Goal: Use online tool/utility: Use online tool/utility

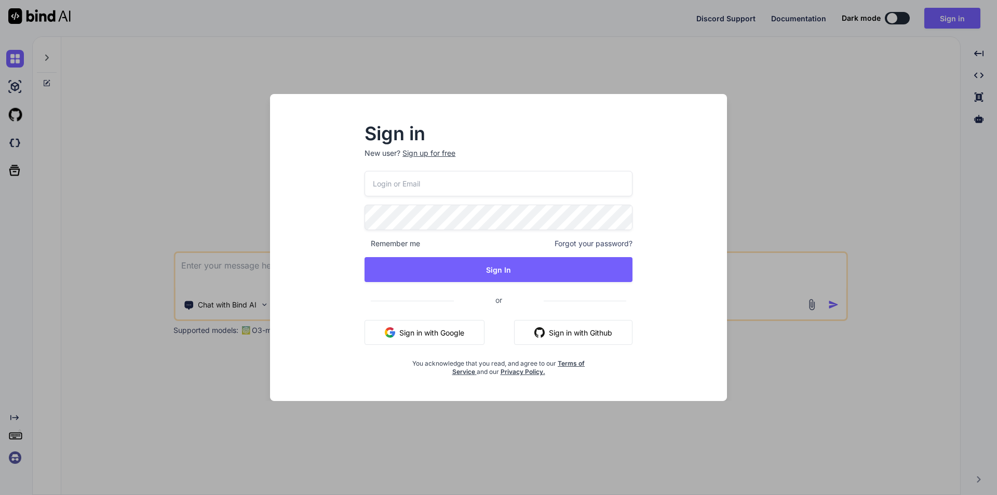
click at [500, 174] on input "email" at bounding box center [498, 183] width 268 height 25
paste input "[EMAIL_ADDRESS][DOMAIN_NAME]"
type input "[EMAIL_ADDRESS][DOMAIN_NAME]"
click at [571, 240] on span "Forgot your password?" at bounding box center [593, 243] width 78 height 10
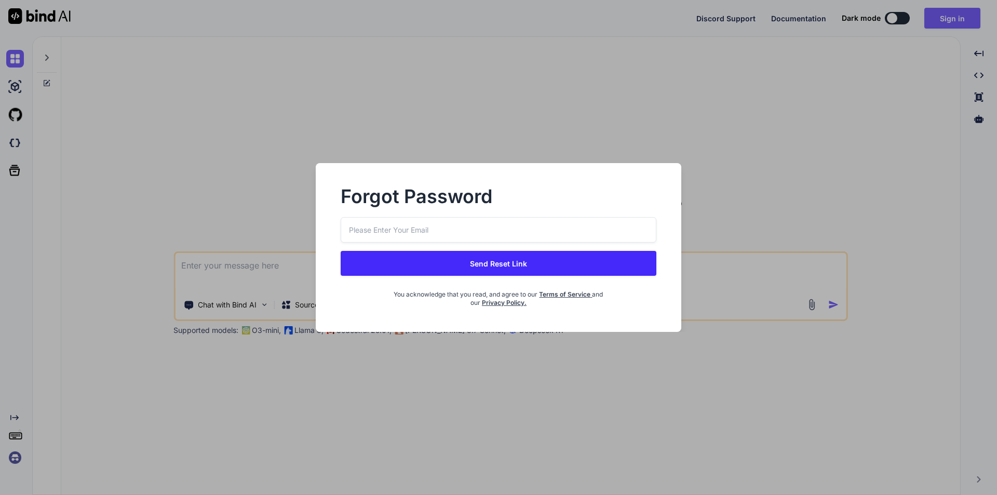
click at [541, 225] on input "email" at bounding box center [498, 229] width 316 height 25
paste input "[EMAIL_ADDRESS][DOMAIN_NAME]"
type input "[EMAIL_ADDRESS][DOMAIN_NAME]"
click at [526, 267] on button "Send Reset Link" at bounding box center [498, 263] width 316 height 25
click at [497, 261] on button "Send Reset Link" at bounding box center [498, 263] width 316 height 25
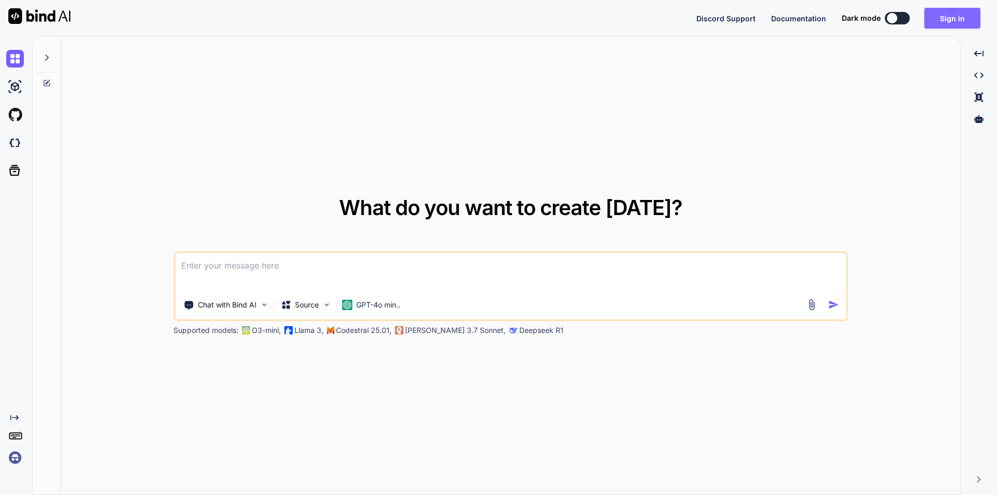
click at [948, 17] on button "Sign in" at bounding box center [952, 18] width 56 height 21
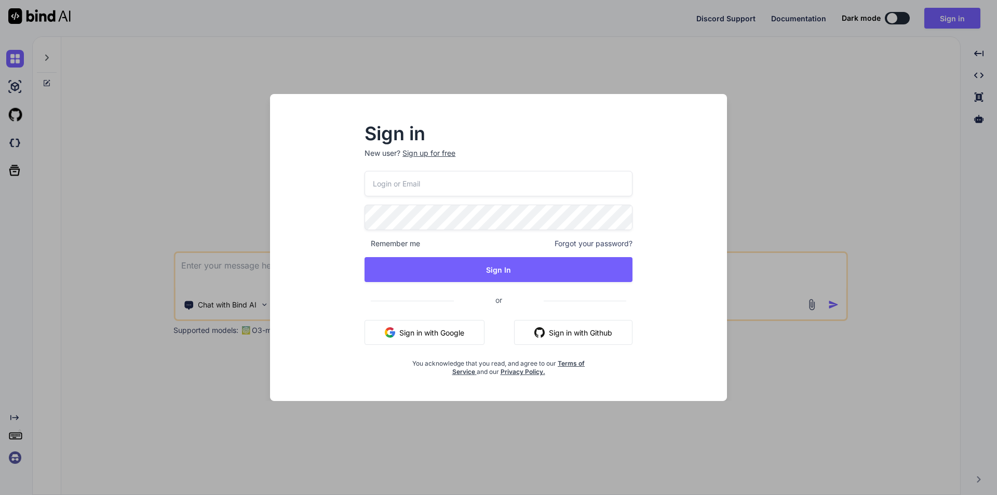
click at [447, 189] on input "email" at bounding box center [498, 183] width 268 height 25
click at [433, 148] on div "Sign up for free" at bounding box center [428, 153] width 53 height 10
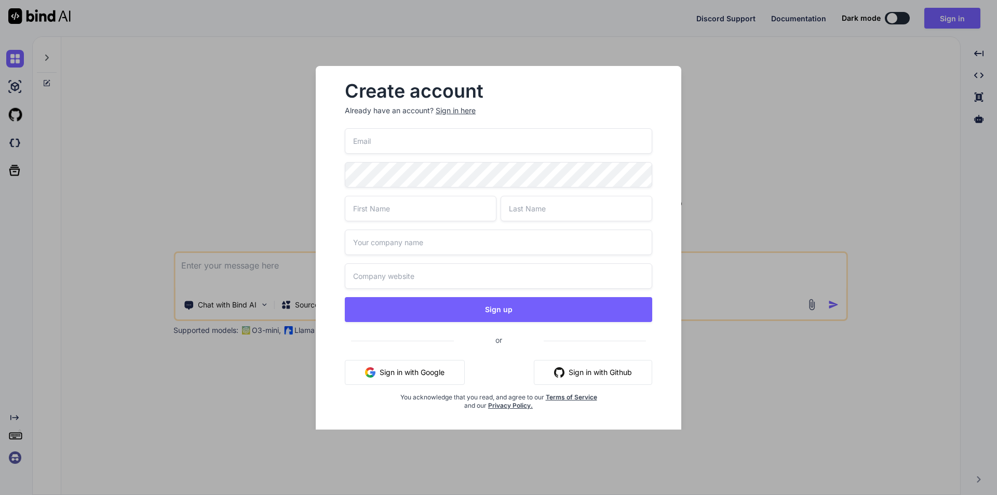
click at [427, 146] on input "email" at bounding box center [498, 140] width 307 height 25
paste input "[EMAIL_ADDRESS][DOMAIN_NAME]"
type input "[EMAIL_ADDRESS][DOMAIN_NAME]"
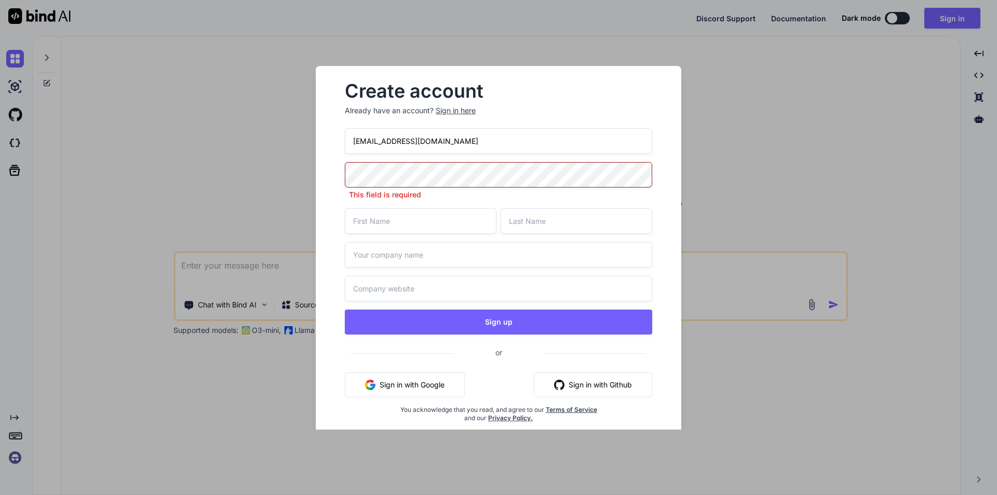
click at [360, 139] on input "wihim83536@protonza.com" at bounding box center [498, 140] width 307 height 25
drag, startPoint x: 486, startPoint y: 145, endPoint x: 312, endPoint y: 142, distance: 173.9
click at [312, 142] on div "Create account Already have an account? Sign in here wihim83536@protonza.com Th…" at bounding box center [498, 247] width 399 height 363
click at [391, 230] on div "wihim83536@protonza.com This field is required Sign up or Sign in with Google S…" at bounding box center [498, 287] width 307 height 319
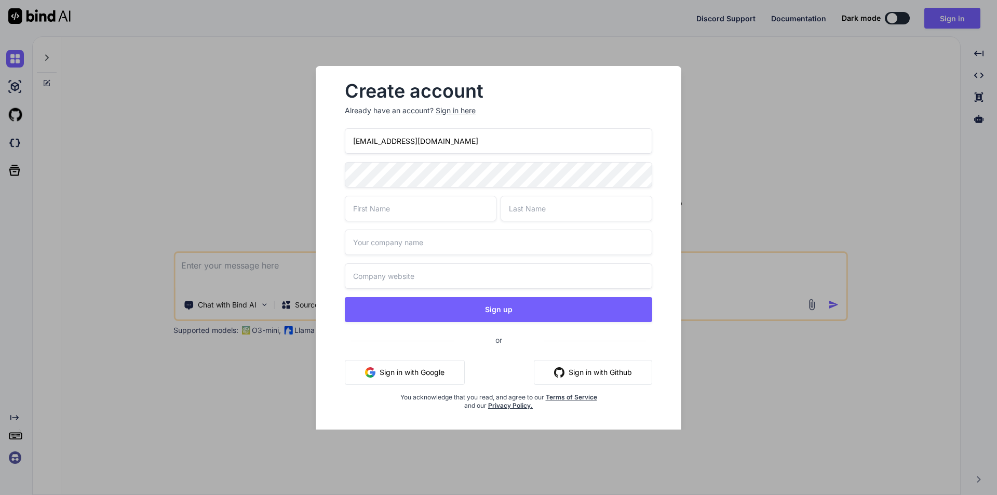
type input "tejas"
type input "parmar"
click at [416, 243] on input "text" at bounding box center [498, 241] width 307 height 25
type input "sdsd"
click at [408, 282] on input "text" at bounding box center [498, 275] width 307 height 25
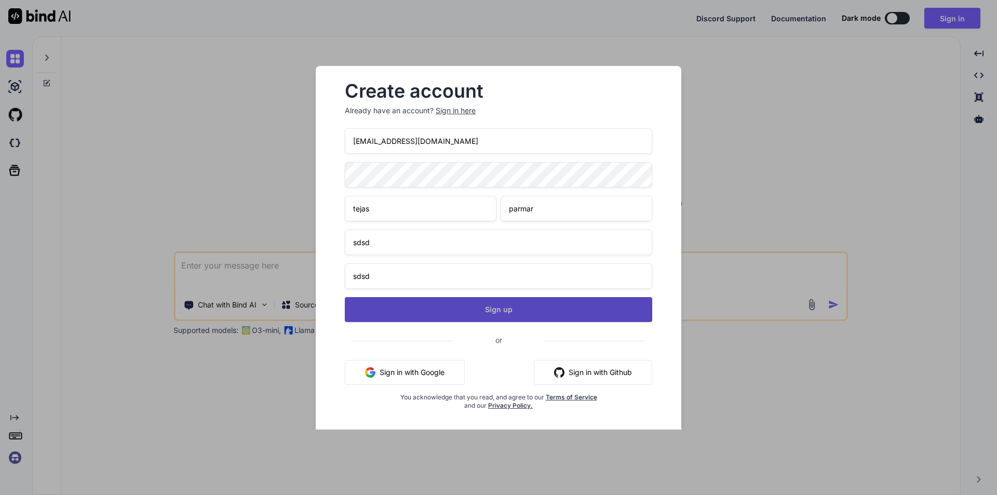
type input "sdsd"
click at [498, 310] on button "Sign up" at bounding box center [498, 309] width 307 height 25
click at [503, 312] on button "Sign up" at bounding box center [498, 309] width 307 height 25
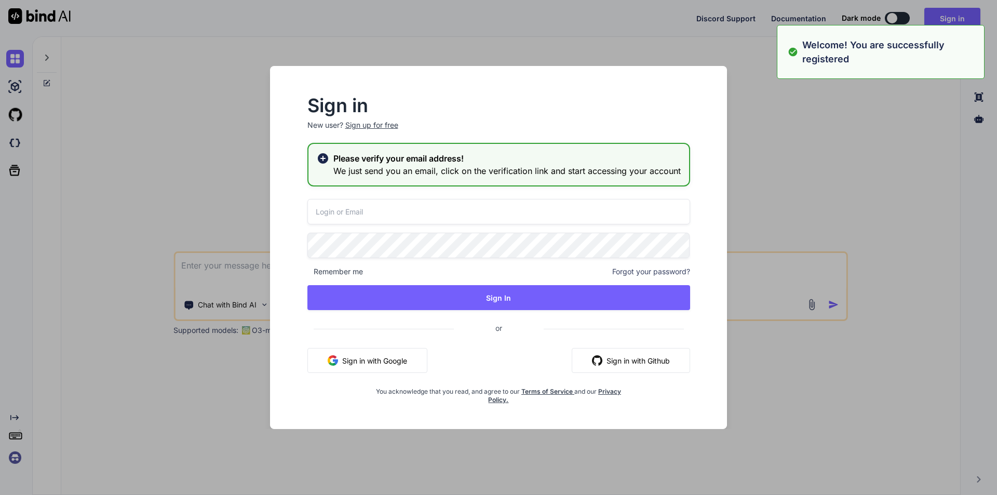
click at [369, 214] on input "email" at bounding box center [498, 211] width 383 height 25
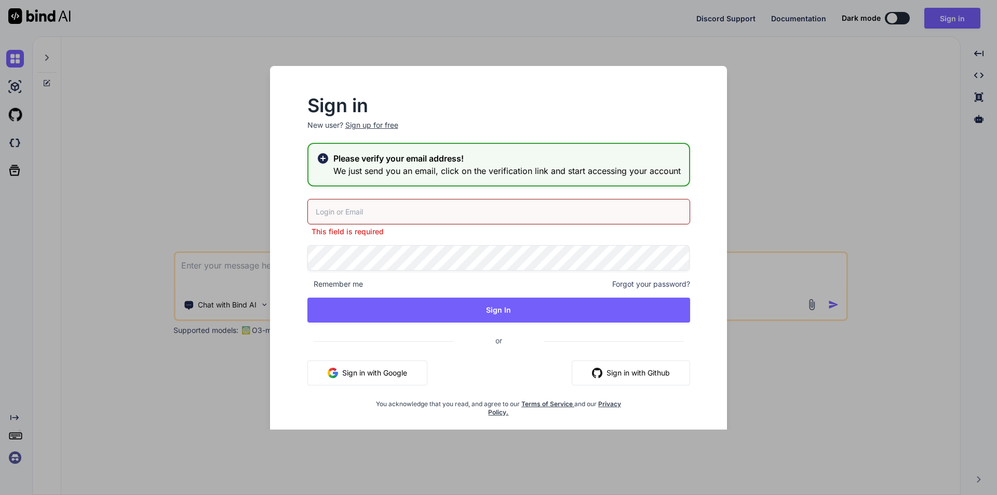
click at [386, 210] on input "email" at bounding box center [498, 211] width 383 height 25
paste input "wihim83536@protonza.com"
type input "wihim83536@protonza.com"
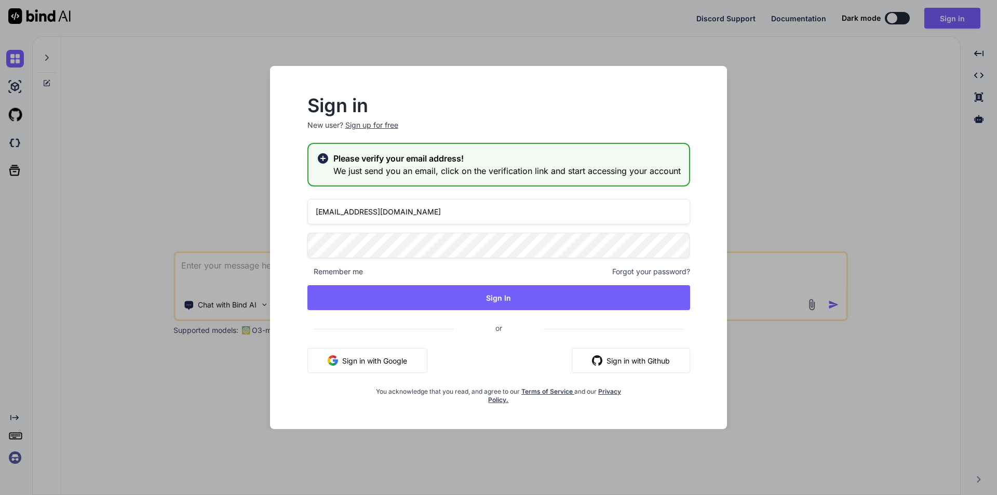
click at [379, 265] on div "wihim83536@protonza.com Remember me Forgot your password? Sign In or Sign in wi…" at bounding box center [498, 301] width 383 height 205
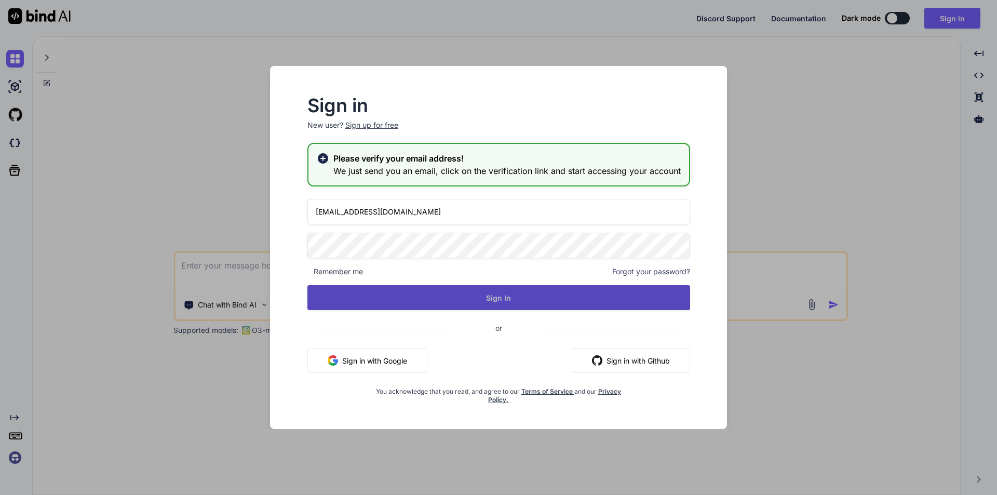
click at [398, 302] on button "Sign In" at bounding box center [498, 297] width 383 height 25
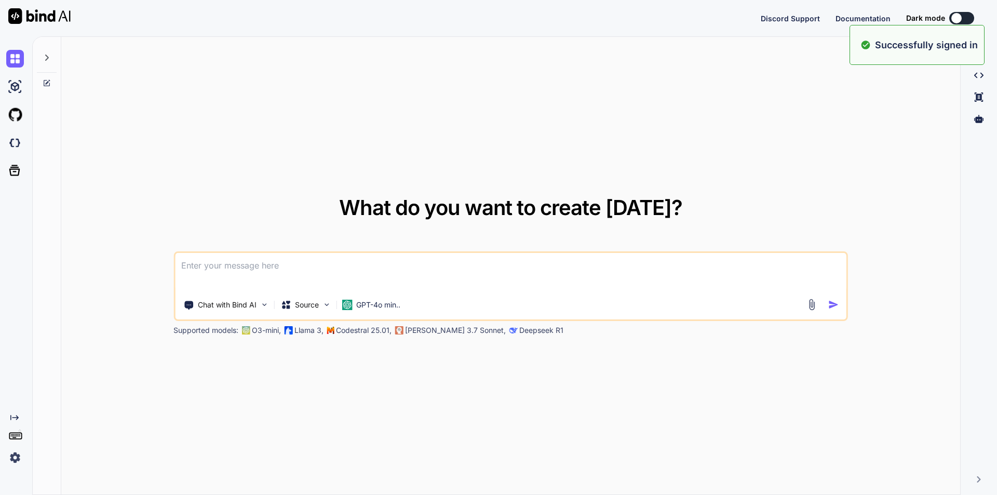
click at [265, 269] on textarea at bounding box center [510, 272] width 671 height 38
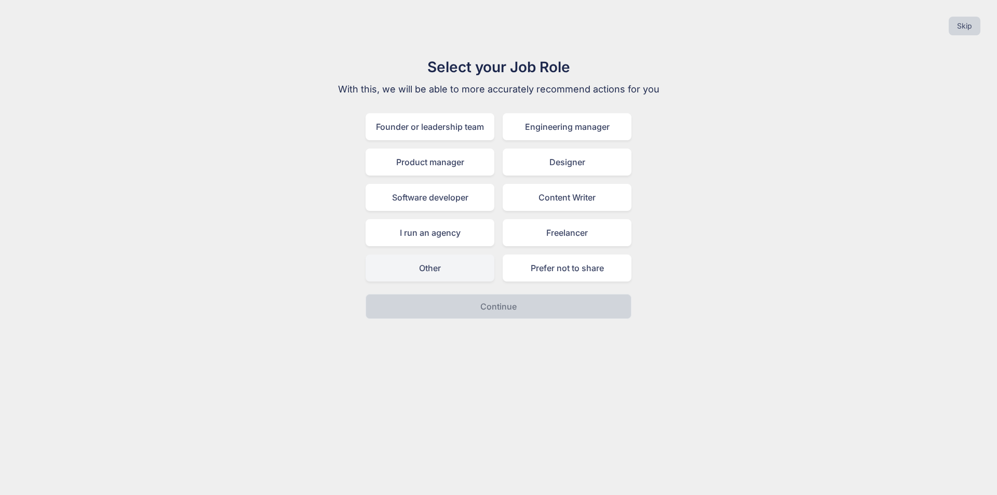
click at [429, 265] on div "Other" at bounding box center [429, 267] width 129 height 27
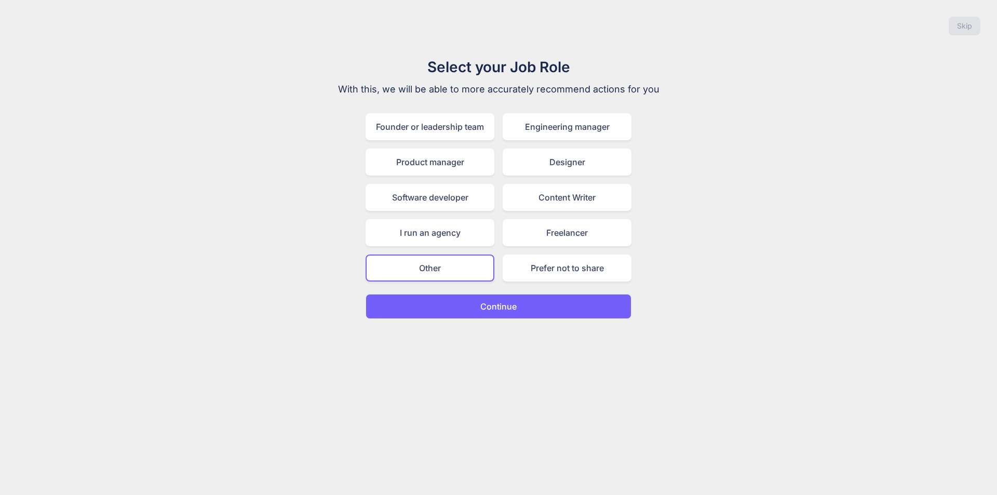
click at [499, 315] on button "Continue" at bounding box center [498, 306] width 266 height 25
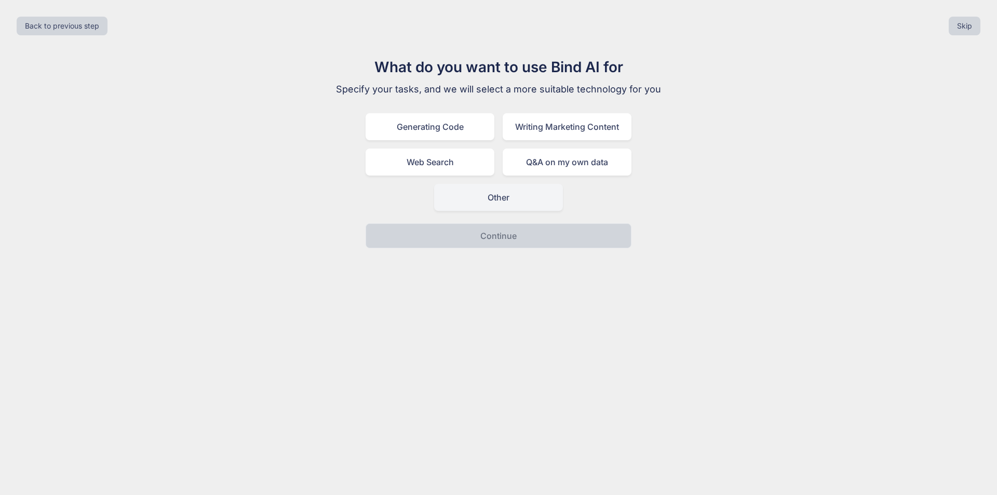
click at [523, 201] on div "Other" at bounding box center [498, 197] width 129 height 27
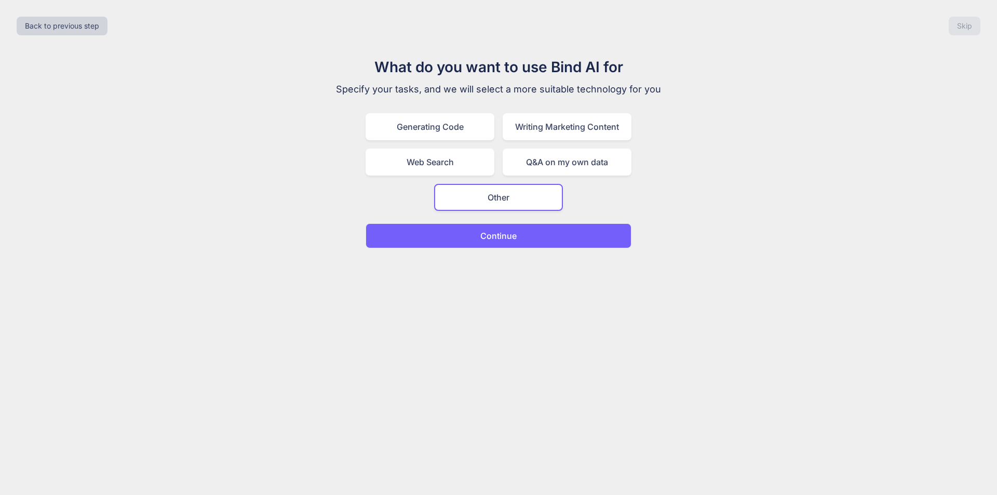
click at [530, 231] on button "Continue" at bounding box center [498, 235] width 266 height 25
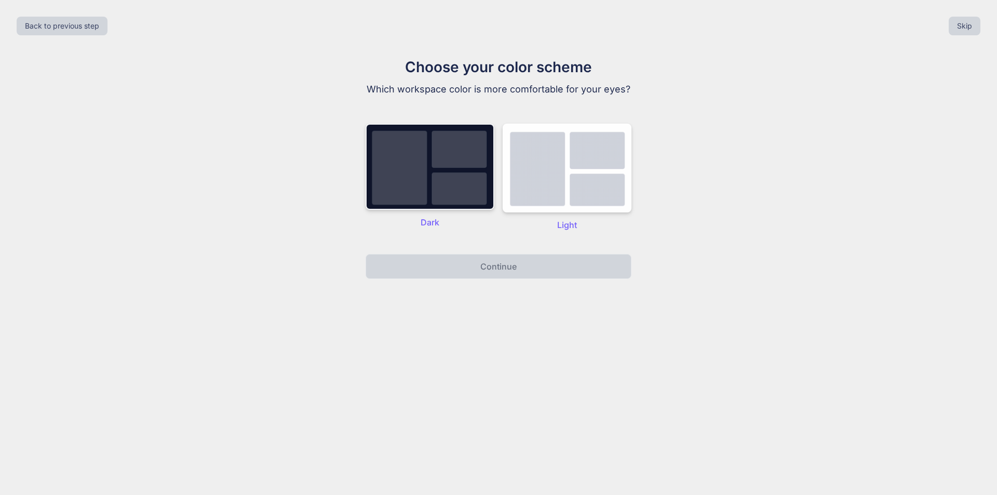
click at [450, 155] on img at bounding box center [429, 167] width 129 height 86
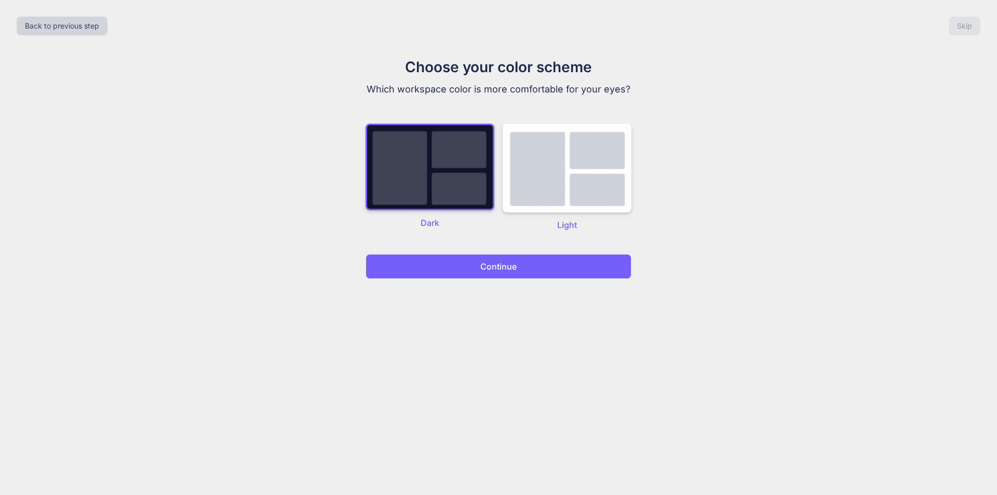
click at [498, 266] on p "Continue" at bounding box center [498, 266] width 36 height 12
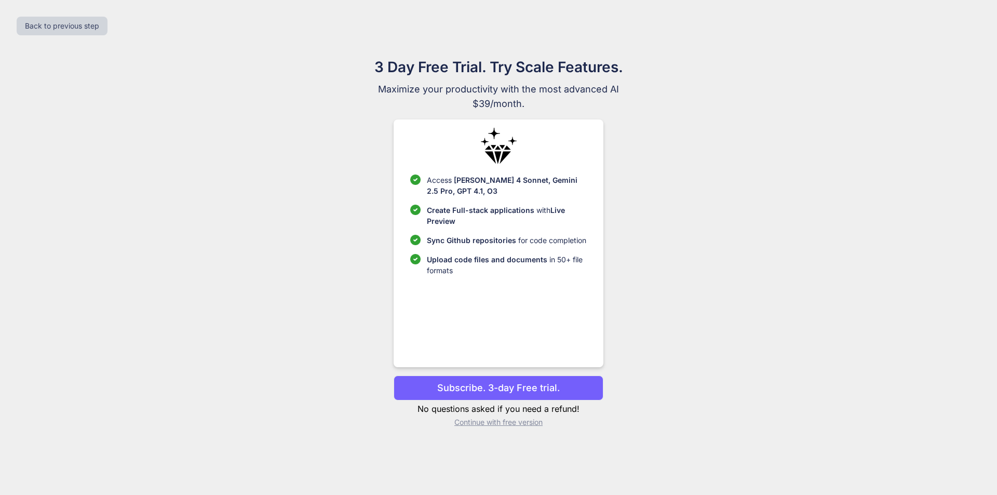
click at [477, 424] on p "Continue with free version" at bounding box center [497, 422] width 209 height 10
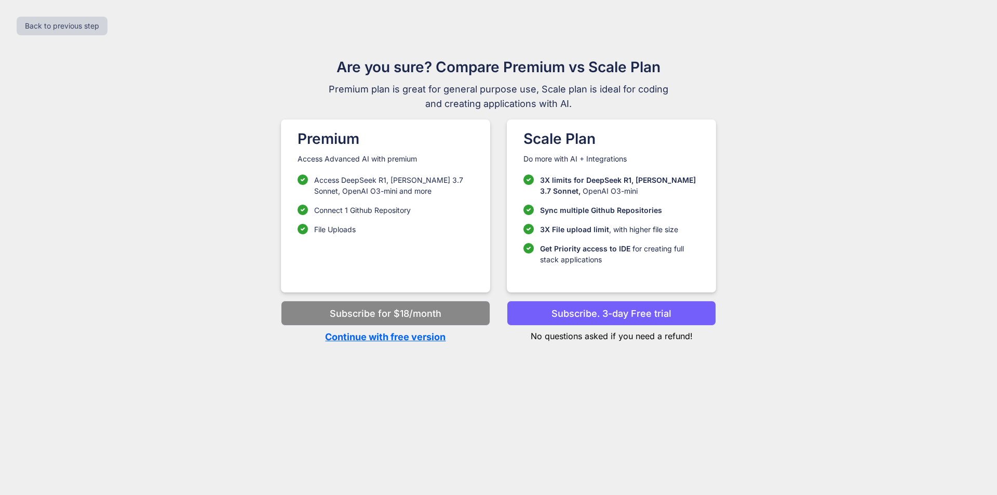
click at [366, 339] on p "Continue with free version" at bounding box center [385, 337] width 209 height 14
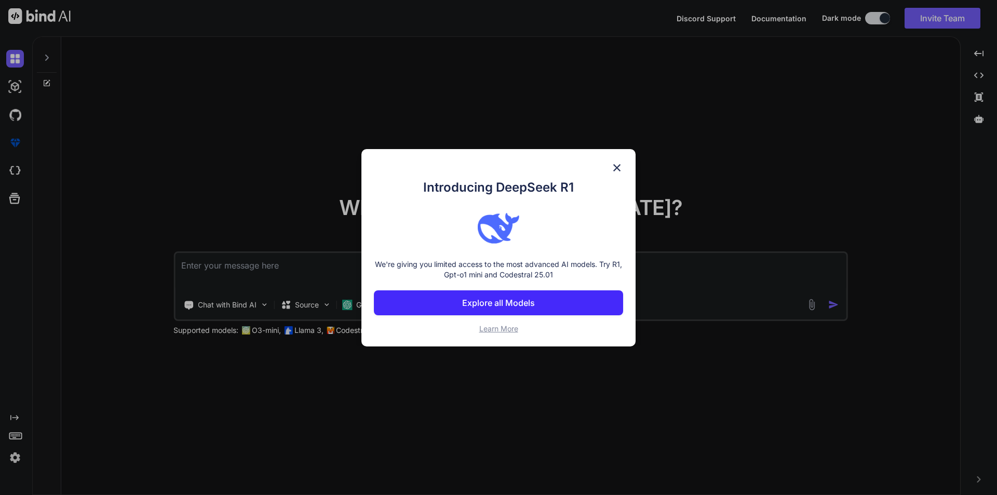
click at [613, 167] on img at bounding box center [616, 167] width 12 height 12
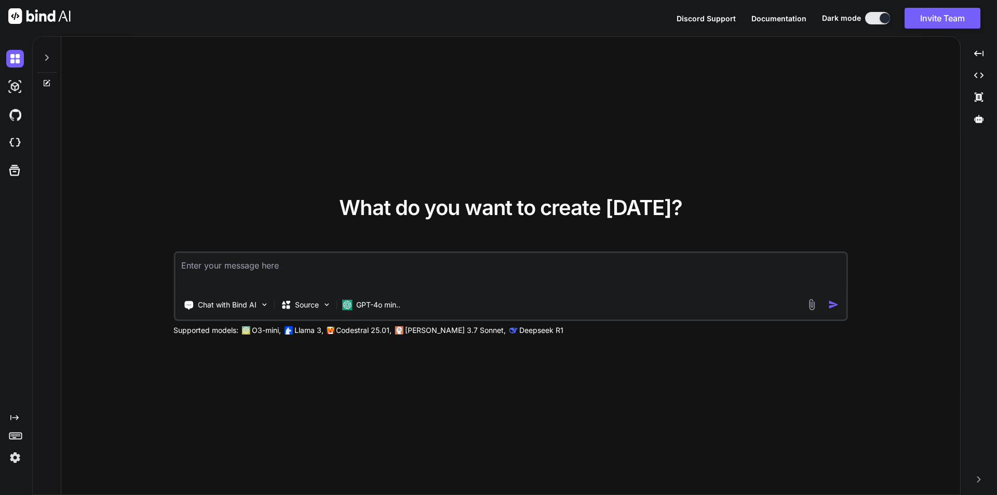
click at [467, 275] on textarea at bounding box center [510, 272] width 671 height 38
click at [242, 307] on p "Chat with Bind AI" at bounding box center [227, 304] width 59 height 10
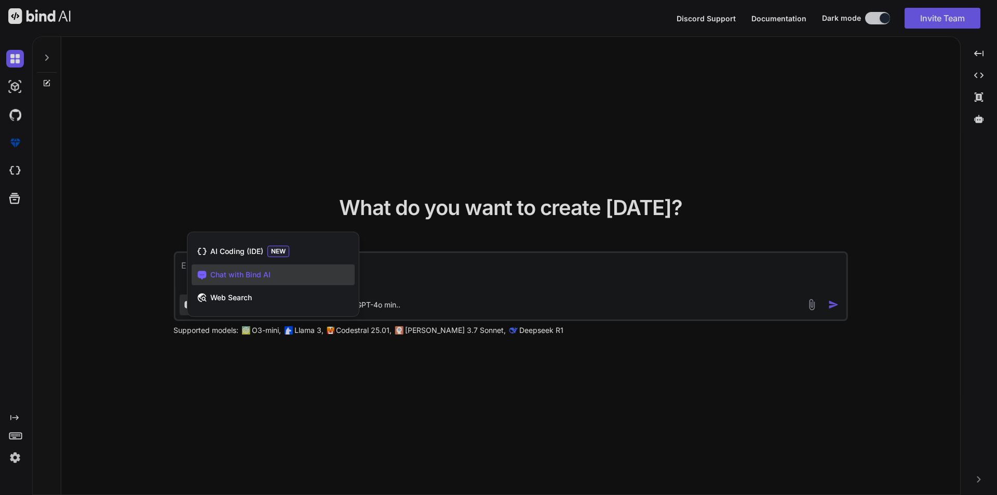
click at [475, 263] on div at bounding box center [498, 247] width 997 height 495
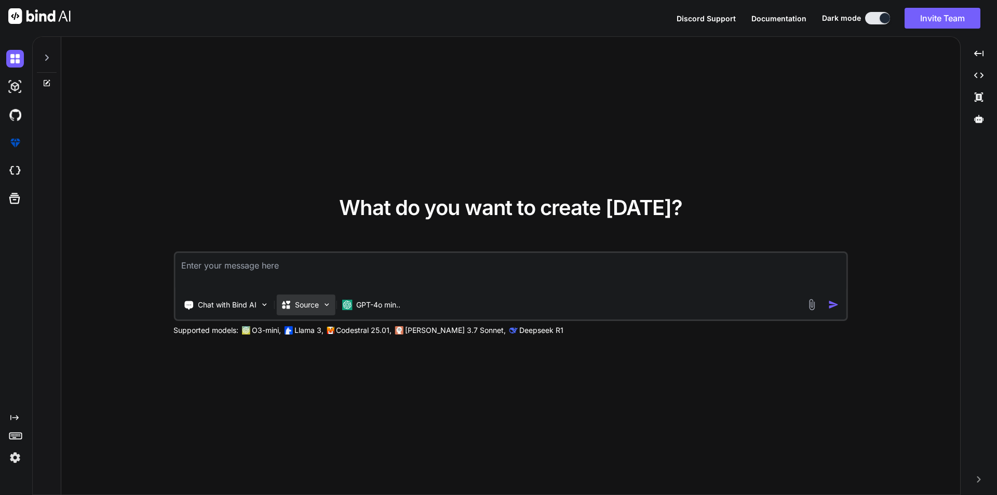
click at [304, 305] on p "Source" at bounding box center [307, 304] width 24 height 10
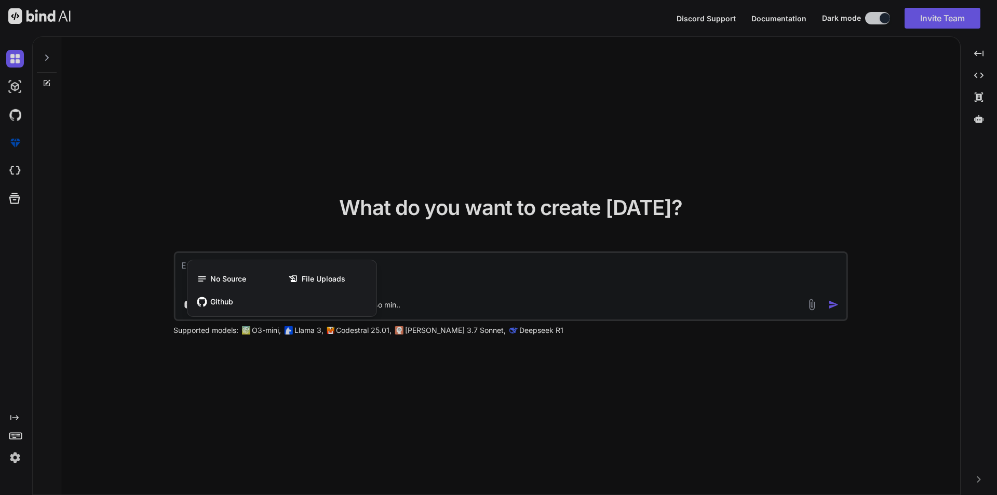
click at [498, 281] on div at bounding box center [498, 247] width 997 height 495
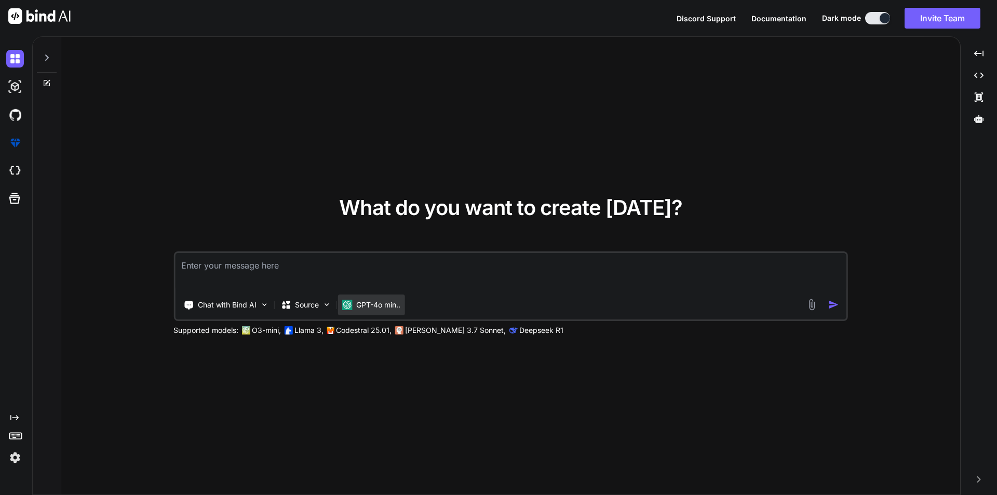
click at [382, 304] on p "GPT-4o min.." at bounding box center [378, 304] width 44 height 10
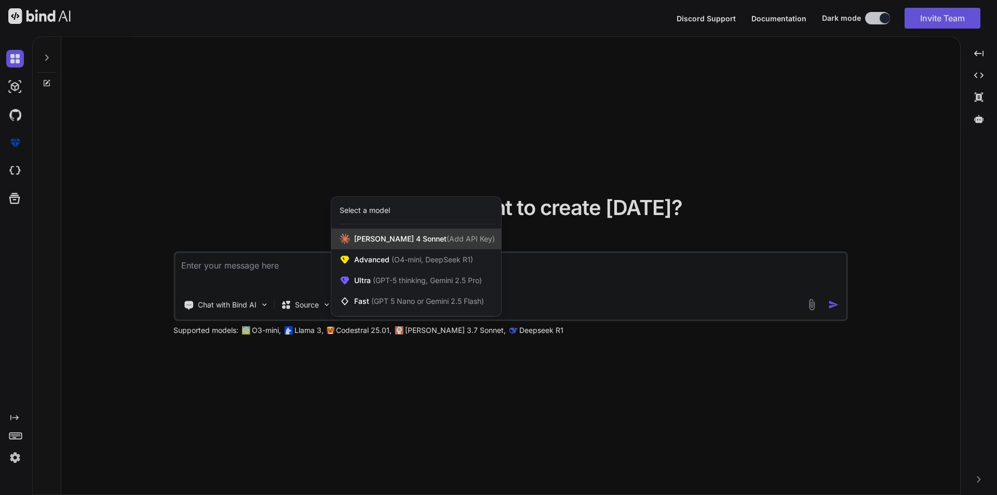
click at [392, 241] on span "Claude 4 Sonnet (Add API Key)" at bounding box center [424, 239] width 141 height 10
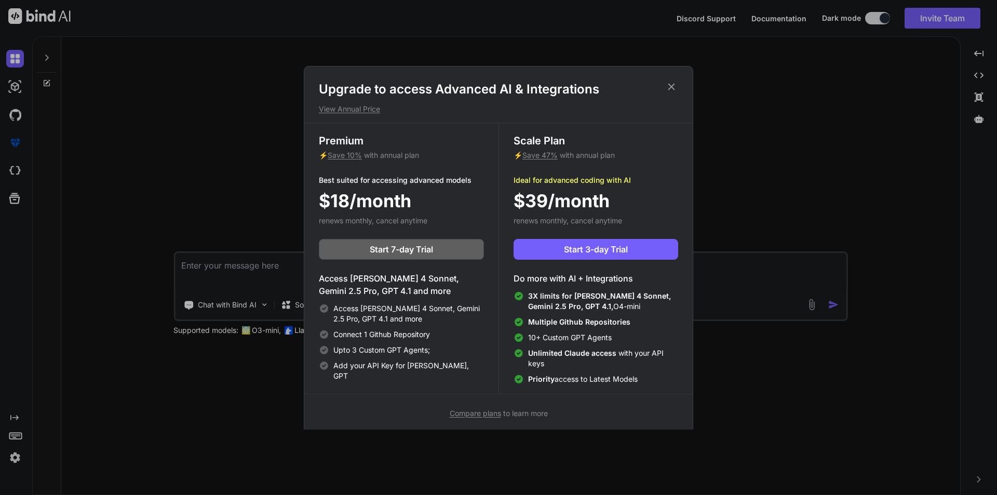
click at [674, 81] on icon at bounding box center [670, 86] width 11 height 11
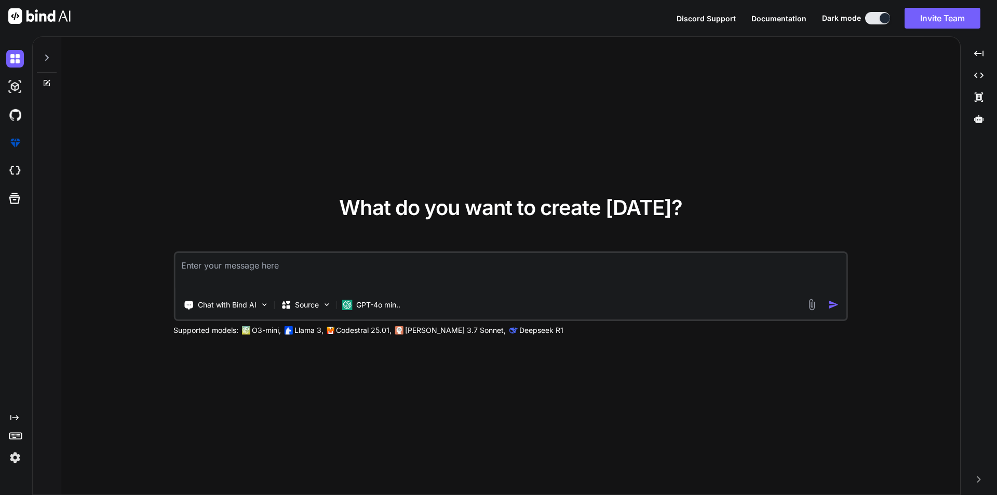
click at [332, 267] on textarea at bounding box center [510, 272] width 671 height 38
click at [240, 304] on p "Chat with Bind AI" at bounding box center [227, 304] width 59 height 10
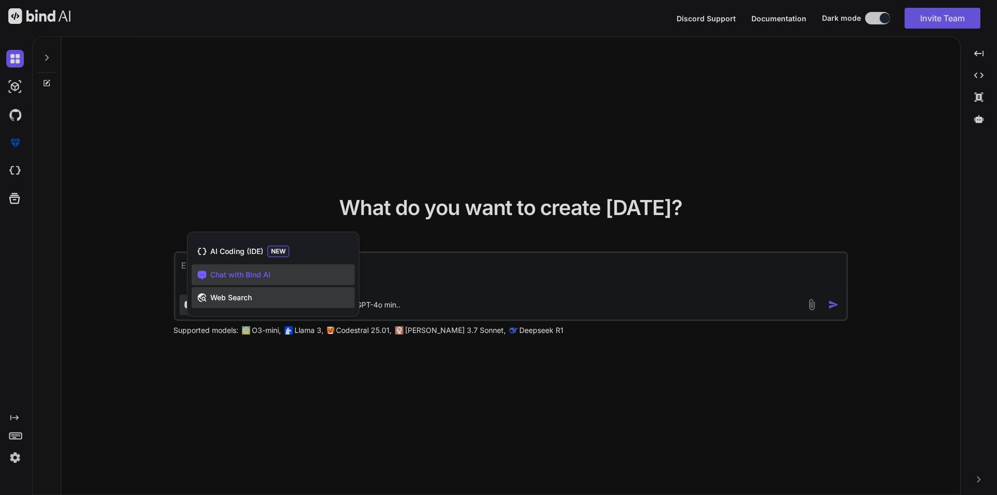
click at [245, 297] on span "Web Search" at bounding box center [231, 297] width 42 height 10
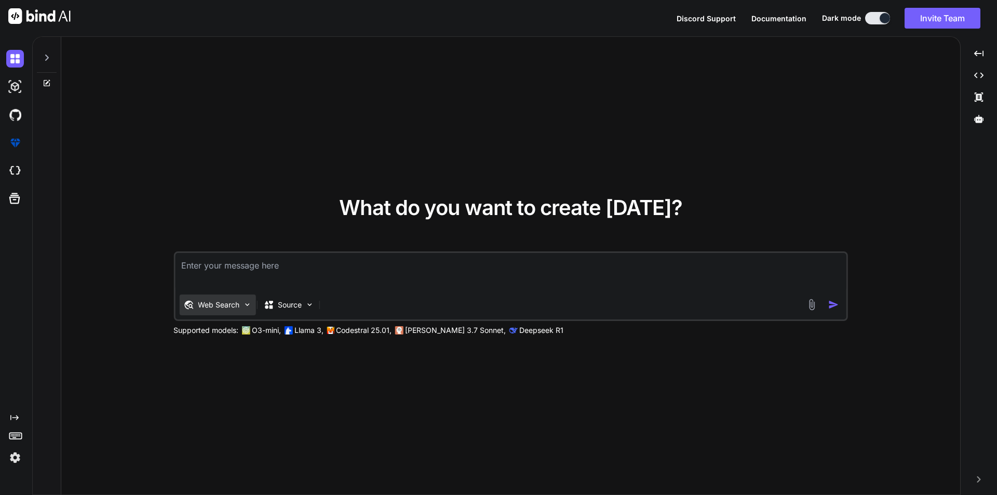
click at [221, 306] on p "Web Search" at bounding box center [219, 304] width 42 height 10
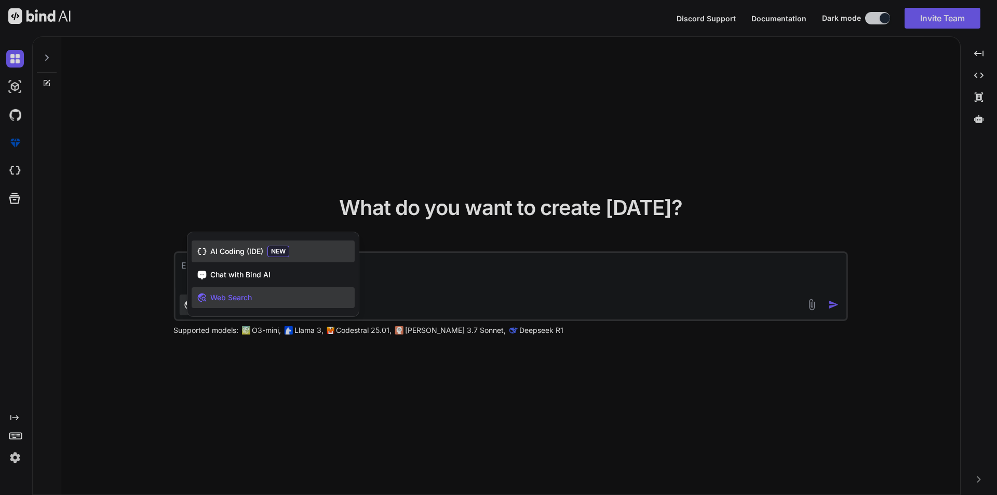
click at [254, 243] on div "AI Coding (IDE) NEW" at bounding box center [273, 251] width 163 height 22
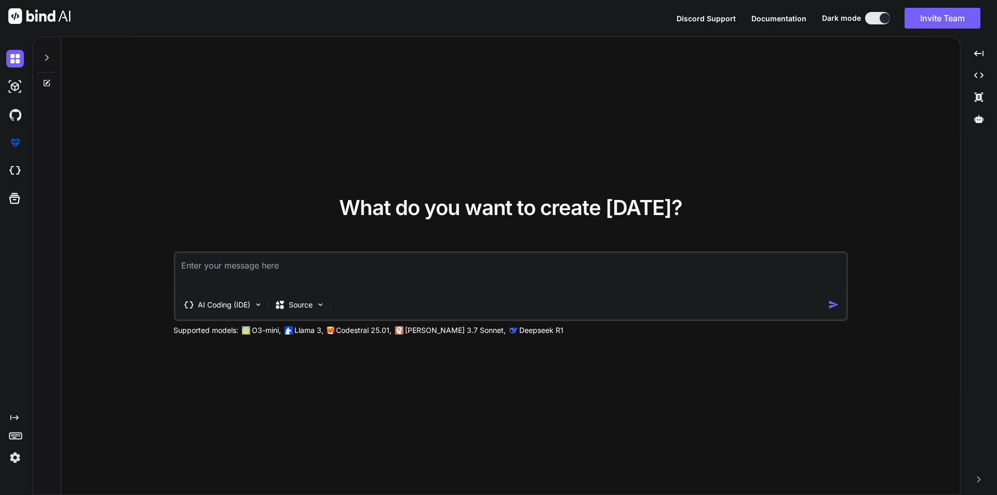
click at [293, 268] on textarea at bounding box center [510, 272] width 671 height 38
paste textarea ""I'd like you to design a web-based platform that functions as an AI-powered Ja…"
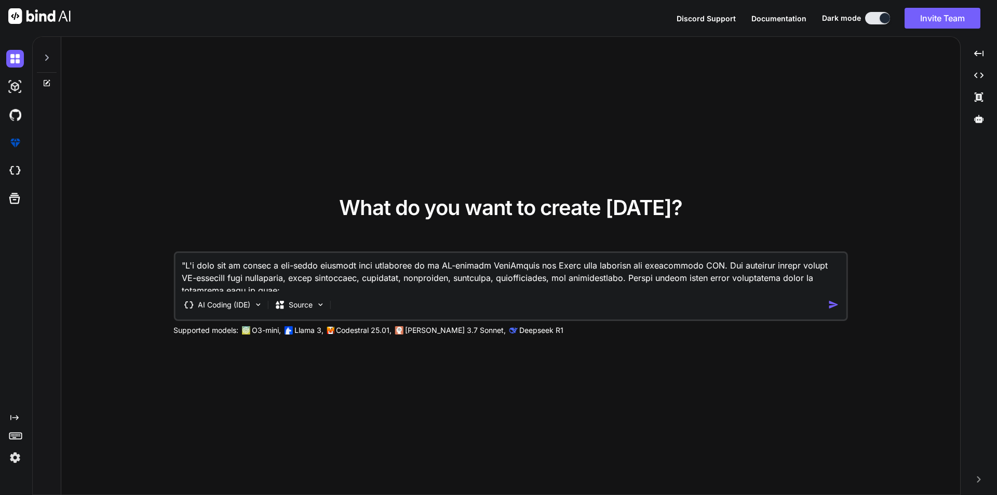
scroll to position [936, 0]
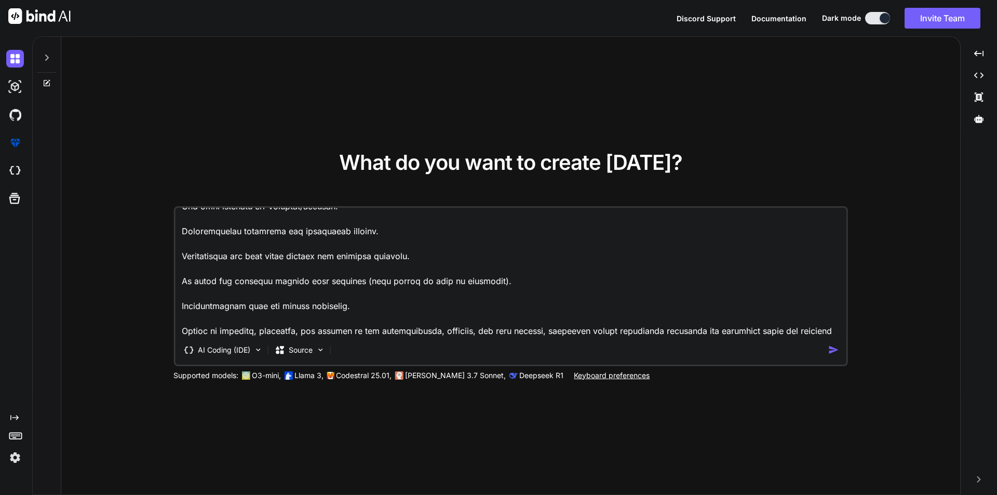
type textarea ""I'd like you to design a web-based platform that functions as an AI-powered Ja…"
click at [829, 354] on img "button" at bounding box center [833, 349] width 11 height 11
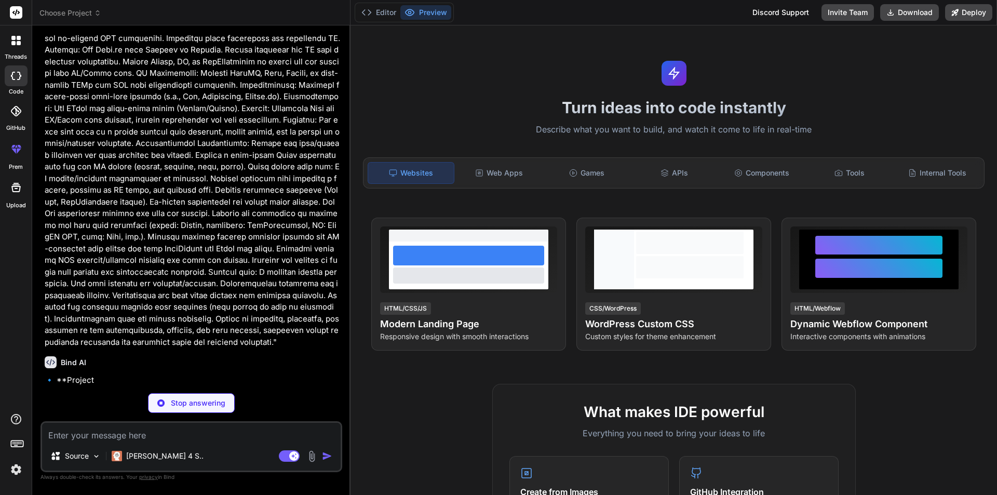
scroll to position [246, 0]
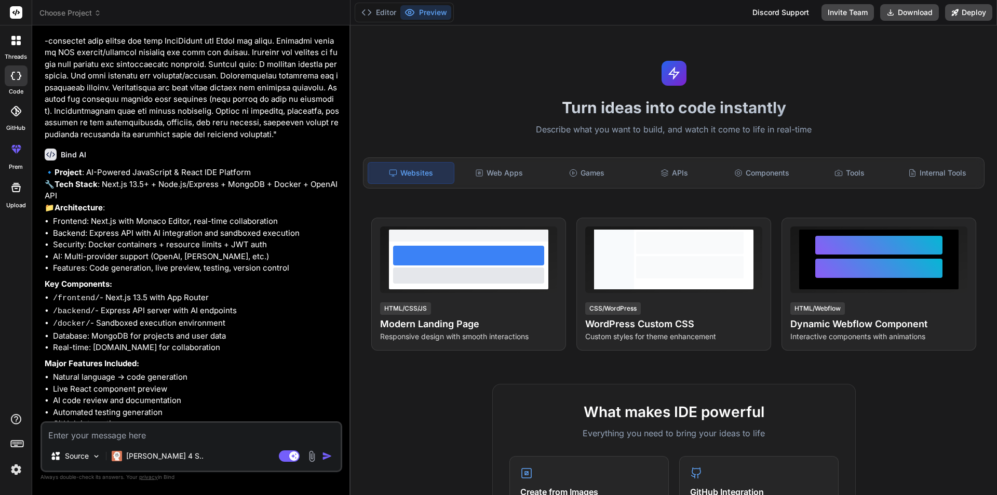
type textarea "x"
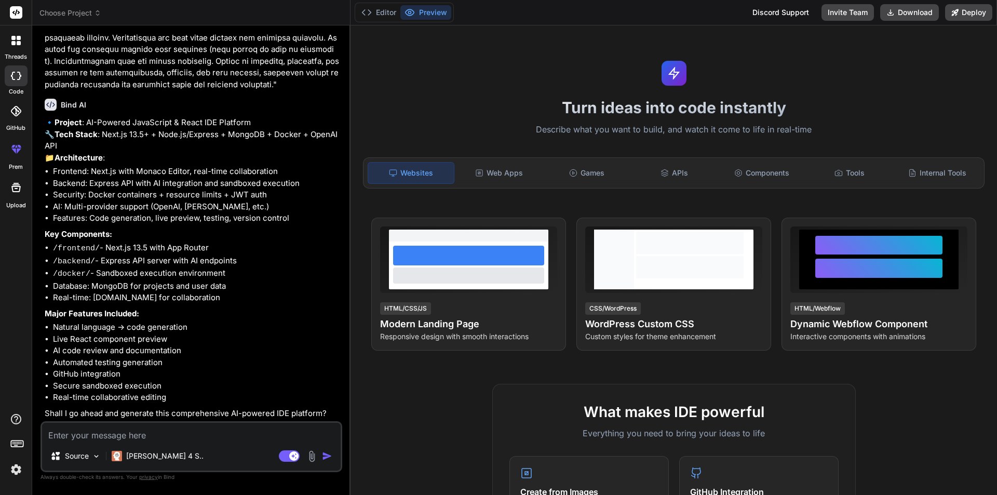
scroll to position [524, 0]
click at [153, 431] on textarea at bounding box center [191, 431] width 298 height 19
type textarea "y"
type textarea "x"
type textarea "ye"
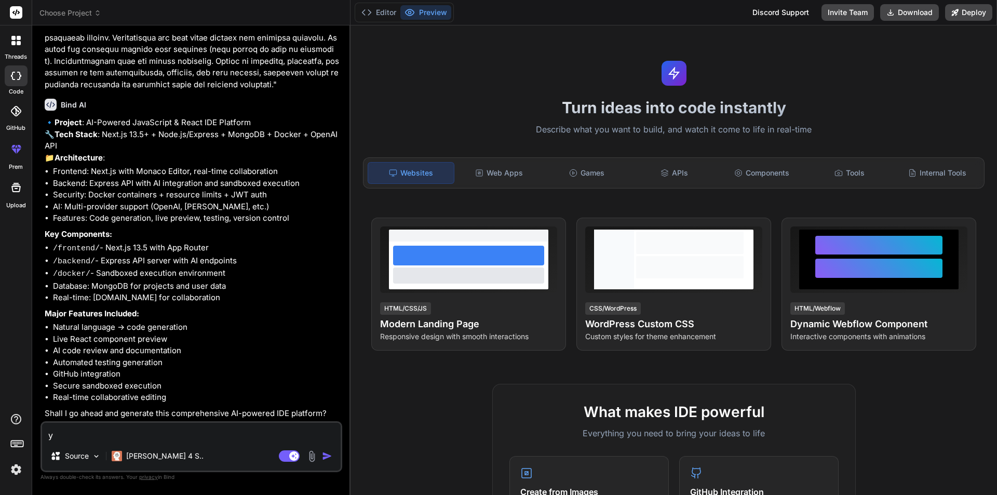
type textarea "x"
type textarea "yes"
type textarea "x"
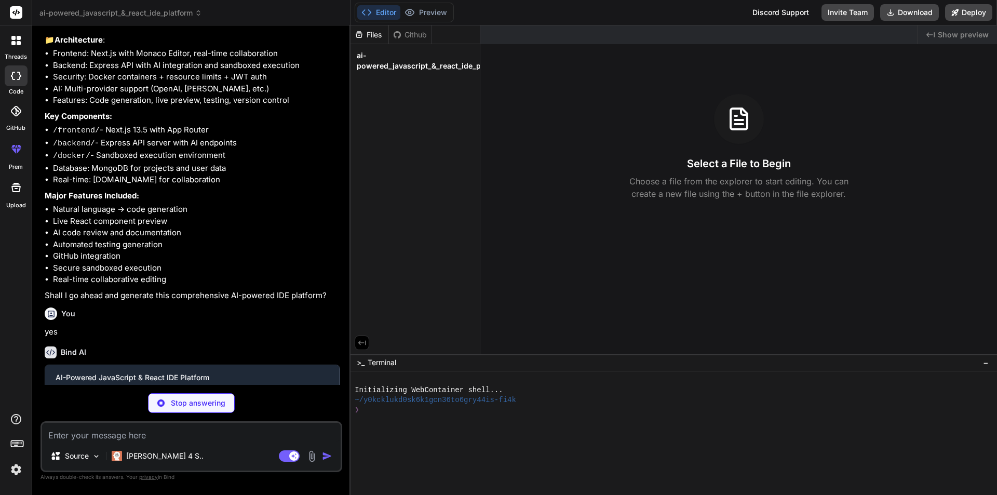
scroll to position [632, 0]
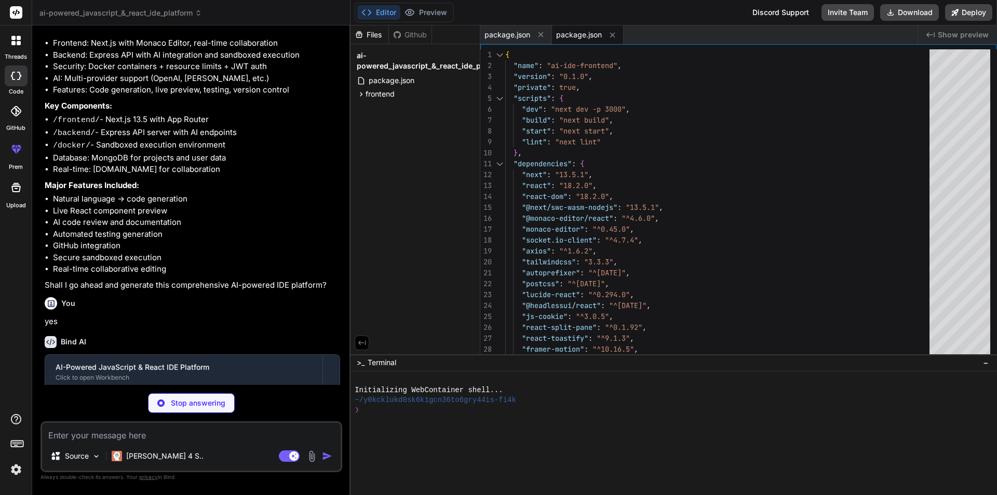
type textarea "x"
type textarea "}"
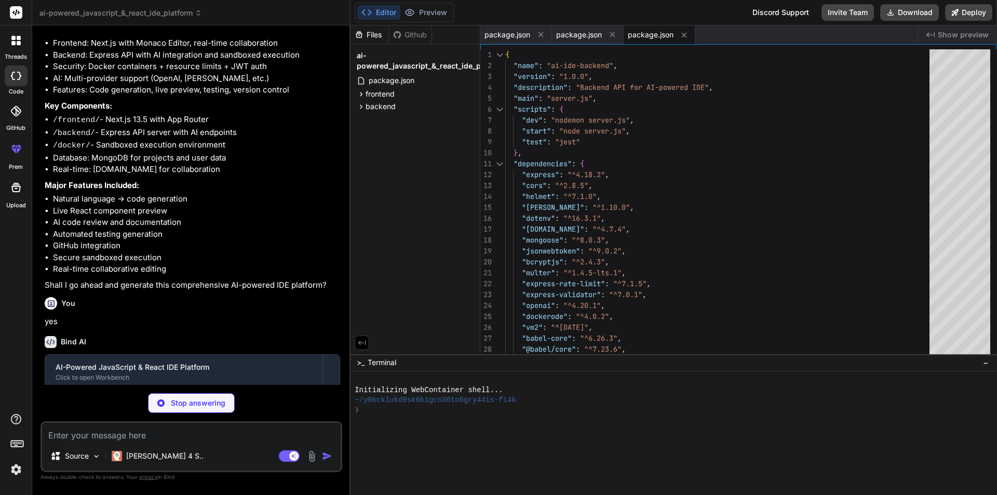
type textarea "x"
type textarea "destination: '[URL]', }, ]; }, }; module.exports = nextConfig;"
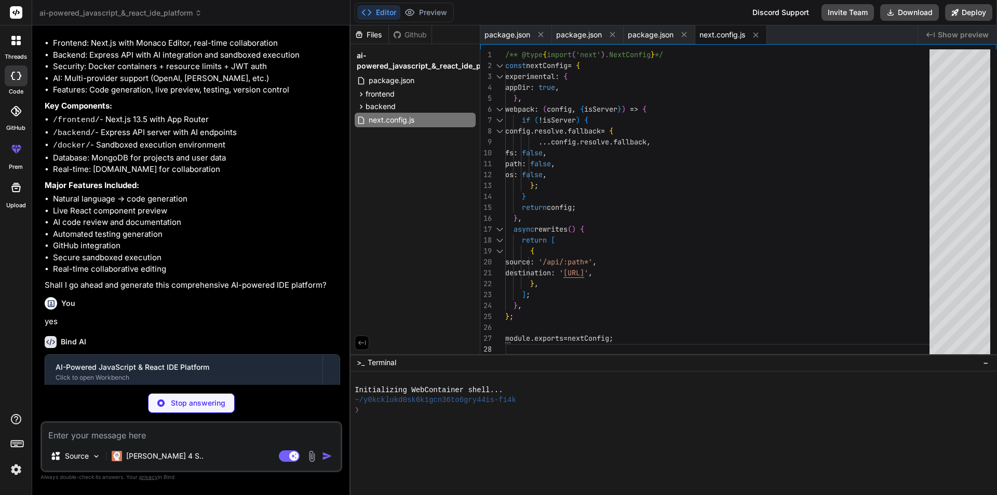
type textarea "x"
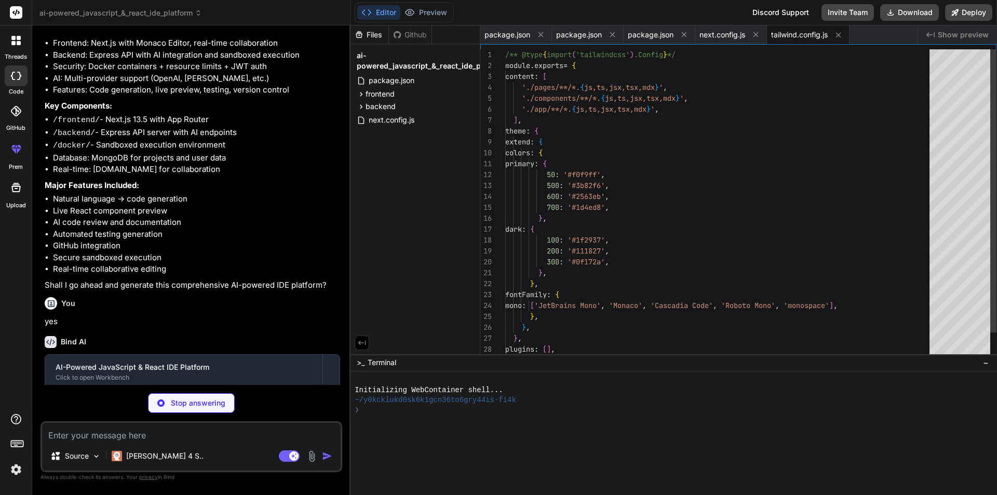
type textarea "x"
type textarea "module.exports = { plugins: { tailwindcss: {}, autoprefixer: {}, }, };"
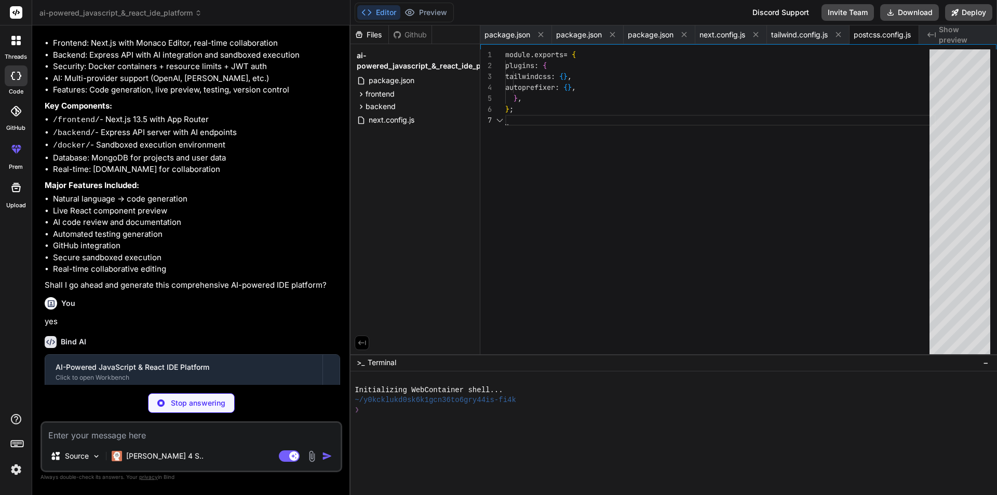
scroll to position [0, 18]
type textarea "x"
type textarea "<body className={inter.className}> <Providers> {children} </Providers> </body> …"
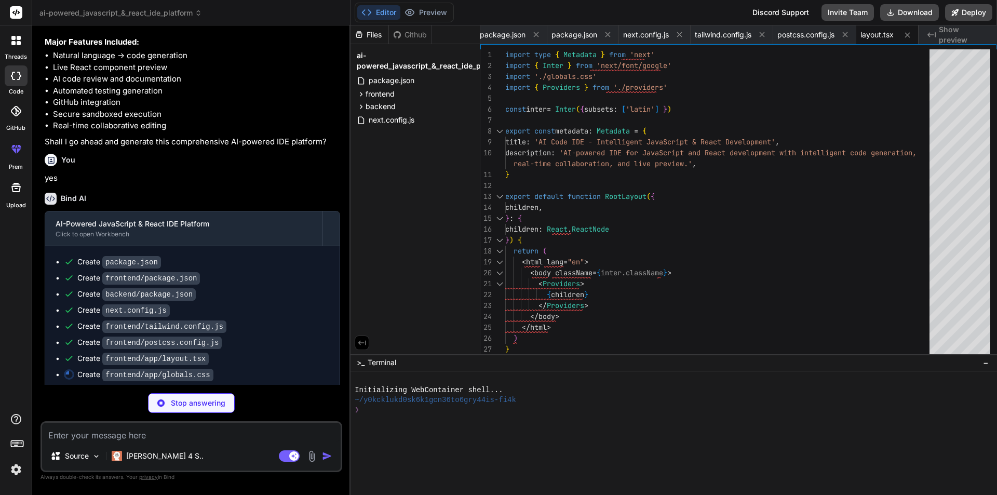
scroll to position [801, 0]
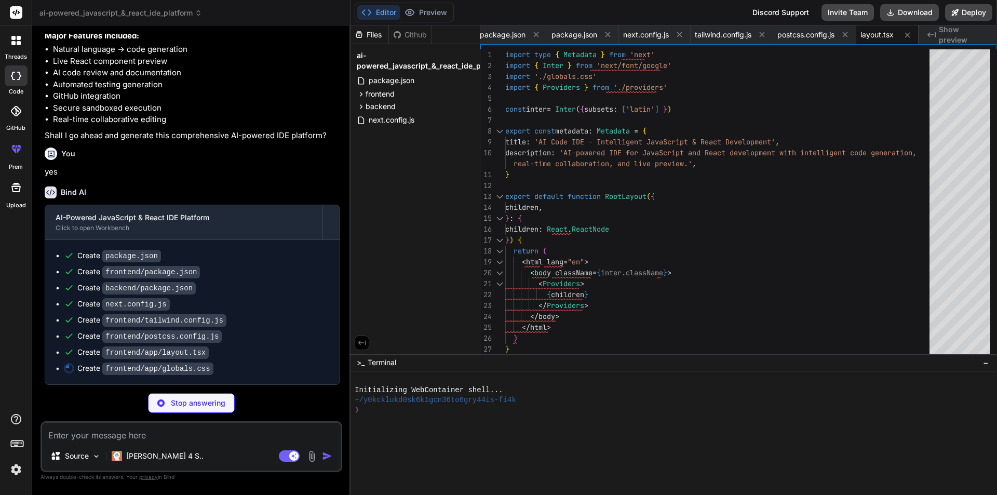
type textarea "x"
type textarea "border-right: 5px solid rgba(0, 0, 0, 0.5); }"
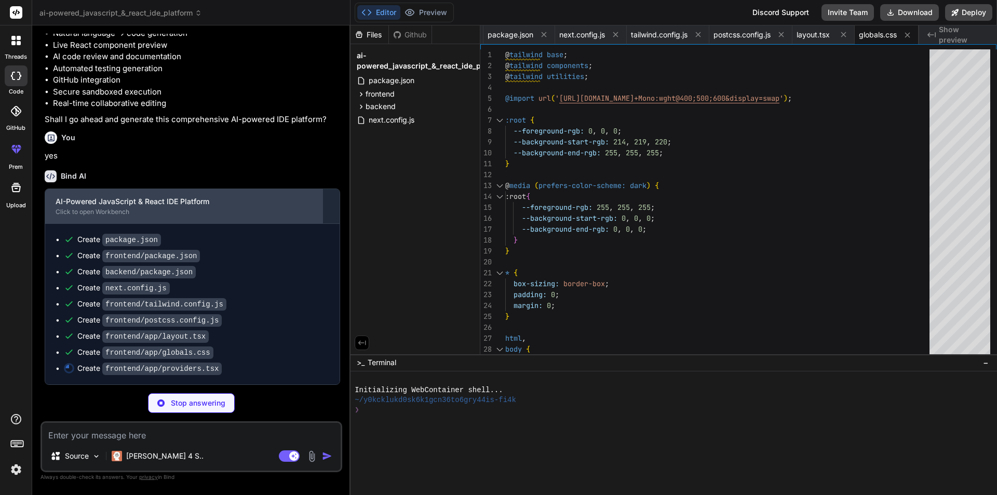
scroll to position [817, 0]
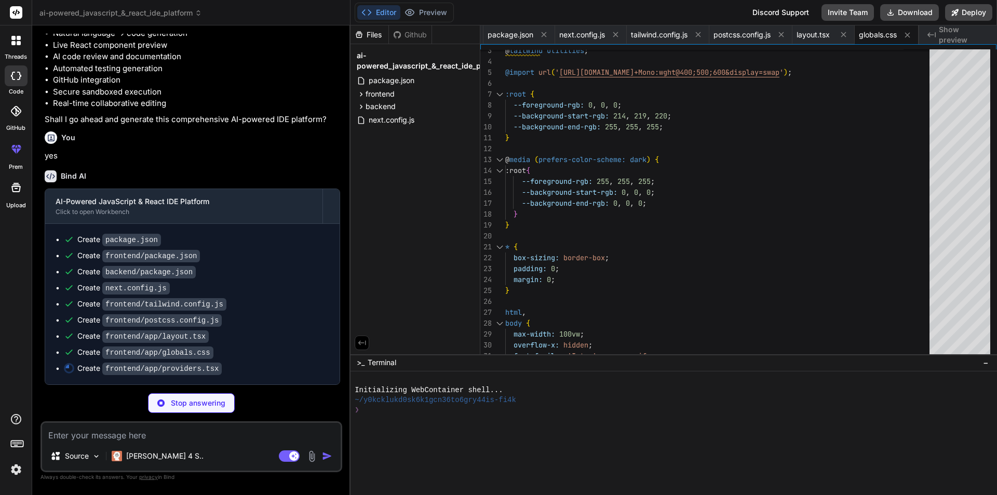
type textarea "x"
type textarea "}"
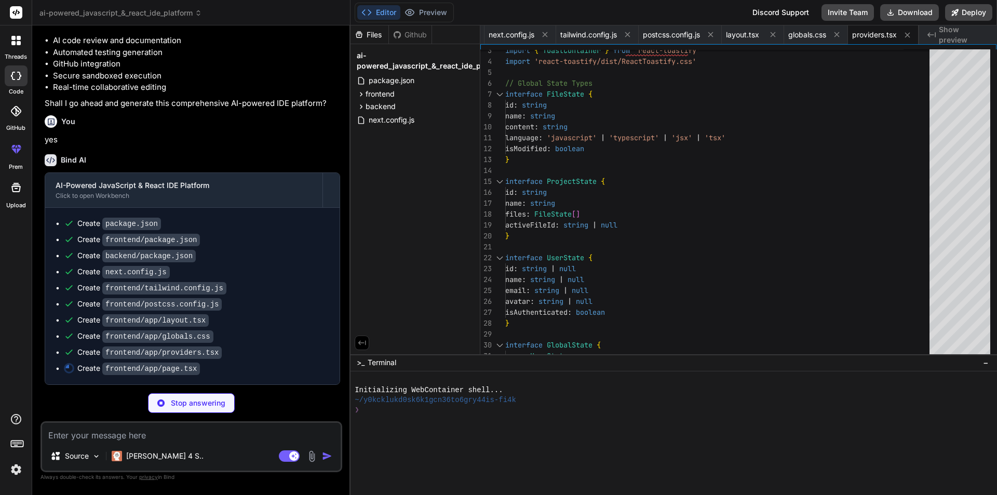
type textarea "x"
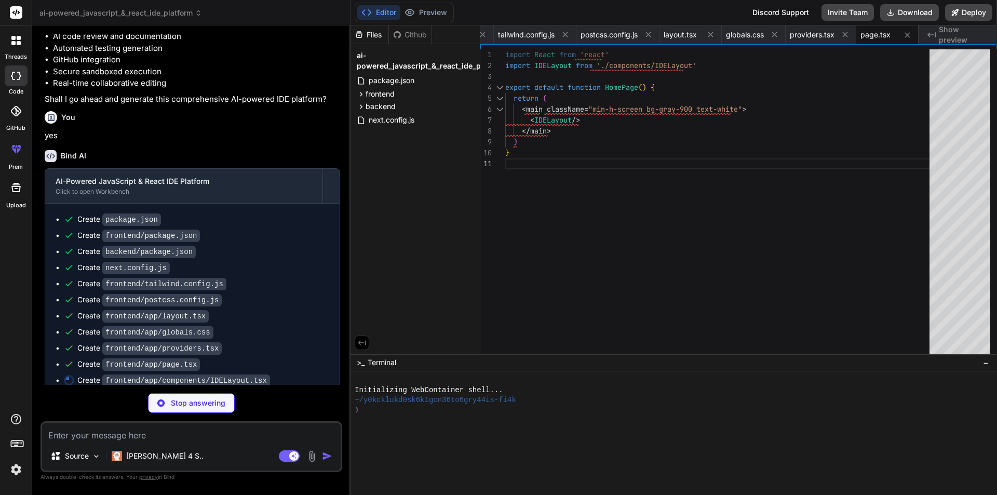
type textarea "x"
type textarea "</SplitPane> </div> </div> </div> ) }"
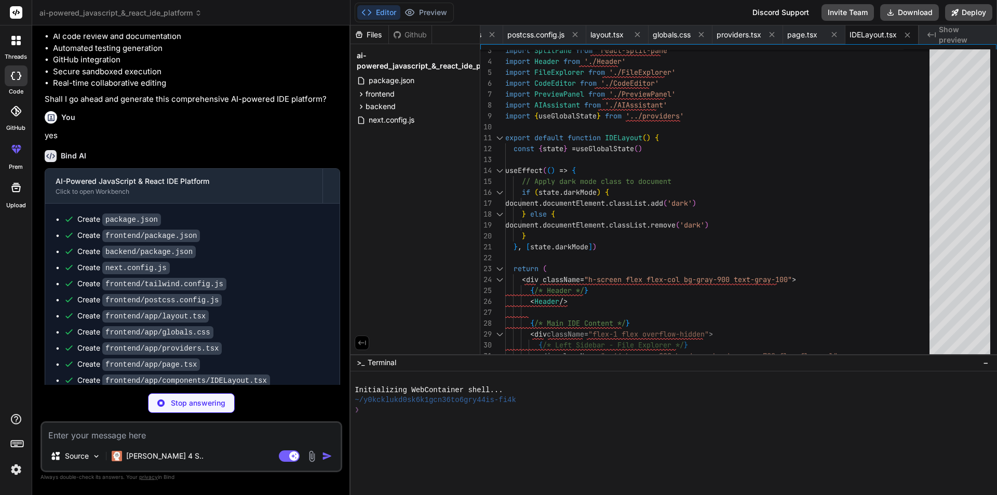
type textarea "x"
type textarea ") }"
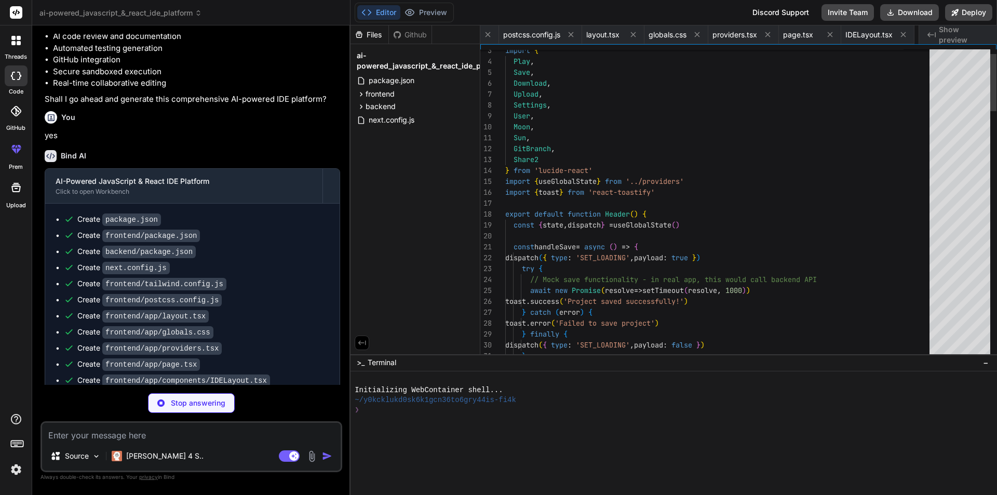
scroll to position [0, 413]
type textarea "x"
type textarea "</div> </div> ) }"
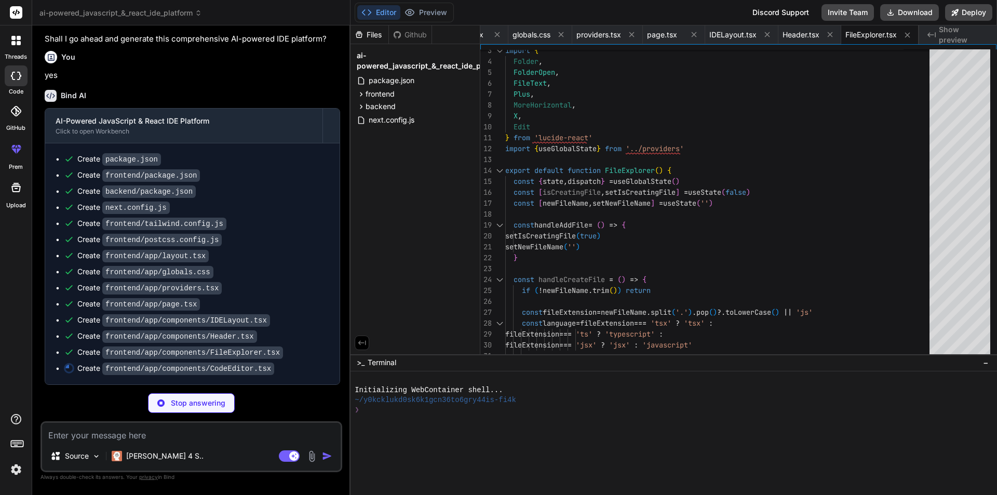
scroll to position [898, 0]
click at [432, 21] on div "Editor Preview Disabled until preview for your project is generated" at bounding box center [403, 13] width 99 height 20
type textarea "x"
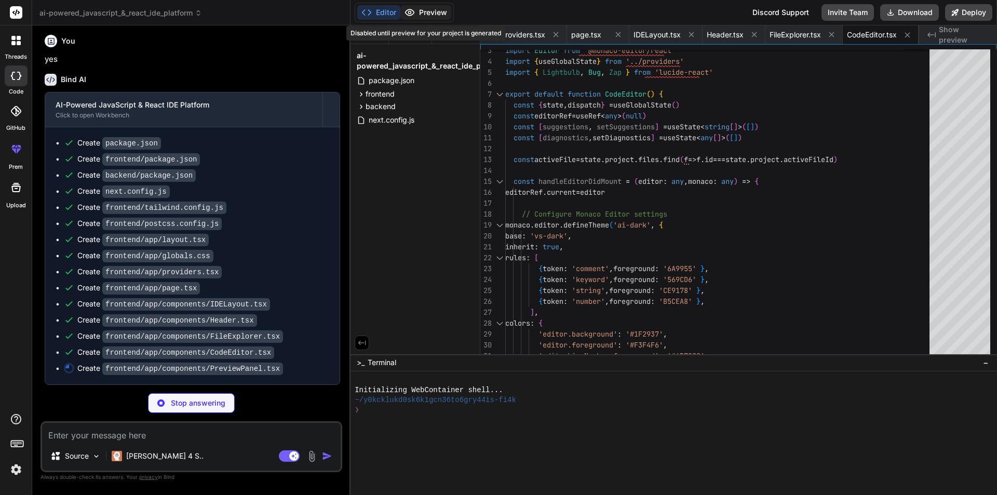
scroll to position [0, 652]
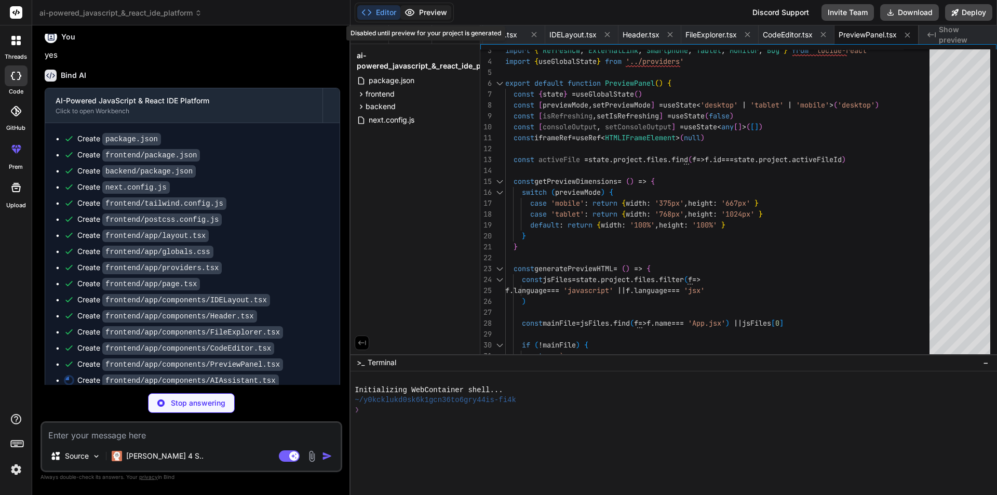
type textarea "x"
type textarea "</div> ) }"
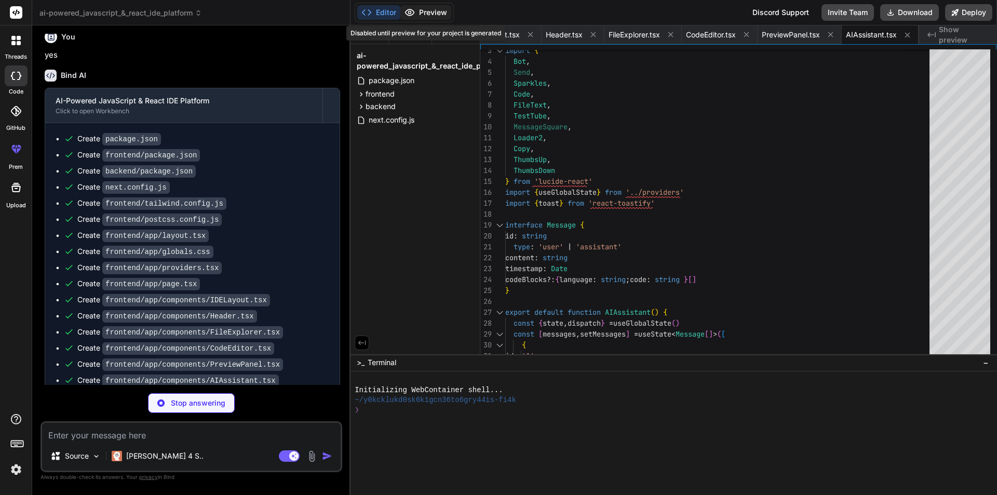
type textarea "x"
type textarea "module.exports = { app, server, io }"
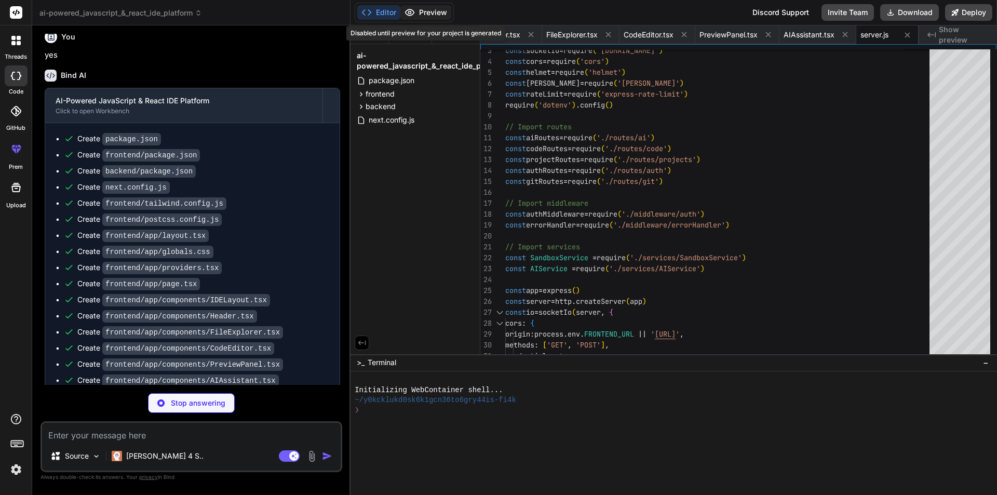
type textarea "x"
type textarea "# Redis (for sessions and caching) REDIS_URL=redis://localhost:6379 # Email Con…"
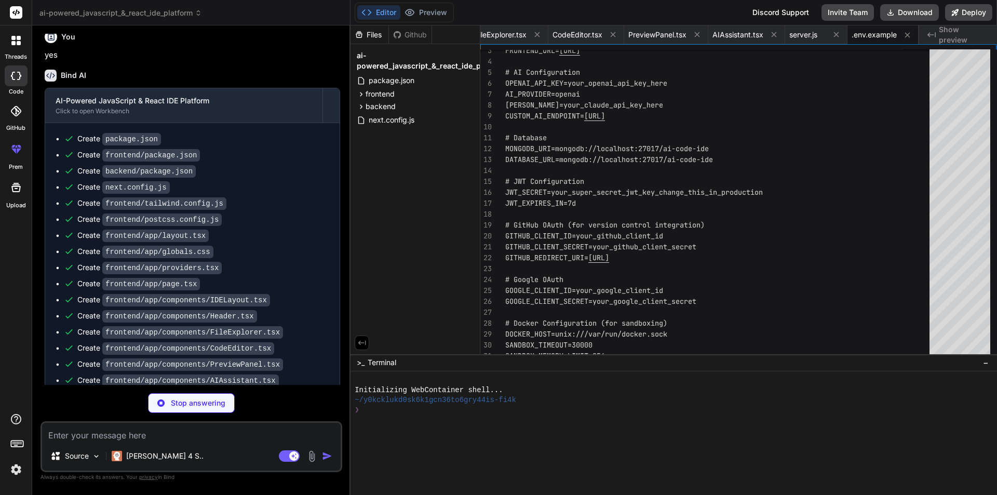
click at [961, 37] on span "Show preview" at bounding box center [963, 34] width 50 height 21
click at [960, 33] on span "Show preview" at bounding box center [963, 34] width 50 height 21
click at [539, 34] on icon at bounding box center [537, 34] width 9 height 9
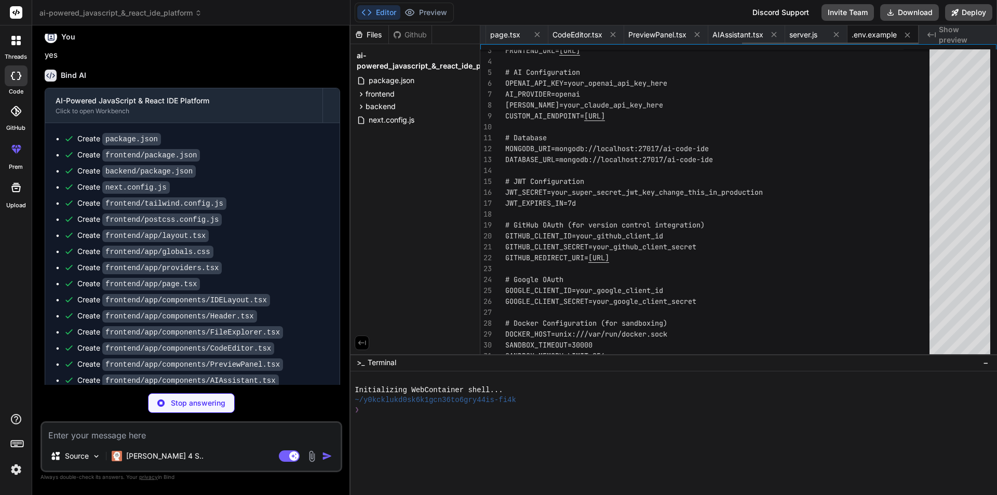
click at [539, 34] on icon at bounding box center [537, 34] width 9 height 9
click at [537, 34] on icon at bounding box center [532, 34] width 9 height 9
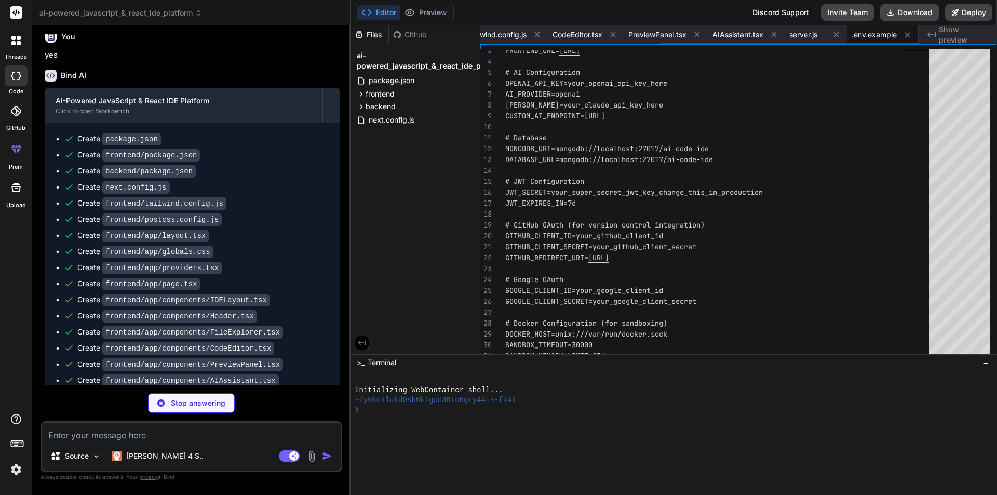
click at [539, 34] on icon at bounding box center [537, 34] width 9 height 9
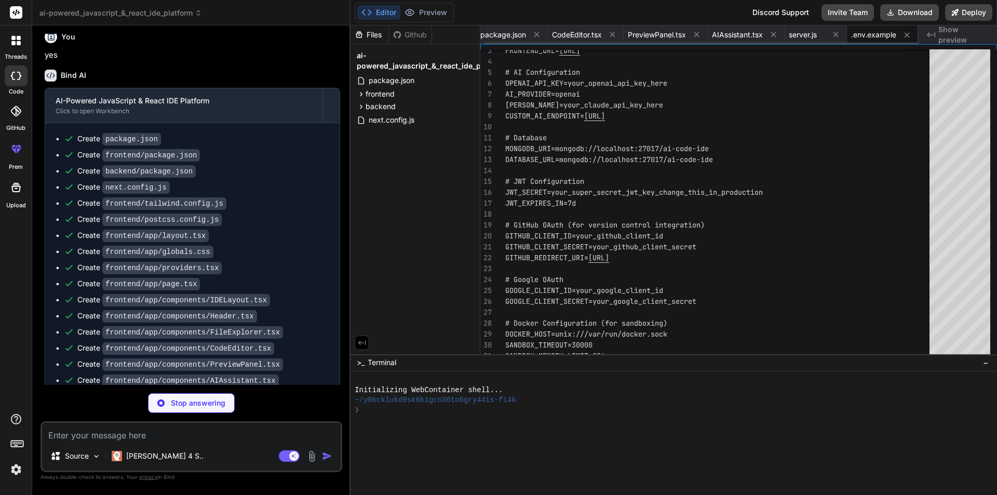
click at [539, 34] on icon at bounding box center [536, 34] width 9 height 9
click at [539, 34] on button at bounding box center [544, 34] width 13 height 13
type textarea "x"
click at [539, 34] on span "PreviewPanel.tsx" at bounding box center [513, 35] width 58 height 10
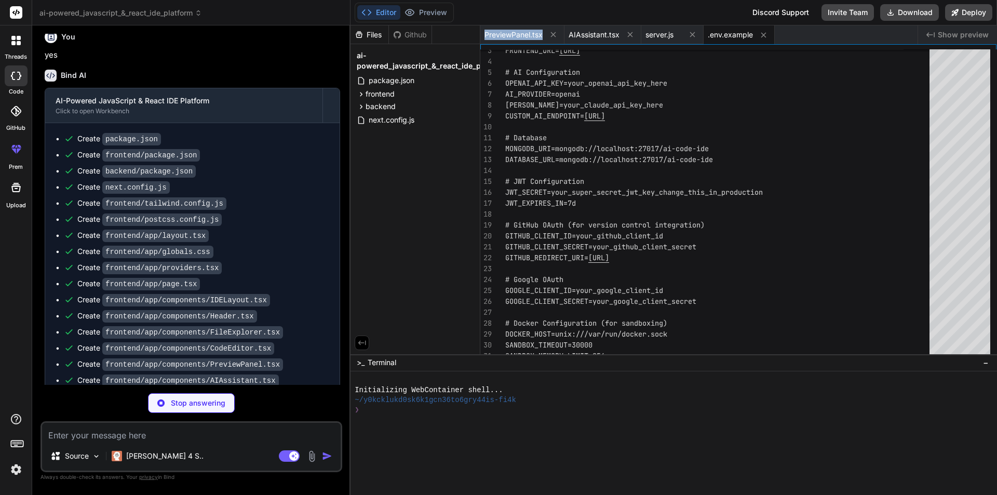
click at [539, 34] on span "PreviewPanel.tsx" at bounding box center [513, 35] width 58 height 10
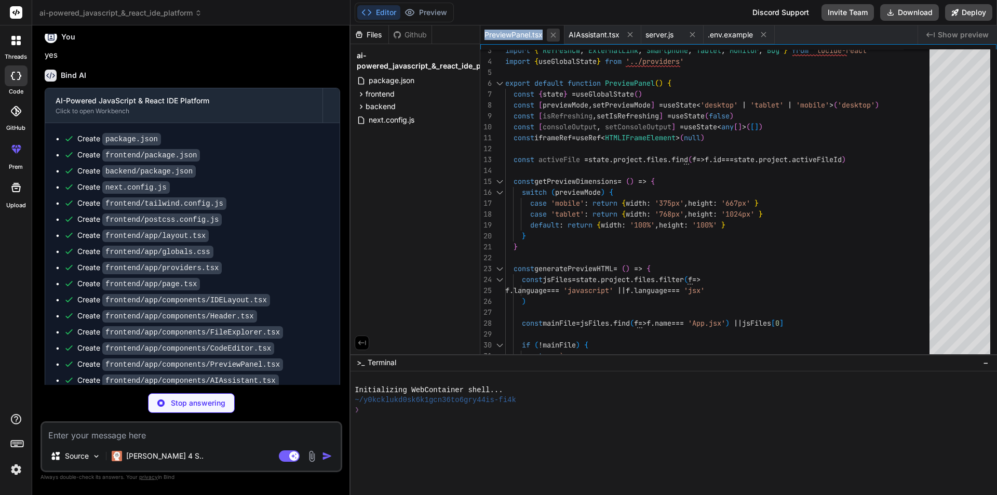
click at [553, 36] on icon at bounding box center [553, 35] width 9 height 9
type textarea "x"
type textarea "# Redis (for sessions and caching) REDIS_URL=redis://localhost:6379 # Email Con…"
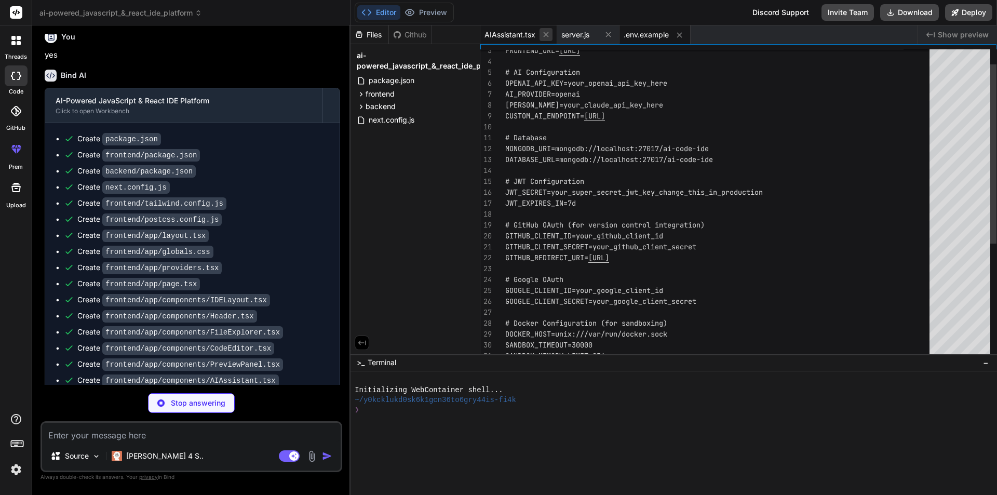
click at [551, 34] on button at bounding box center [545, 34] width 13 height 13
click at [535, 33] on icon at bounding box center [531, 34] width 9 height 9
click at [536, 36] on icon at bounding box center [540, 35] width 9 height 9
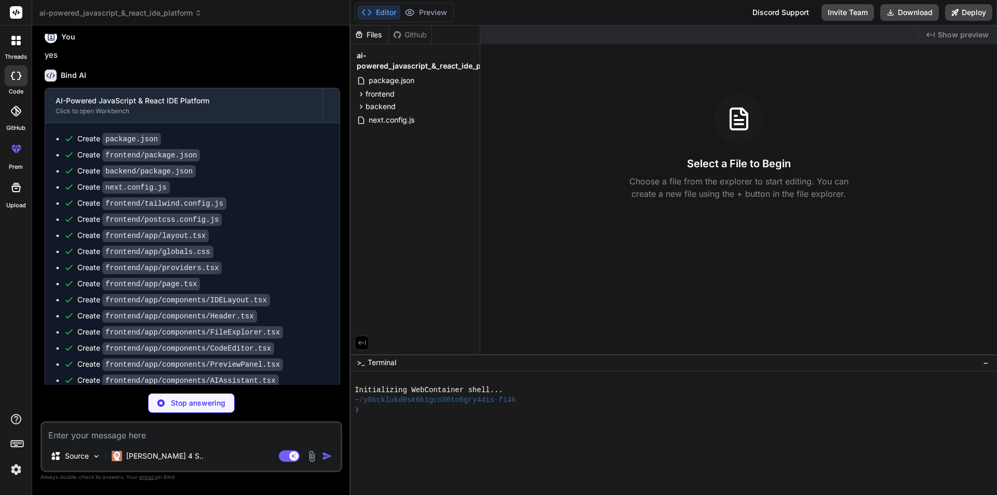
click at [954, 34] on span "Show preview" at bounding box center [962, 35] width 51 height 10
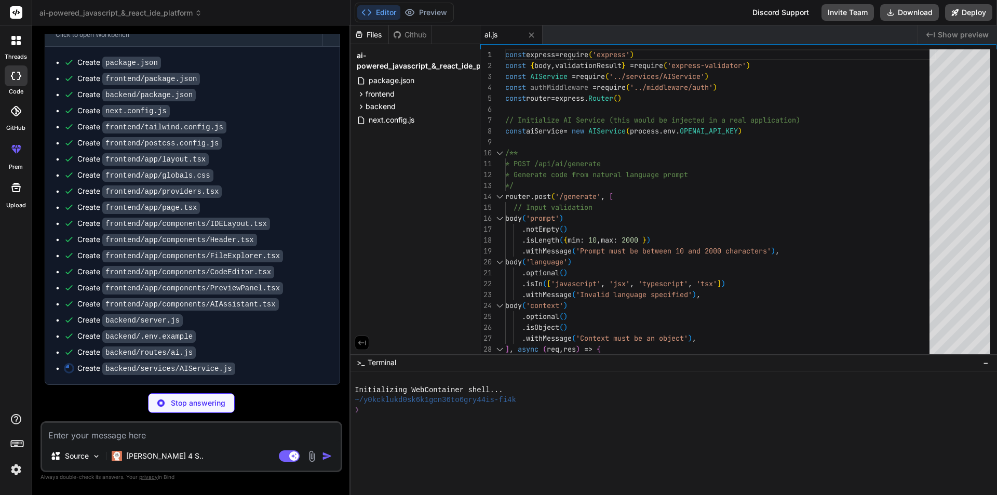
scroll to position [994, 0]
type textarea "x"
type textarea "// In practice, you'd use more sophisticated metrics return 0.8 } } module.expo…"
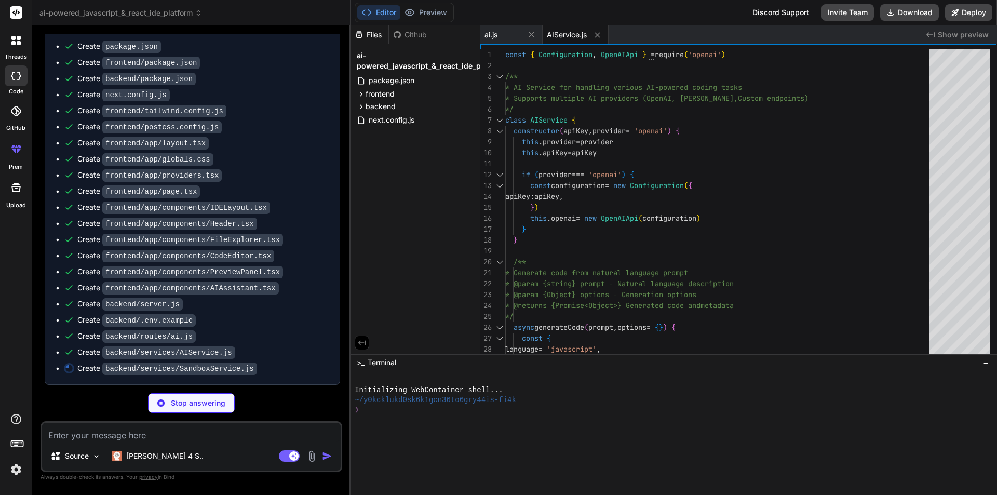
type textarea "x"
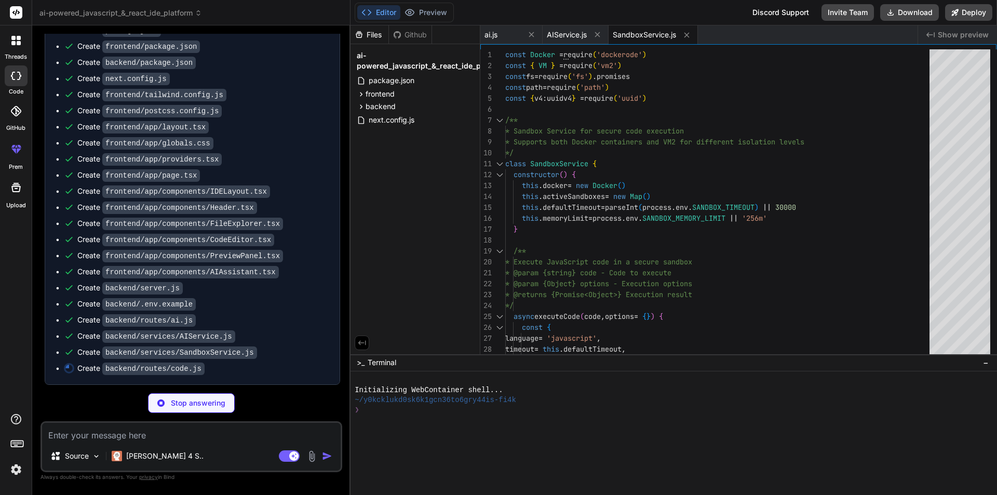
scroll to position [1027, 0]
click at [371, 9] on icon at bounding box center [366, 12] width 10 height 10
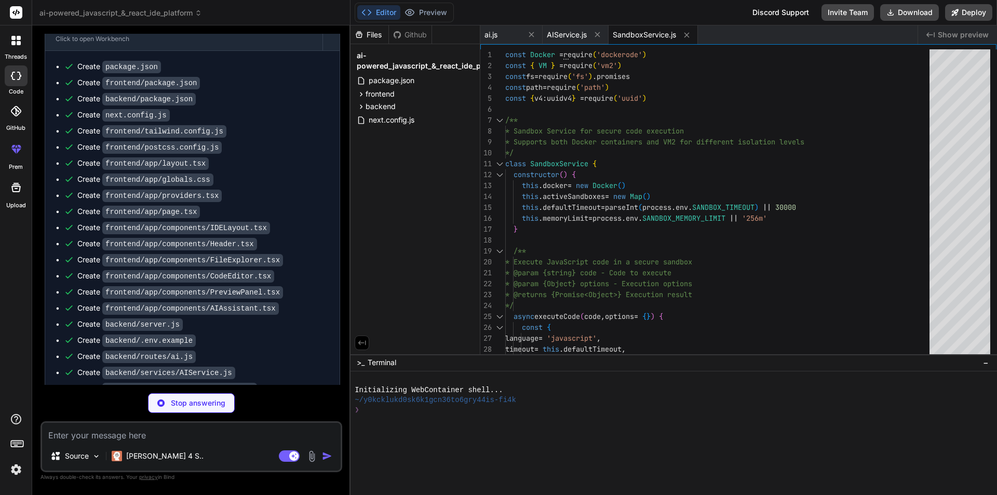
scroll to position [975, 0]
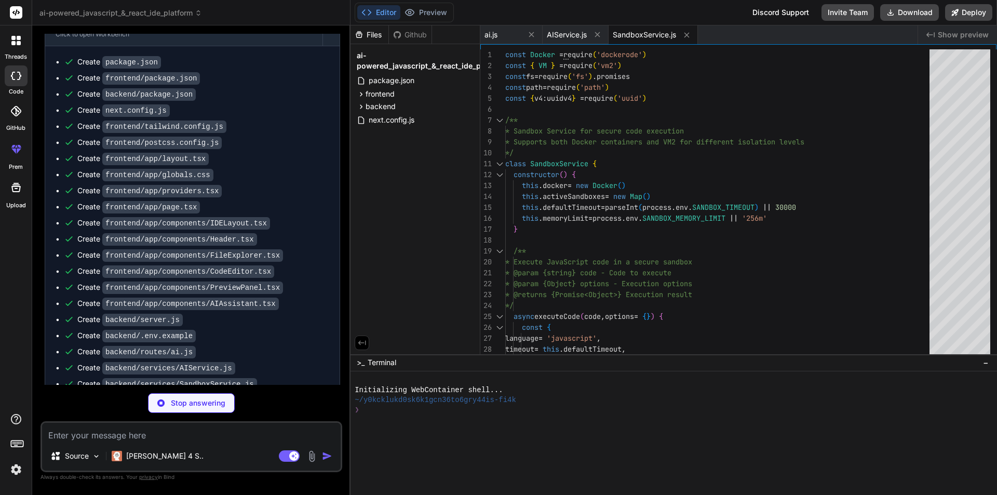
type textarea "x"
type textarea "module.exports = router"
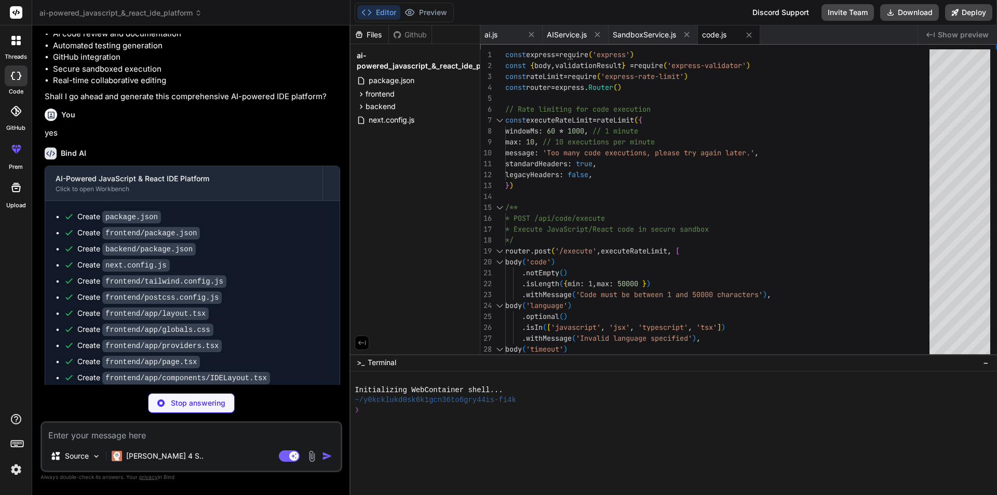
scroll to position [783, 0]
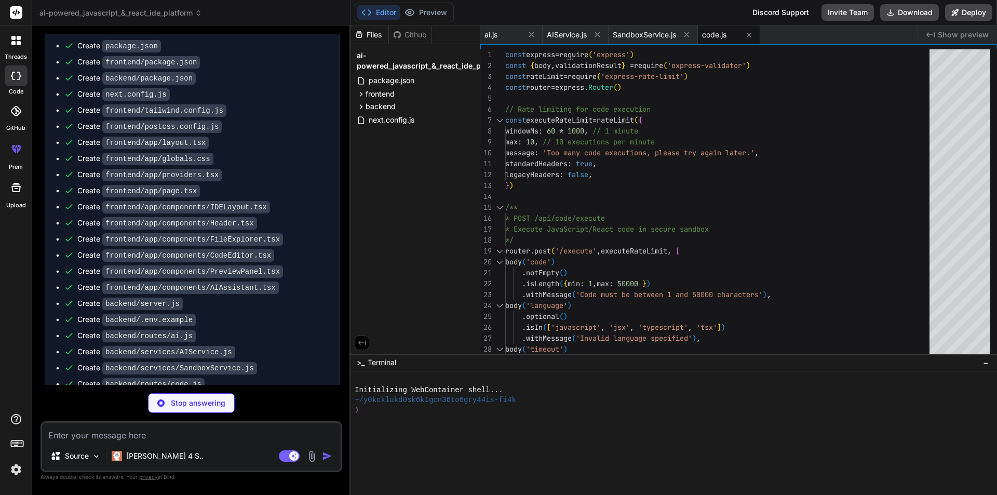
type textarea "x"
type textarea "}) } }) module.exports = router"
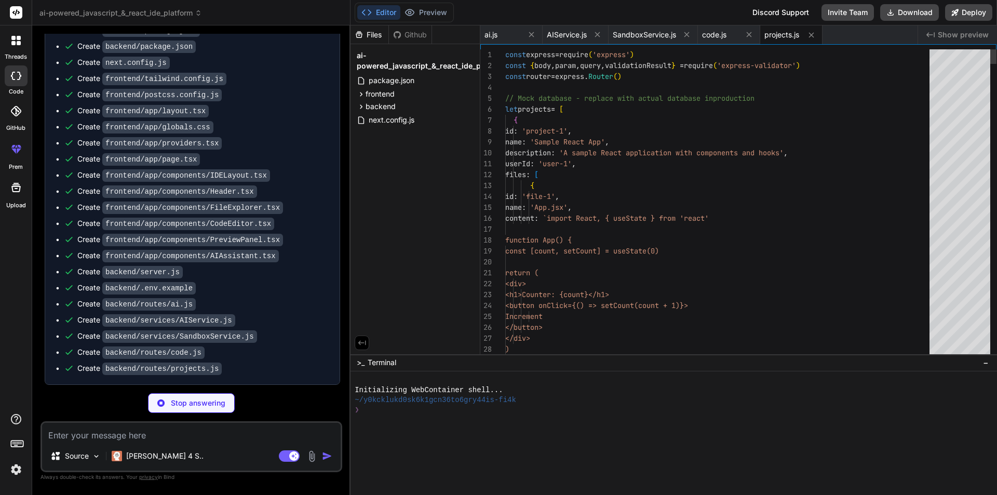
scroll to position [1043, 0]
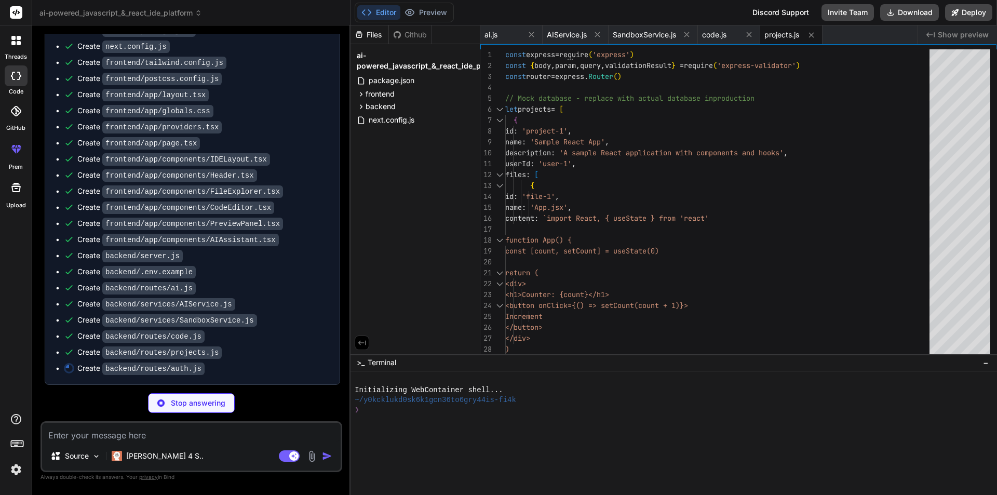
type textarea "x"
type textarea "}) }) module.exports = router"
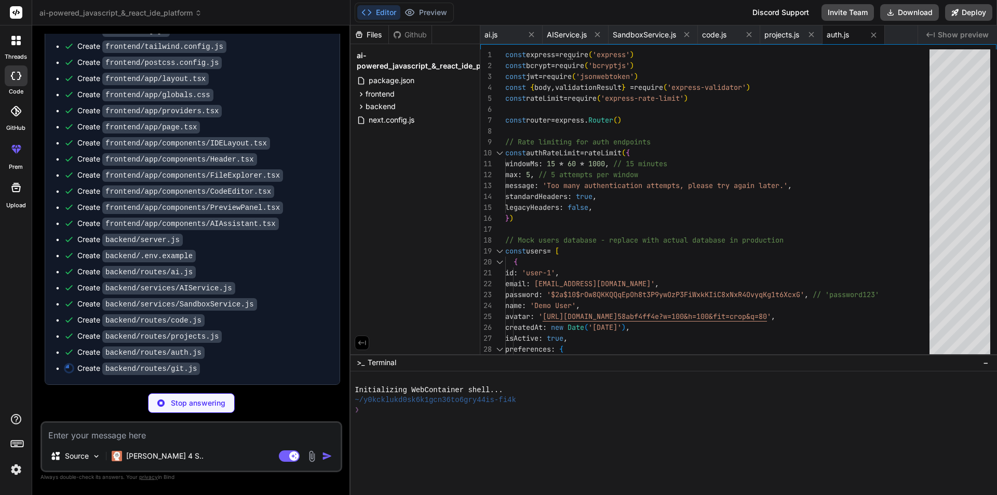
scroll to position [1075, 0]
type textarea "x"
type textarea "error: 'Failed to get diff', message: error.message }) } }) module.exports = ro…"
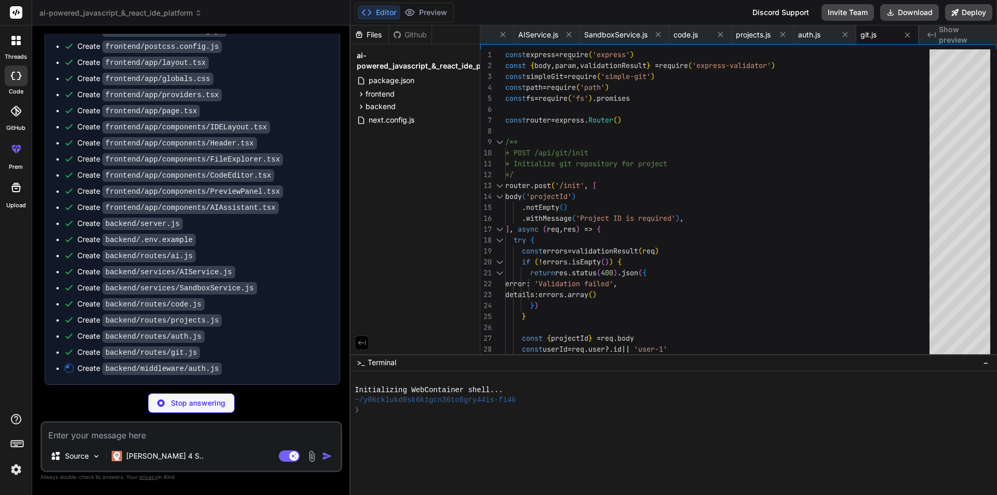
scroll to position [1091, 0]
type textarea "x"
type textarea "adminAuthMiddleware, createAuthRateLimit }"
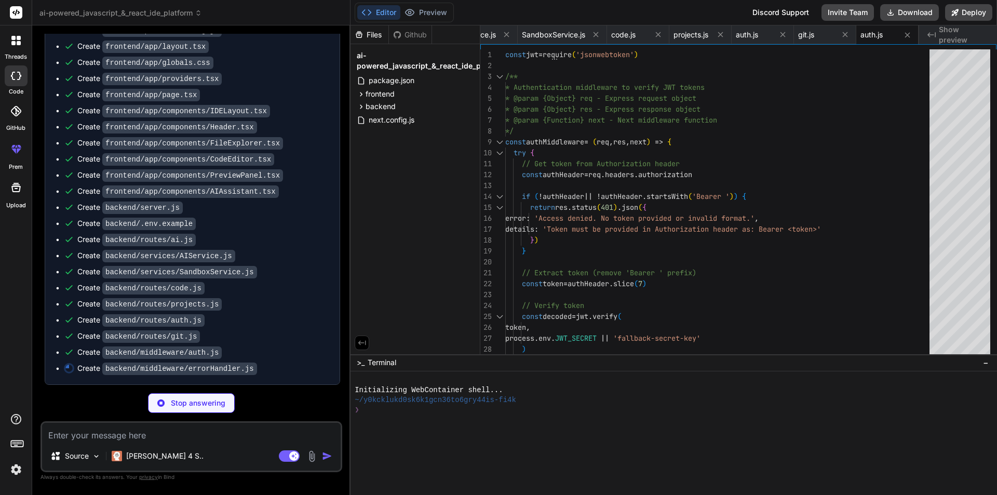
type textarea "x"
type textarea "} module.exports = { errorHandler, notFoundHandler, asyncHandler, AppError }"
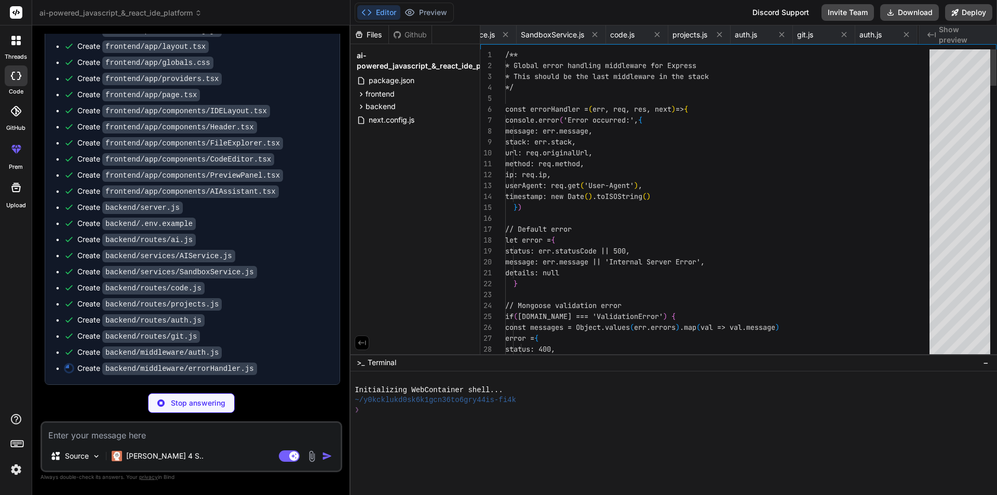
scroll to position [0, 169]
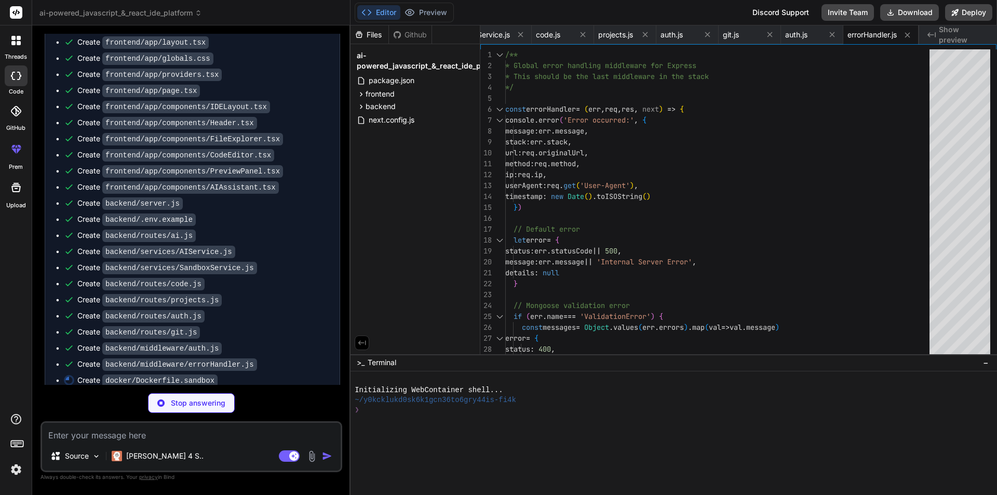
type textarea "x"
type textarea "# Use dumb-init to handle signals properly ENTRYPOINT ["dumb-init", "--"] # Def…"
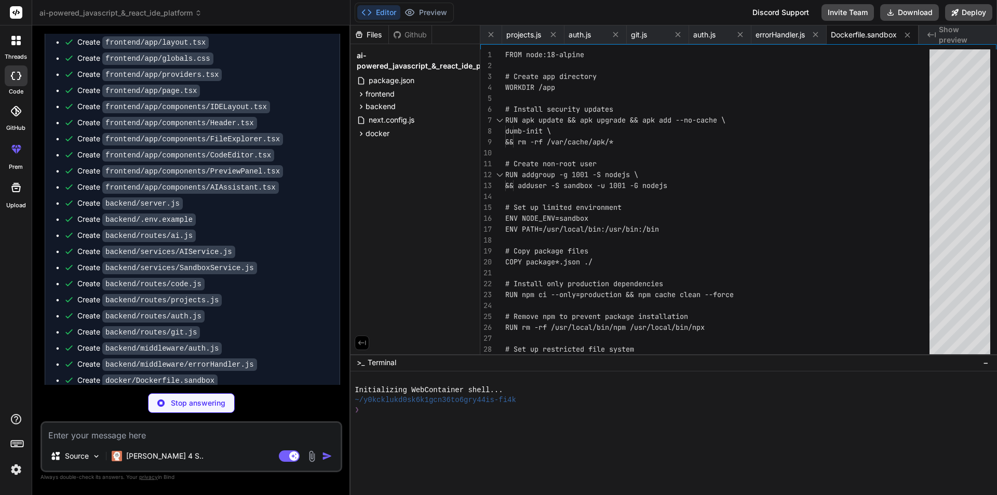
type textarea "x"
type textarea "process.exit(errors.length > 0 ? 1 : 0) }"
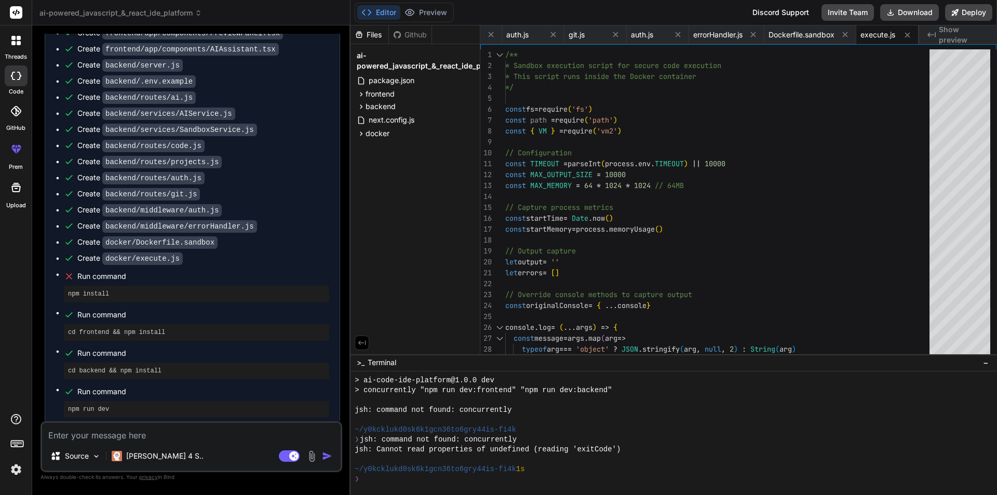
scroll to position [1257, 0]
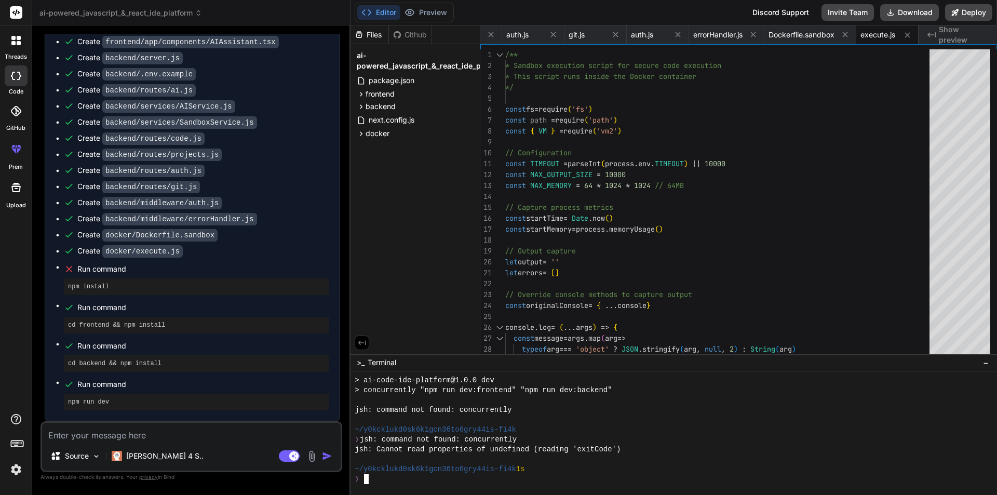
drag, startPoint x: 580, startPoint y: 476, endPoint x: 540, endPoint y: 454, distance: 45.5
click at [577, 475] on div "❯" at bounding box center [668, 479] width 628 height 10
click at [374, 10] on button "Editor" at bounding box center [378, 12] width 43 height 15
click at [906, 10] on button "Download" at bounding box center [909, 12] width 59 height 17
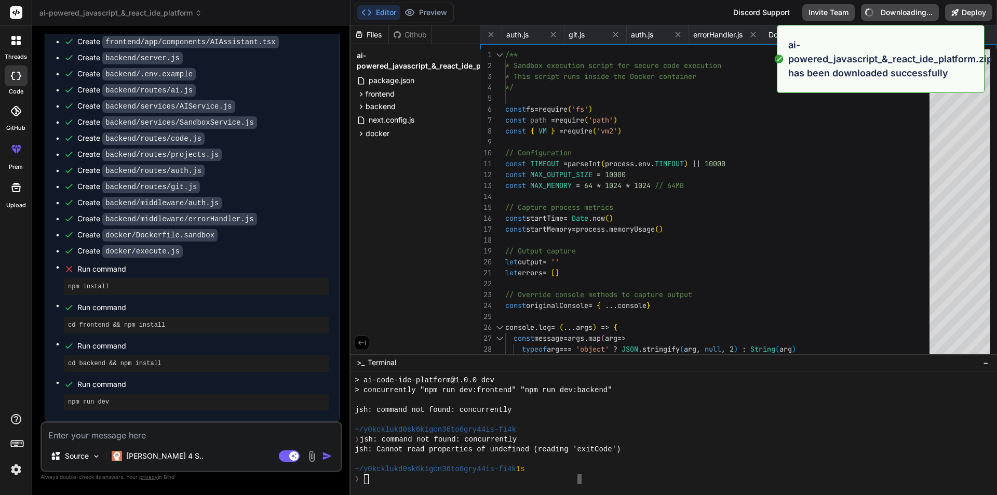
type textarea "x"
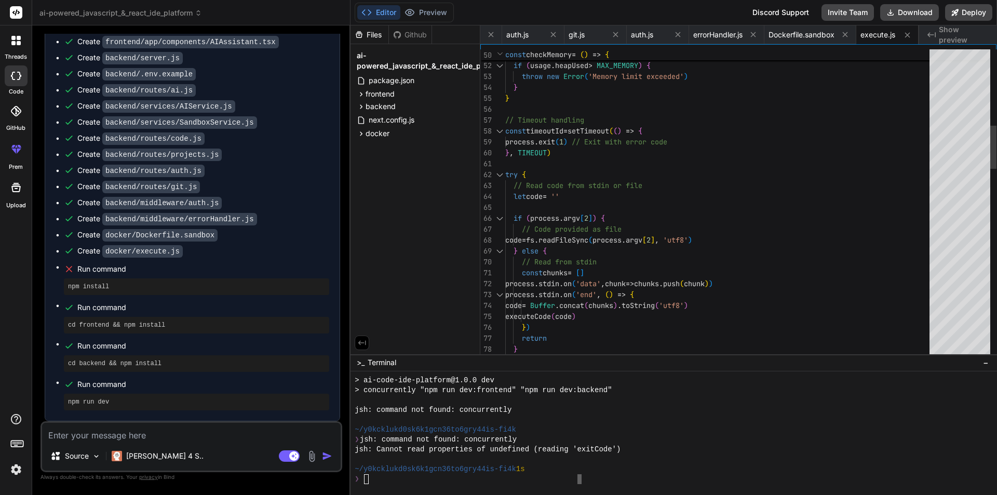
click at [968, 256] on html "threads code GitHub prem Upload ai-powered_javascript_&_react_ide_platform Crea…" at bounding box center [498, 247] width 997 height 495
click at [644, 461] on div at bounding box center [668, 459] width 628 height 10
click at [93, 287] on pre "npm install" at bounding box center [196, 286] width 257 height 8
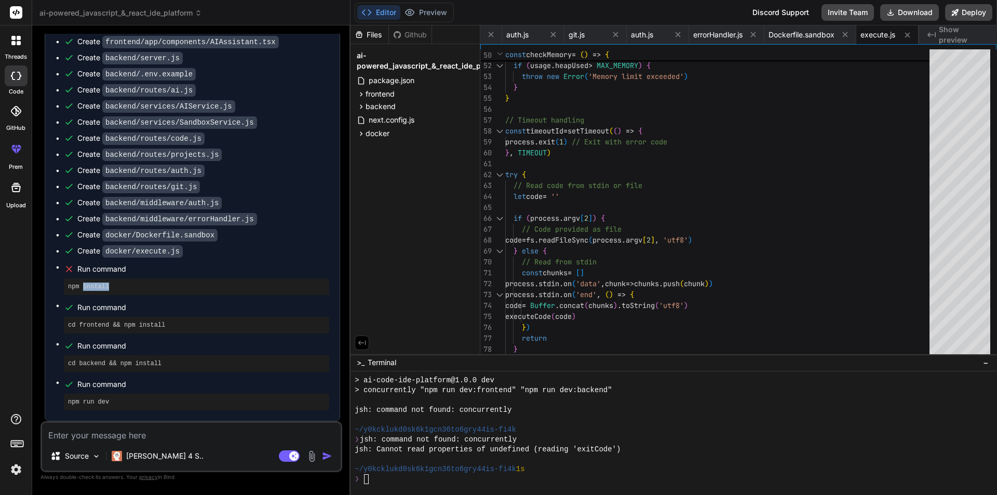
click at [93, 287] on pre "npm install" at bounding box center [196, 286] width 257 height 8
click at [97, 325] on pre "cd frontend && npm install" at bounding box center [196, 325] width 257 height 8
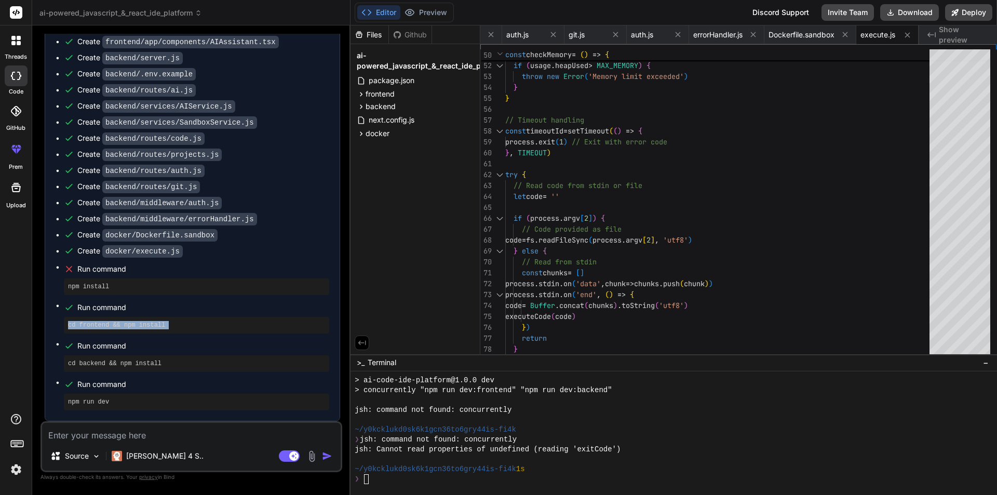
click at [97, 325] on pre "cd frontend && npm install" at bounding box center [196, 325] width 257 height 8
click at [193, 344] on span "Run command" at bounding box center [203, 345] width 252 height 10
drag, startPoint x: 107, startPoint y: 325, endPoint x: 47, endPoint y: 326, distance: 59.7
click at [47, 326] on div "Create package.json Create frontend/package.json Create backend/package.json Cr…" at bounding box center [192, 103] width 294 height 636
copy pre "cd frontend"
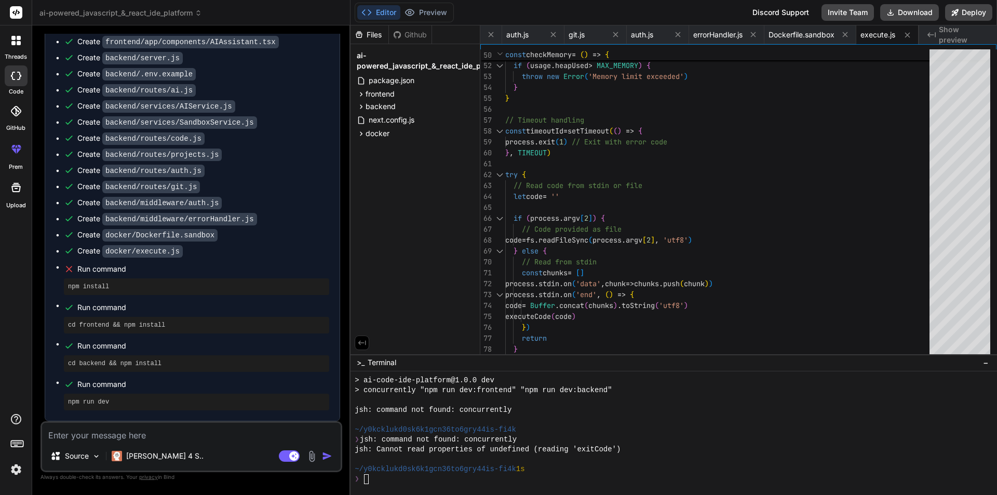
click at [388, 488] on div at bounding box center [673, 433] width 646 height 124
type textarea "cd frontend"
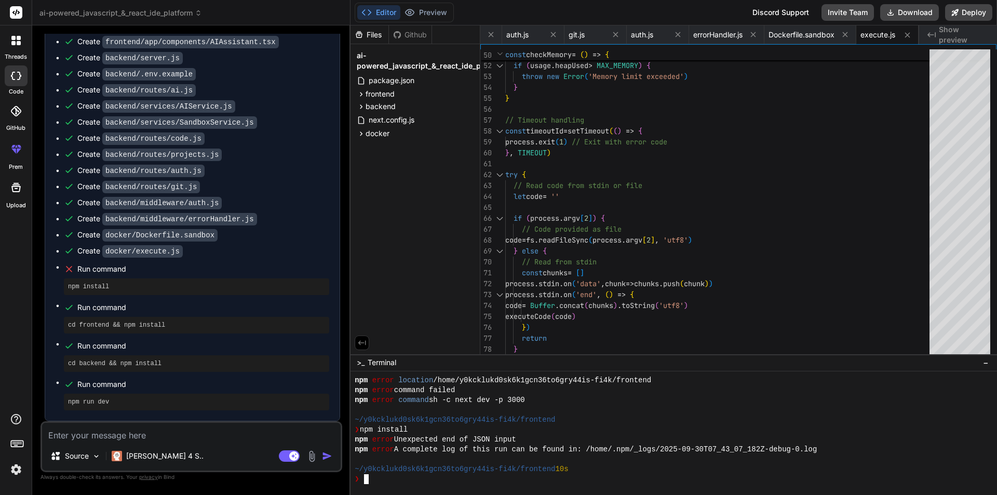
scroll to position [809, 0]
click at [362, 363] on span ">_" at bounding box center [361, 362] width 8 height 10
click at [363, 363] on span ">_" at bounding box center [361, 362] width 8 height 10
click at [452, 368] on div ">_ Terminal −" at bounding box center [673, 362] width 646 height 17
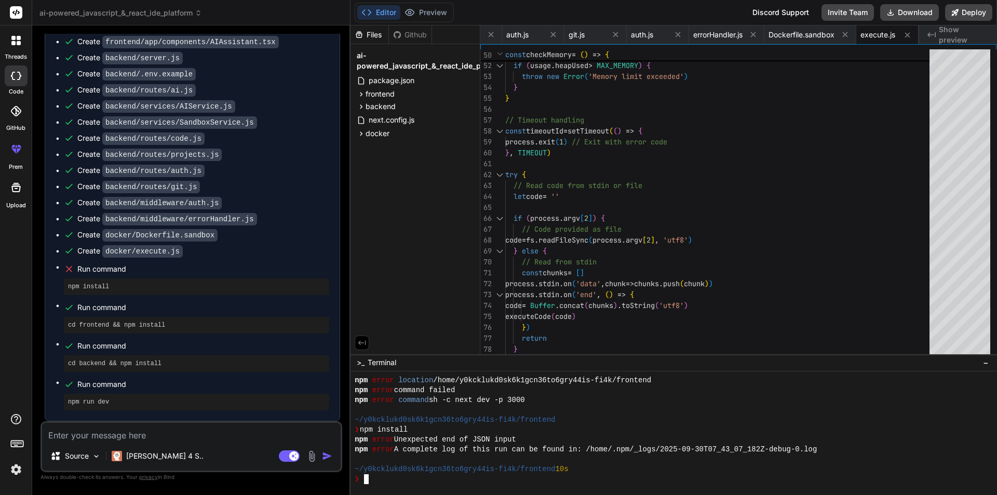
click at [431, 480] on div "❯" at bounding box center [668, 479] width 628 height 10
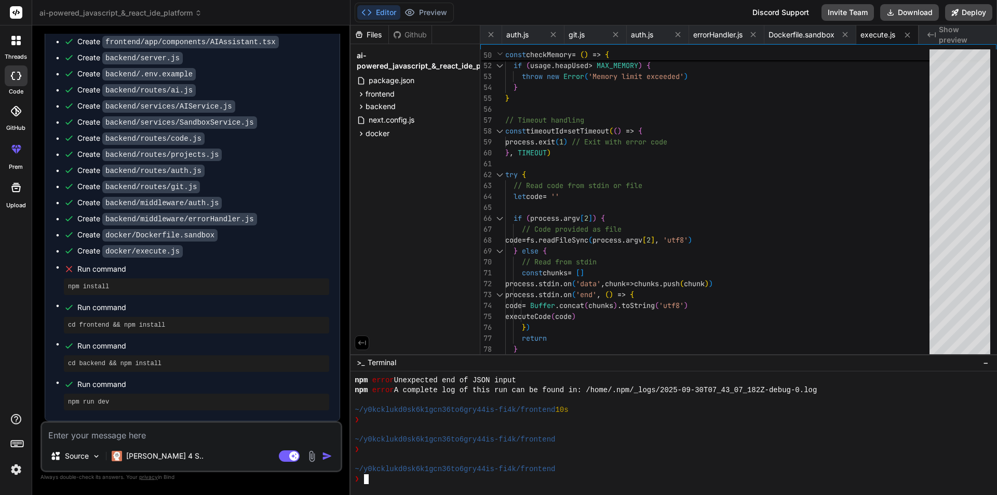
scroll to position [868, 0]
drag, startPoint x: 885, startPoint y: 358, endPoint x: 849, endPoint y: 289, distance: 78.5
click at [851, 287] on div "Files Github ai-powered_javascript_&_react_ide_platform package.json frontend p…" at bounding box center [673, 259] width 646 height 469
click at [361, 364] on span ">_" at bounding box center [361, 362] width 8 height 10
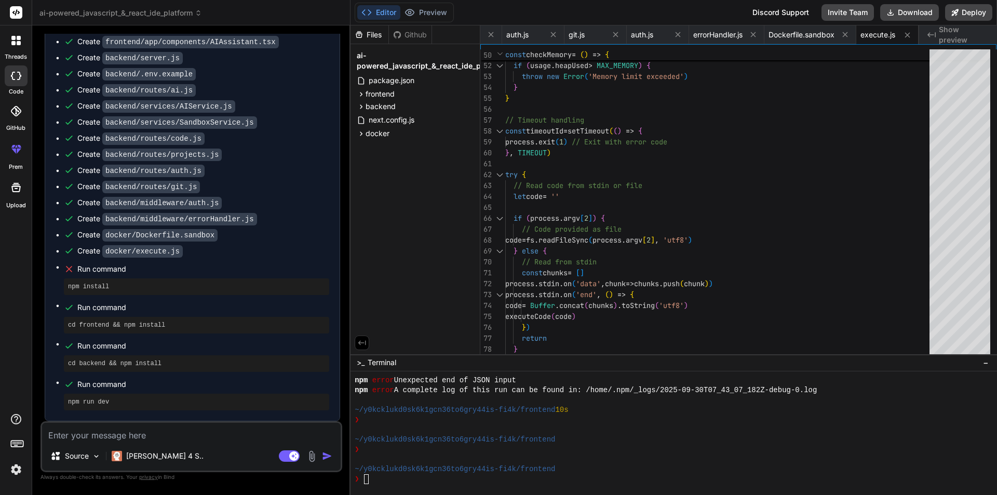
click at [413, 487] on div at bounding box center [673, 433] width 646 height 124
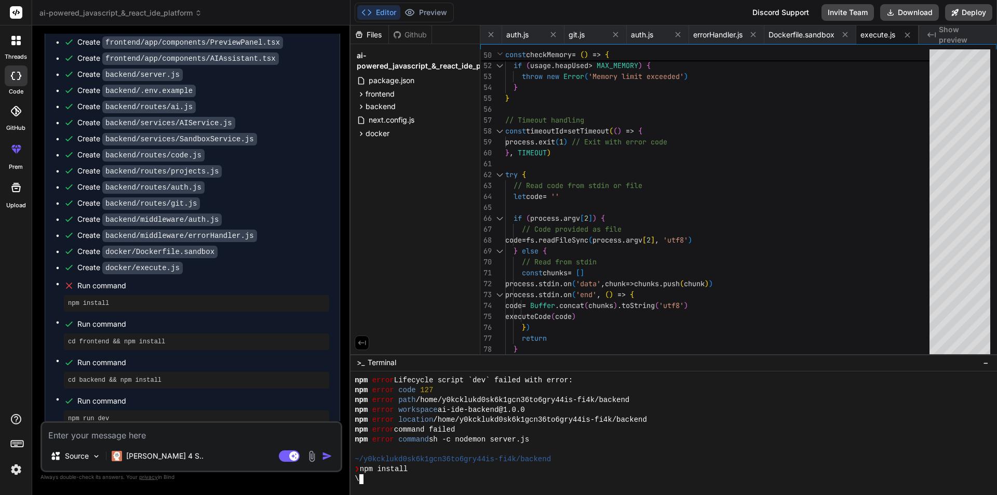
scroll to position [1257, 0]
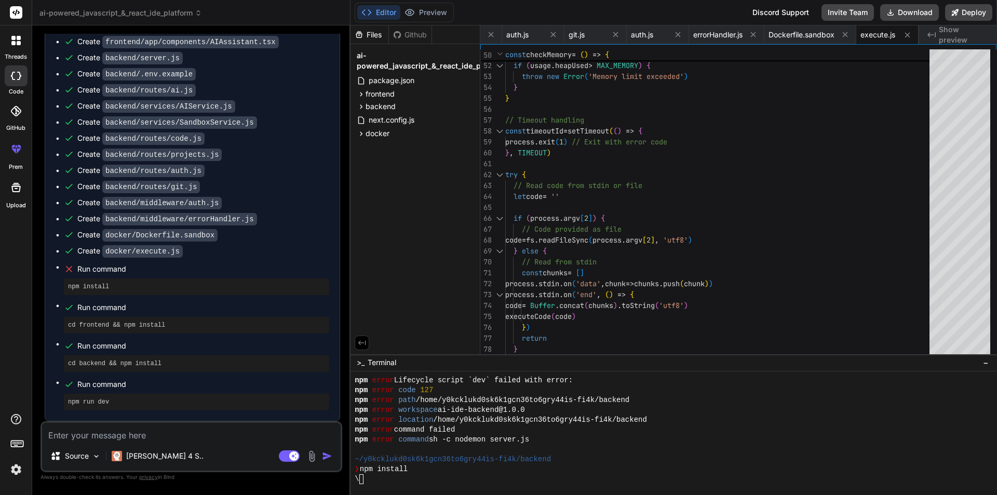
click at [428, 1] on div "Editor Preview Disabled until preview for your project is generated Discord Sup…" at bounding box center [673, 12] width 646 height 25
click at [480, 478] on div "\" at bounding box center [668, 479] width 628 height 10
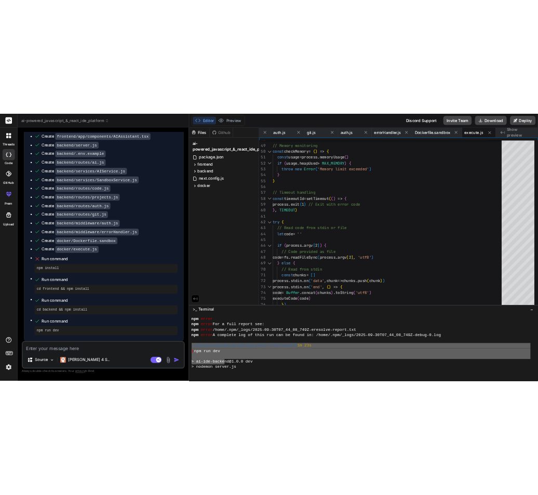
scroll to position [1686, 0]
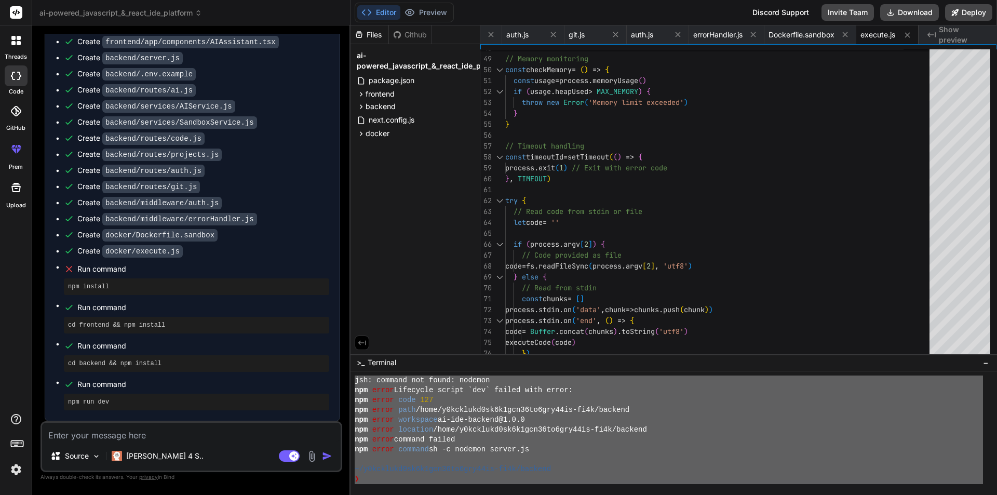
drag, startPoint x: 353, startPoint y: 428, endPoint x: 479, endPoint y: 509, distance: 149.2
click at [479, 494] on html "threads code GitHub prem Upload ai-powered_javascript_&_react_ide_platform Crea…" at bounding box center [498, 247] width 997 height 495
type textarea "x"
type textarea "originalConsole.log('=== END RESULTS ===') process.exit(errors.length > 0 ? 1 :…"
type textarea "x"
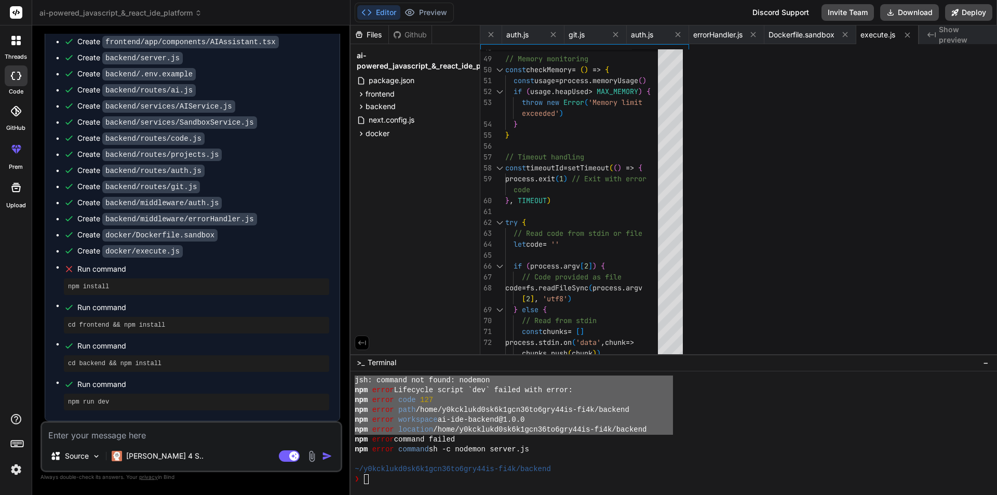
scroll to position [2121, 0]
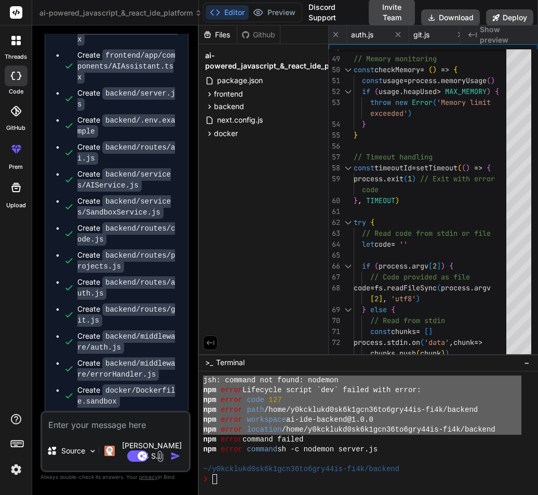
click at [93, 429] on textarea at bounding box center [115, 421] width 147 height 19
paste textarea "cd frontend"
type textarea "cd frontend"
type textarea "x"
type textarea "\"
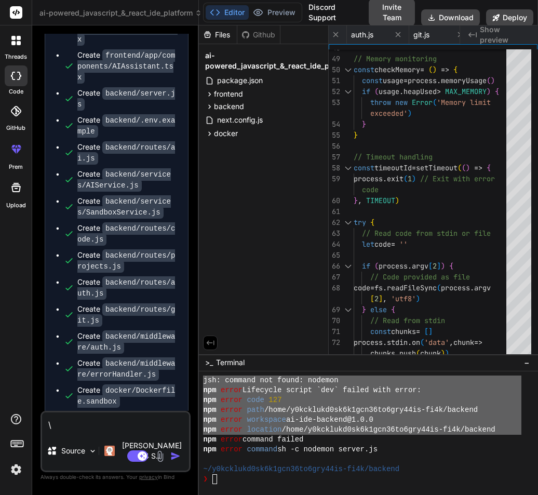
type textarea "x"
paste textarea "cd frontend"
type textarea "\cd frontend"
type textarea "x"
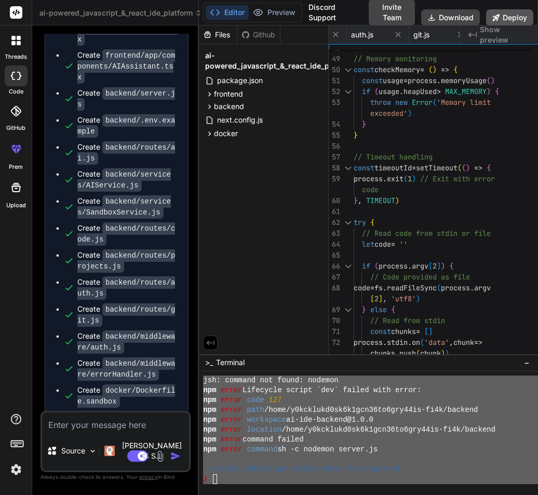
type textarea "x"
type textarea "process.exit(errors.length > 0 ? 1 : 0) }"
type textarea "x"
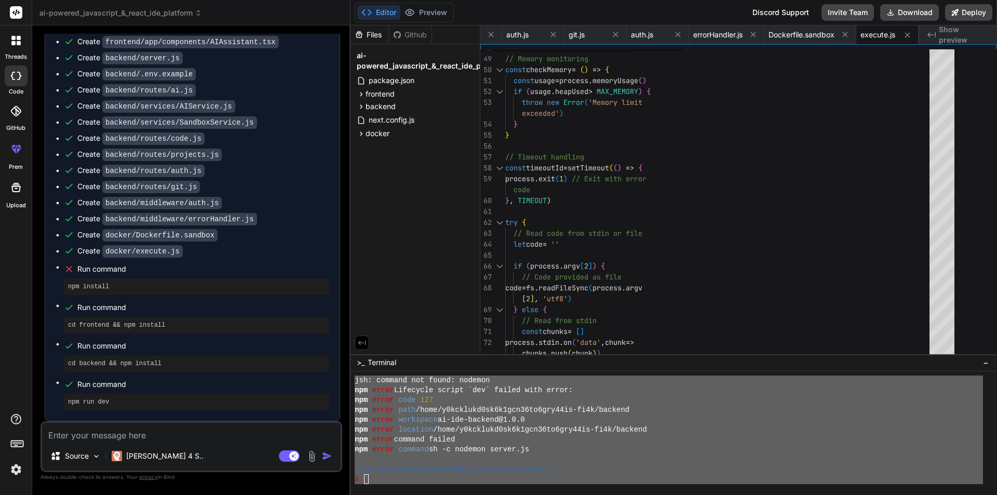
scroll to position [1686, 0]
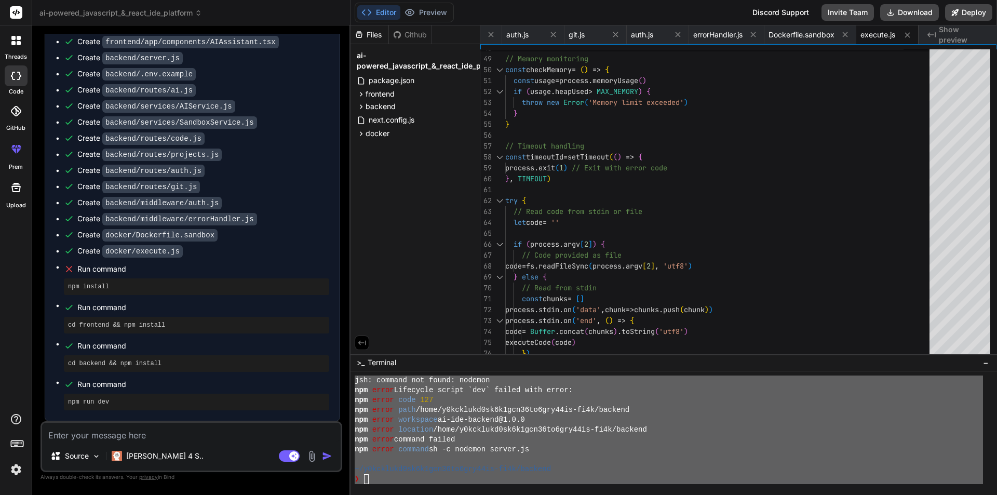
click at [114, 433] on textarea at bounding box center [191, 431] width 298 height 19
paste textarea "cd frontend"
type textarea "cd frontend"
type textarea "x"
type textarea "cd frontend"
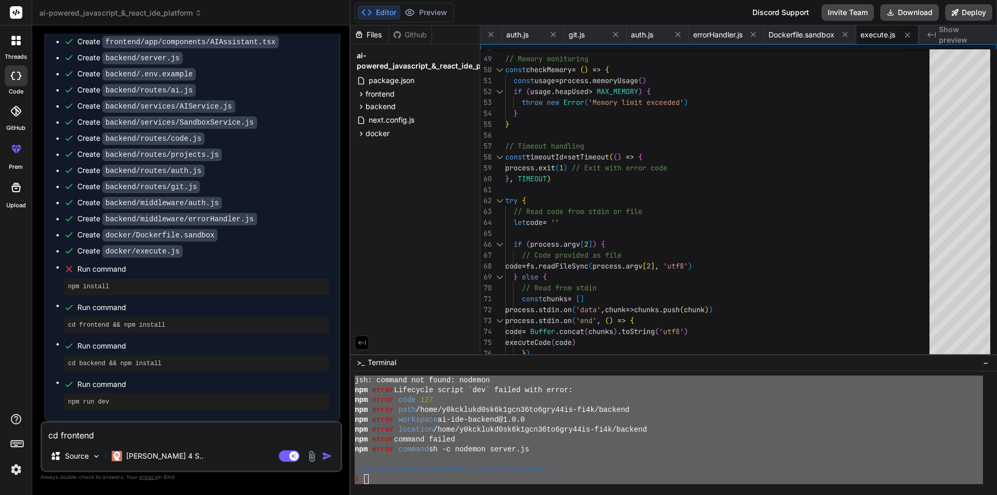
click at [510, 462] on div at bounding box center [668, 459] width 628 height 10
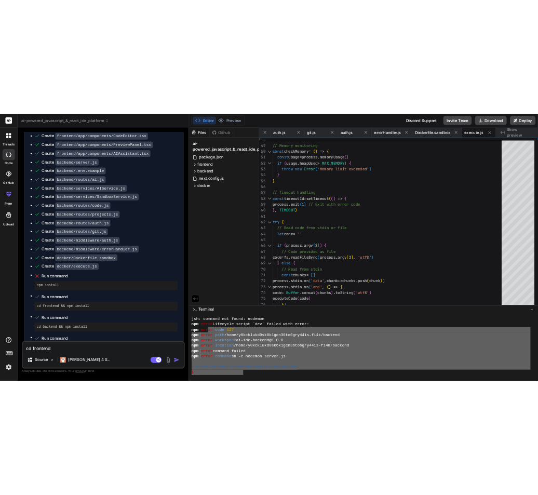
scroll to position [1583, 0]
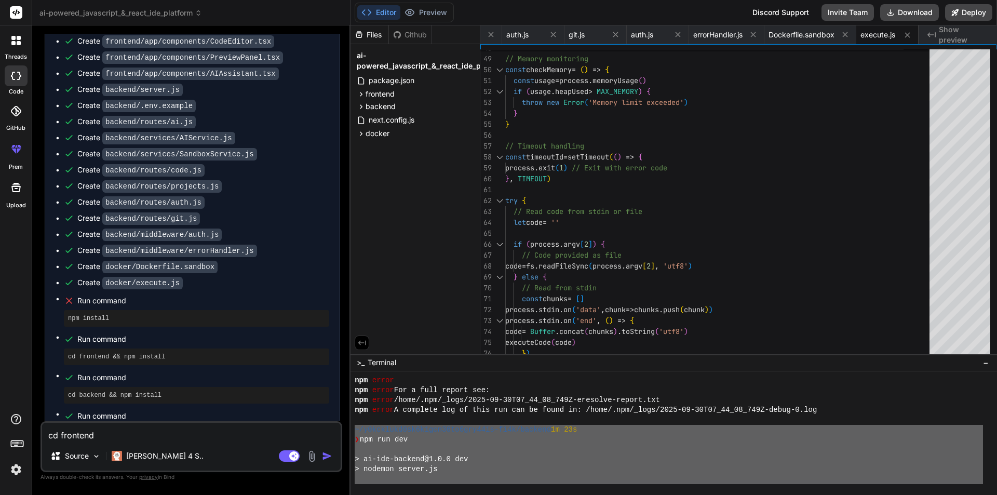
drag, startPoint x: 448, startPoint y: 479, endPoint x: 337, endPoint y: 430, distance: 121.5
click at [337, 430] on div "ai-powered_javascript_&_react_ide_platform Created with Pixso. Bind AI Web Sear…" at bounding box center [514, 247] width 964 height 495
type textarea "x"
type textarea "originalConsole.log('=== END RESULTS ===') process.exit(errors.length > 0 ? 1 :…"
type textarea "x"
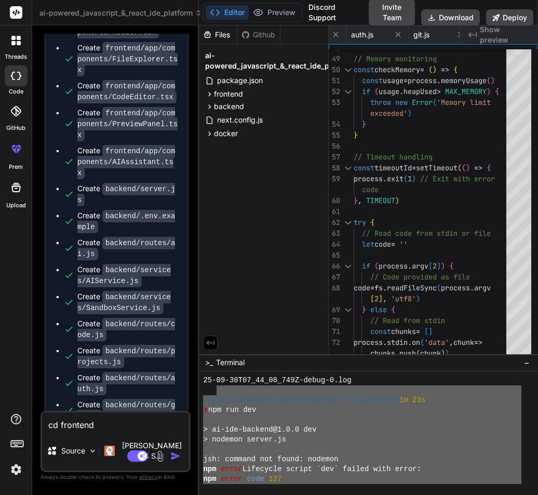
scroll to position [1610, 0]
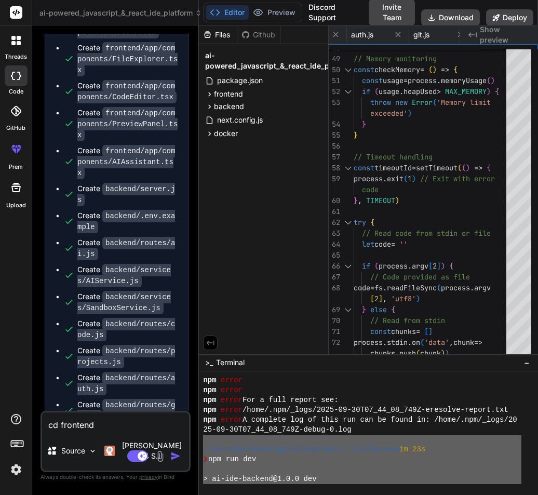
drag, startPoint x: 382, startPoint y: 421, endPoint x: 170, endPoint y: 440, distance: 212.6
click at [170, 440] on div "ai-powered_javascript_&_react_ide_platform Created with Pixso. Bind AI Web Sear…" at bounding box center [285, 247] width 506 height 495
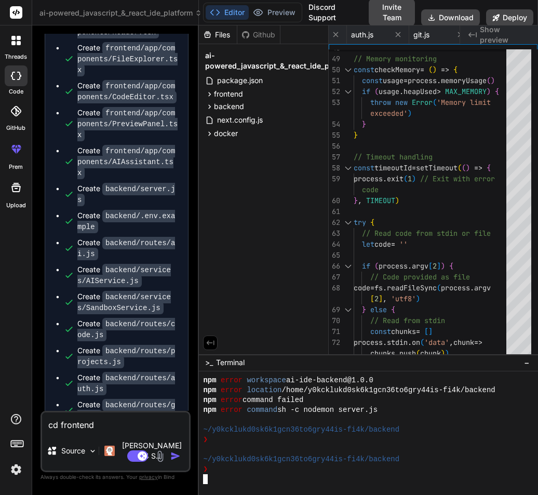
scroll to position [1795, 0]
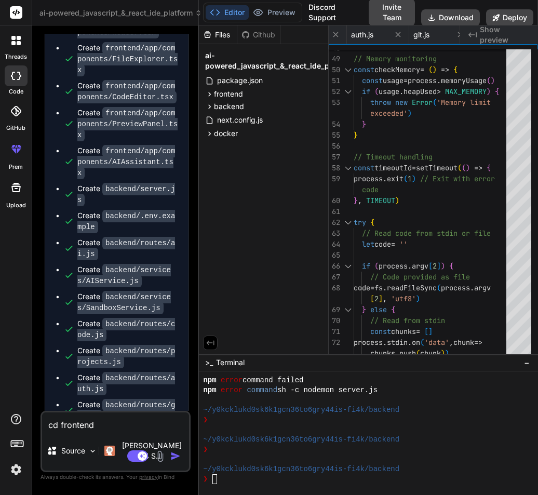
click at [108, 431] on textarea "cd frontend" at bounding box center [115, 421] width 147 height 19
click at [107, 431] on textarea "cd frontend" at bounding box center [115, 421] width 147 height 19
paste textarea "<body class="font-Inter enable-motion underline-links" style="overflow: unset;"…"
type textarea "<body class="font-Inter enable-motion underline-links" style="overflow: unset;"…"
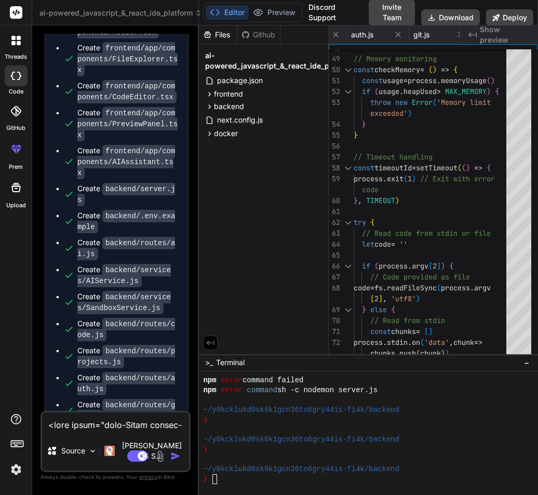
type textarea "x"
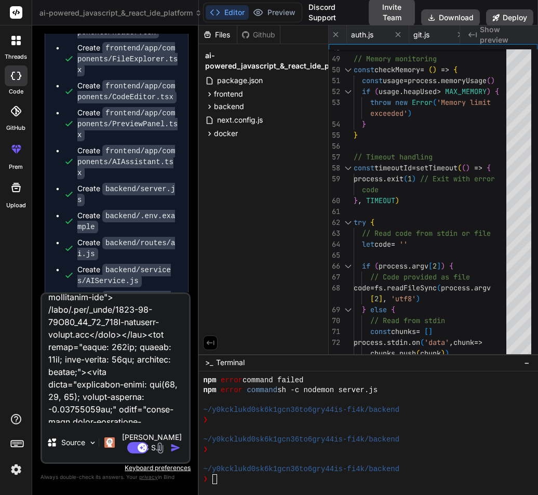
scroll to position [102588, 0]
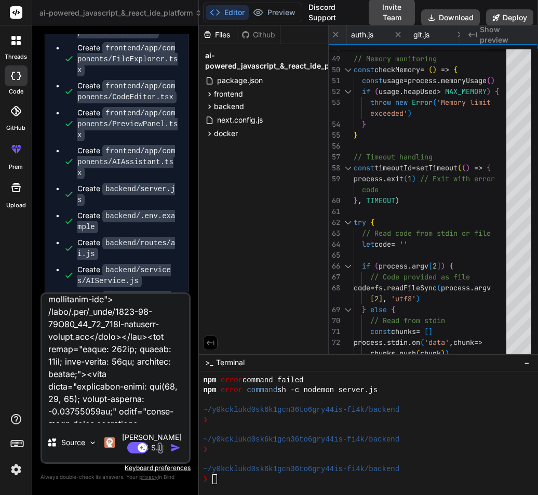
type textarea "cd frontend"
type textarea "x"
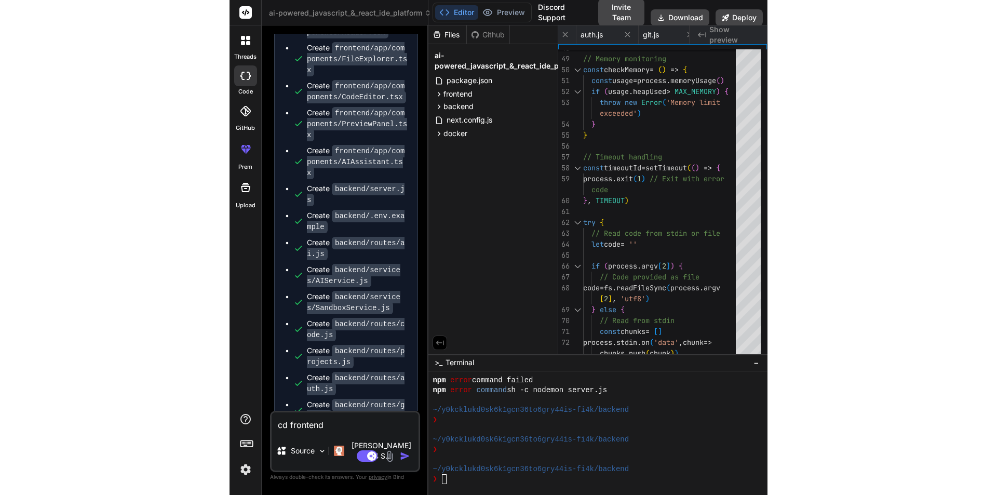
scroll to position [0, 0]
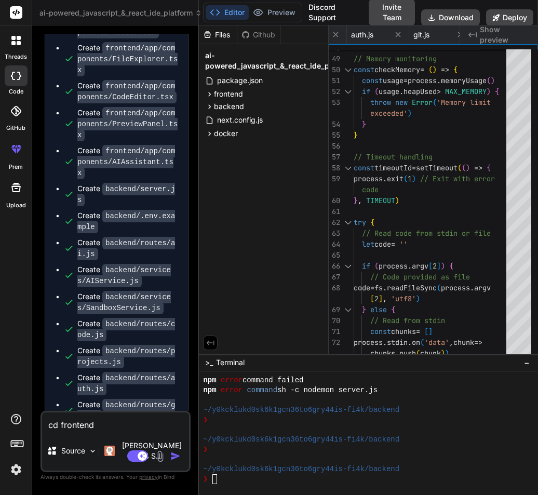
type textarea "x"
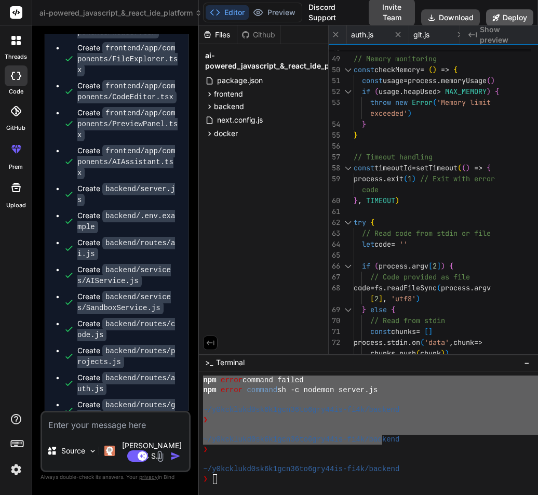
type textarea "x"
type textarea "process.exit(errors.length > 0 ? 1 : 0) }"
type textarea "x"
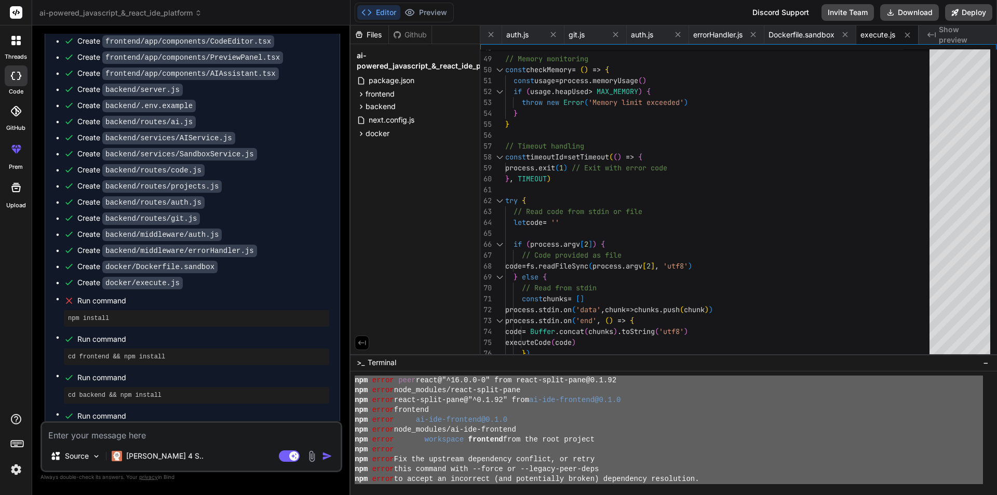
scroll to position [1686, 0]
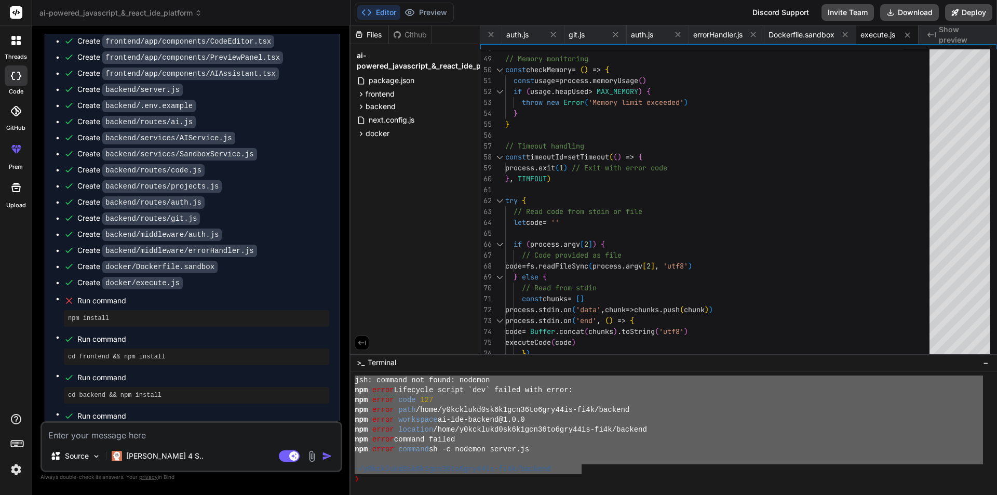
drag, startPoint x: 356, startPoint y: 419, endPoint x: 585, endPoint y: 470, distance: 235.1
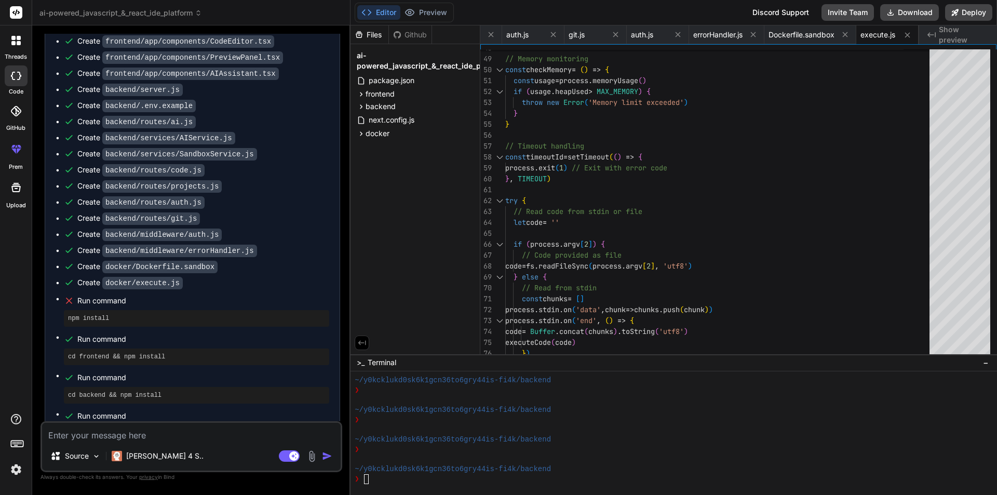
click at [109, 441] on textarea at bounding box center [191, 431] width 298 height 19
paste textarea "<body class="font-Inter enable-motion underline-links" style="overflow: unset;"…"
type textarea "<body class="font-Inter enable-motion underline-links" style="overflow: unset;"…"
type textarea "x"
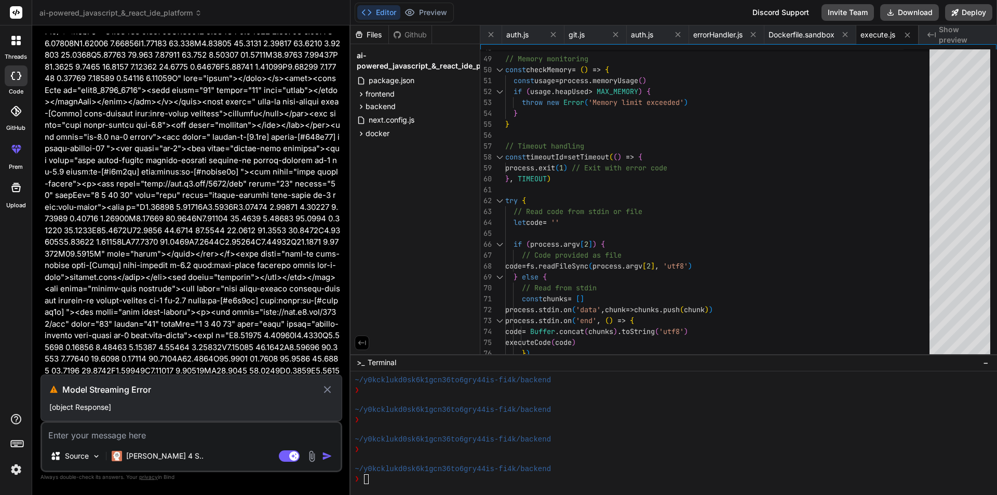
scroll to position [14492, 0]
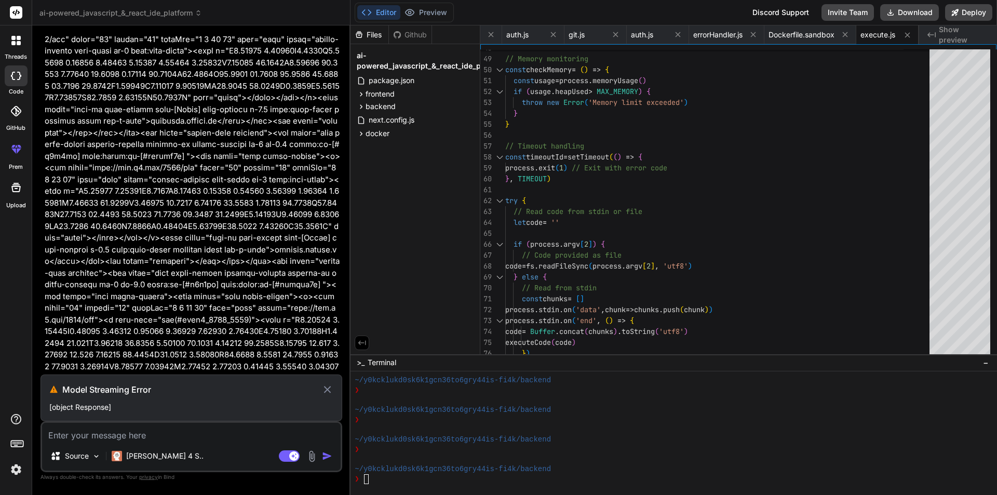
click at [328, 389] on icon at bounding box center [327, 389] width 7 height 7
type textarea "x"
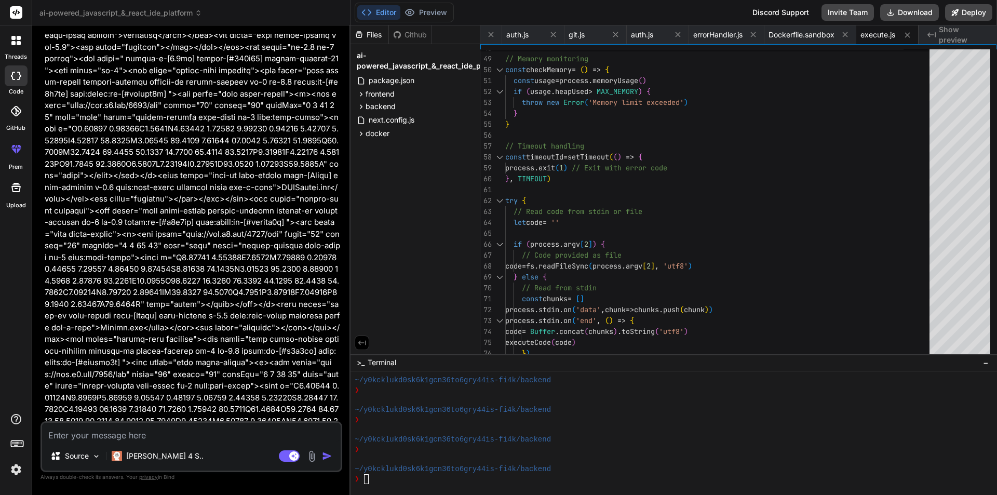
scroll to position [15738, 0]
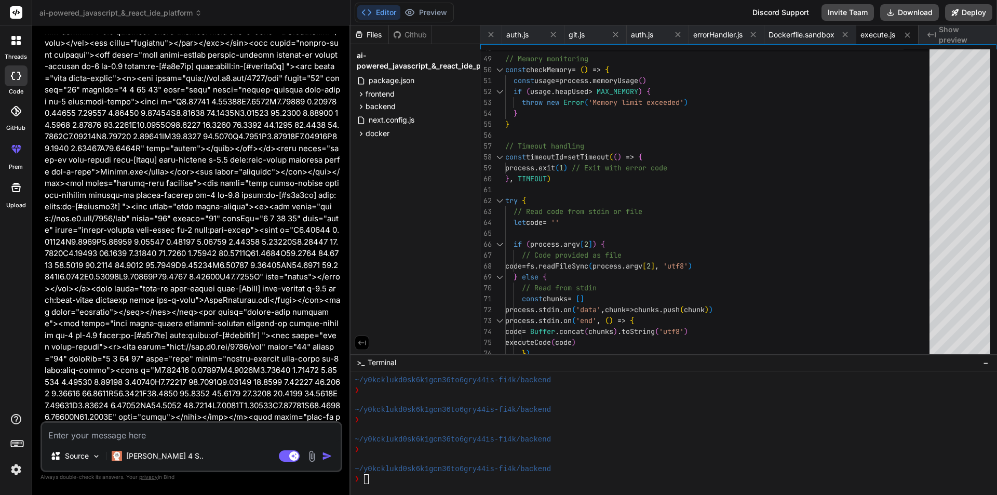
click at [152, 437] on textarea at bounding box center [191, 431] width 298 height 19
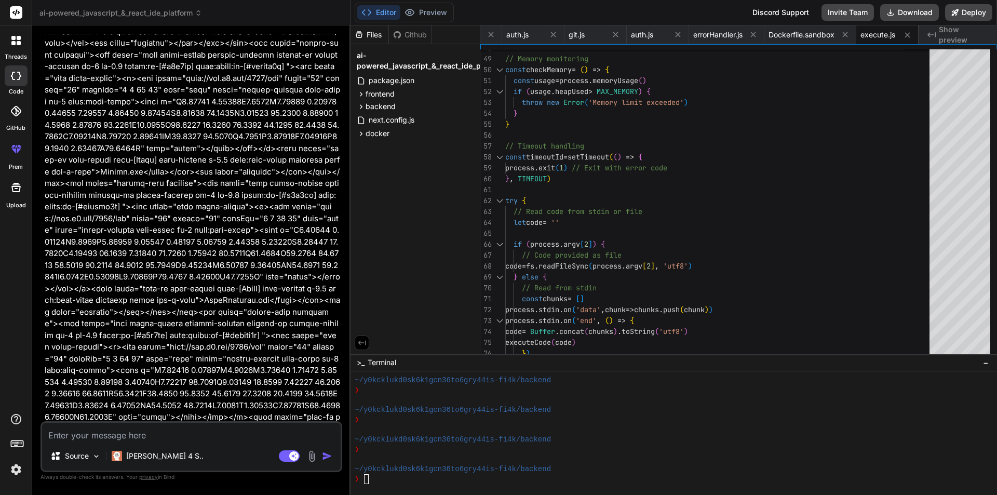
paste textarea "C:\Users\PC-62\Desktop\ai-compiler\backend> npm i npm error code ERESOLVE npm e…"
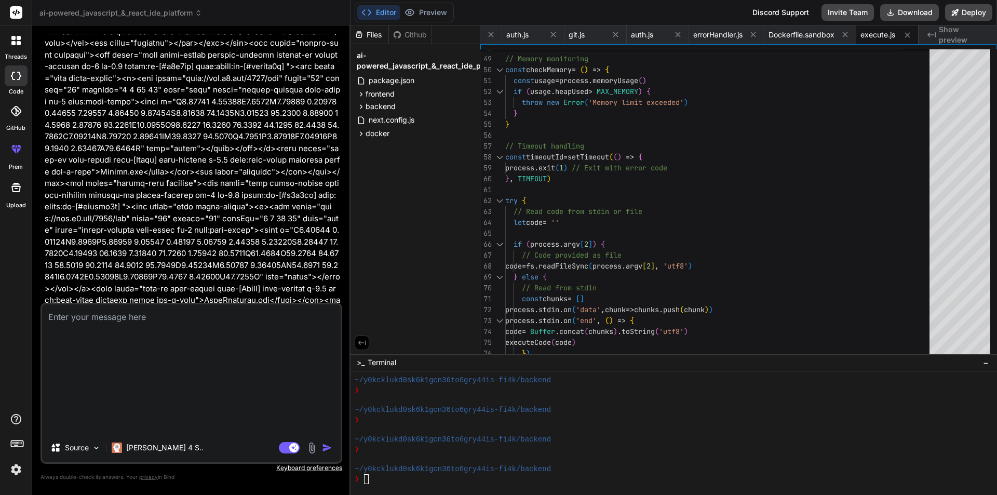
type textarea "C:\Users\PC-62\Desktop\ai-compiler\backend> npm i npm error code ERESOLVE npm e…"
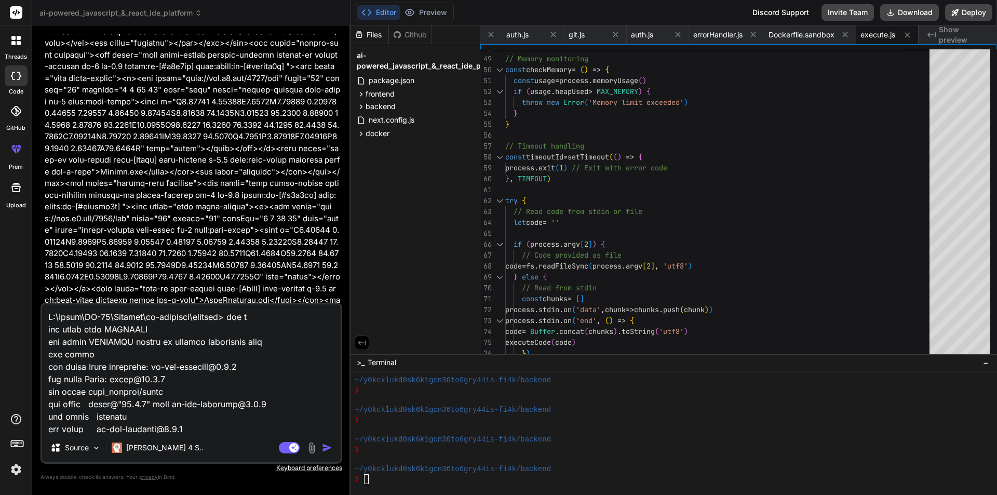
scroll to position [300, 0]
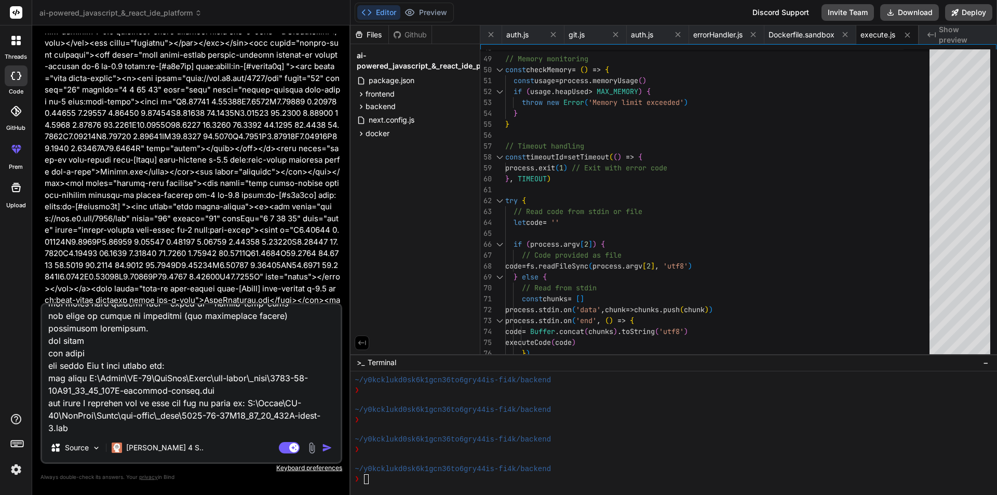
type textarea "x"
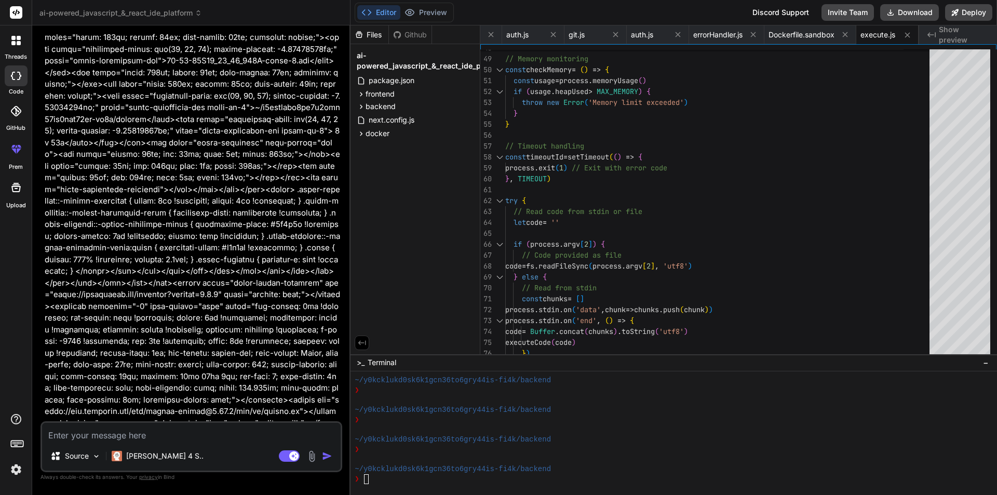
scroll to position [34763, 0]
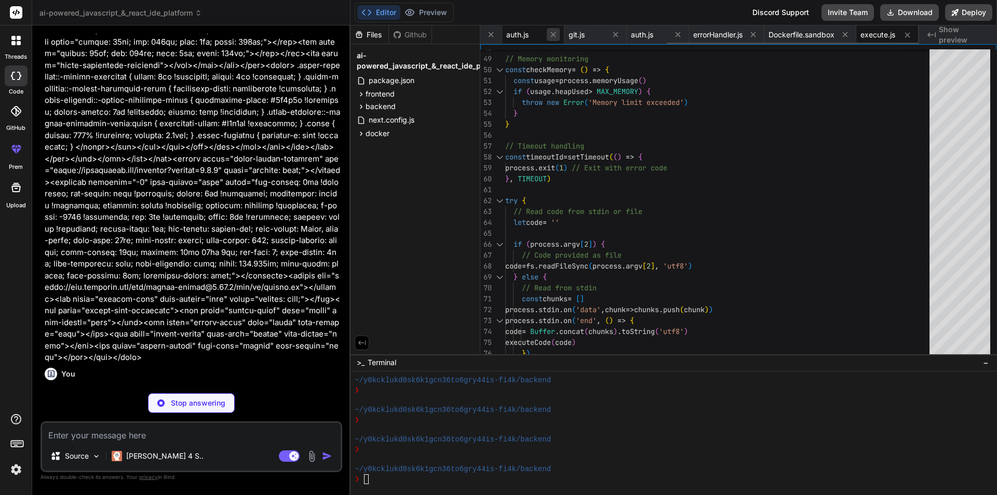
click at [551, 34] on icon at bounding box center [553, 34] width 9 height 9
click at [552, 34] on icon at bounding box center [553, 34] width 5 height 5
click at [552, 34] on icon at bounding box center [553, 34] width 9 height 9
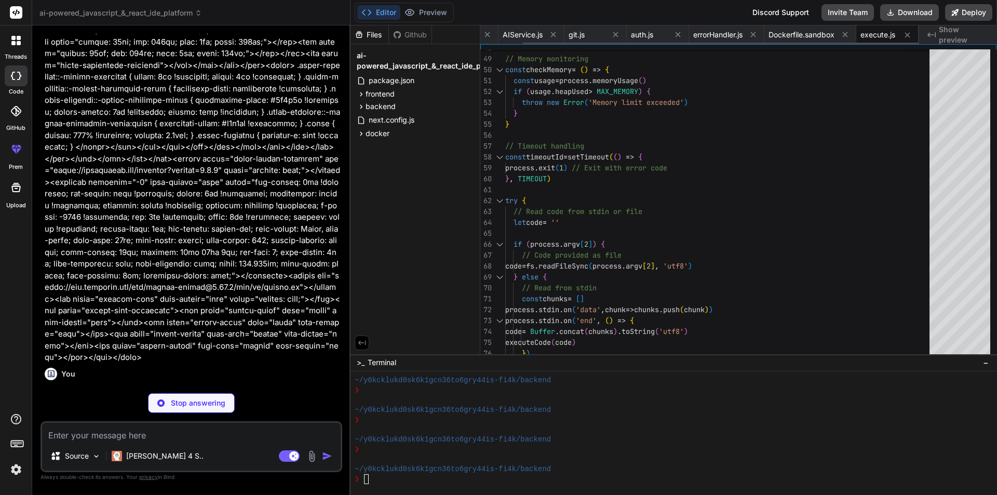
click at [552, 34] on icon at bounding box center [553, 34] width 9 height 9
type textarea "x"
click at [612, 34] on span "git.js" at bounding box center [620, 35] width 16 height 10
type textarea "error: 'Failed to get diff', message: error.message }) } }) module.exports = ro…"
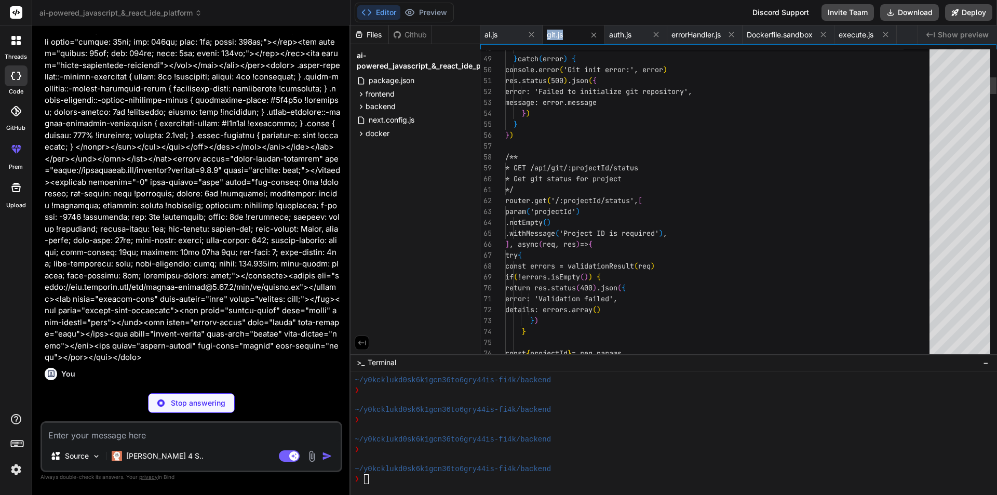
click at [552, 34] on span "git.js" at bounding box center [555, 35] width 16 height 10
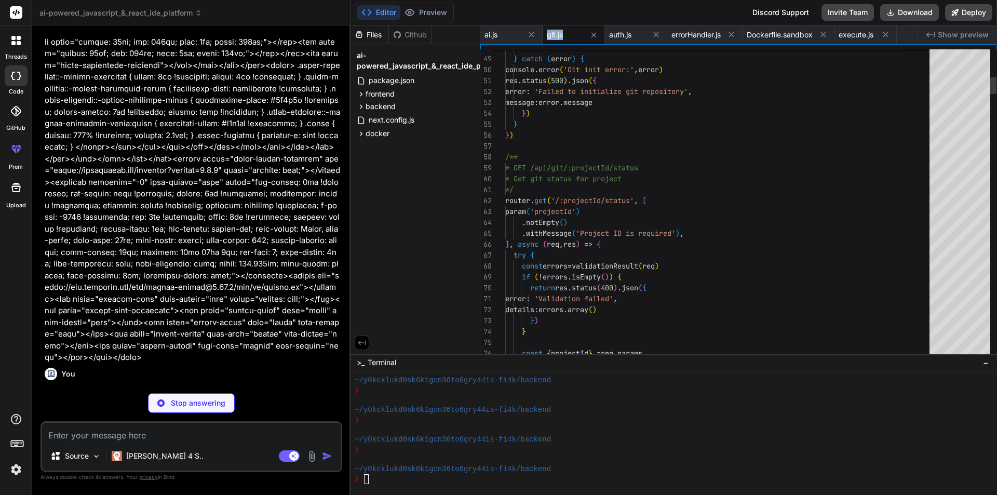
click at [552, 34] on span "git.js" at bounding box center [555, 35] width 16 height 10
type textarea "x"
click at [596, 36] on icon at bounding box center [593, 35] width 9 height 9
type textarea "process.exit(errors.length > 0 ? 1 : 0) }"
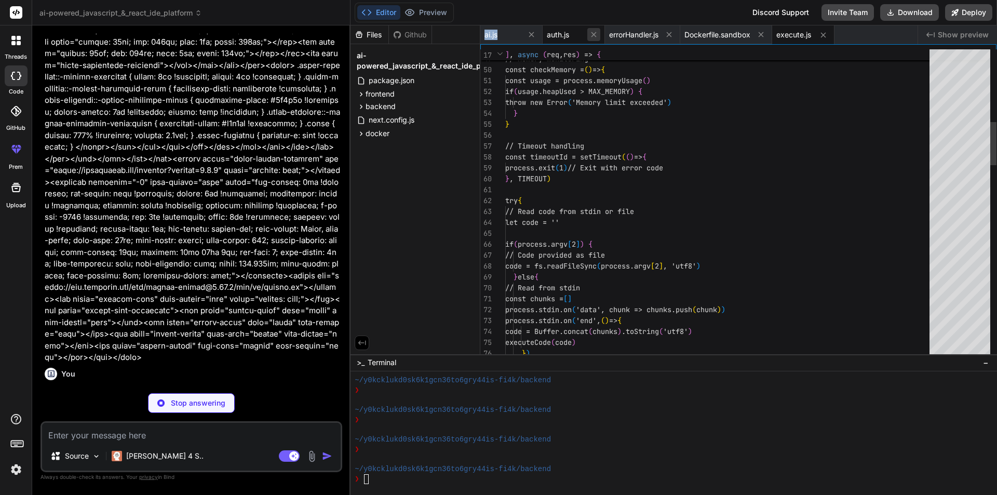
click at [595, 35] on icon at bounding box center [593, 34] width 9 height 9
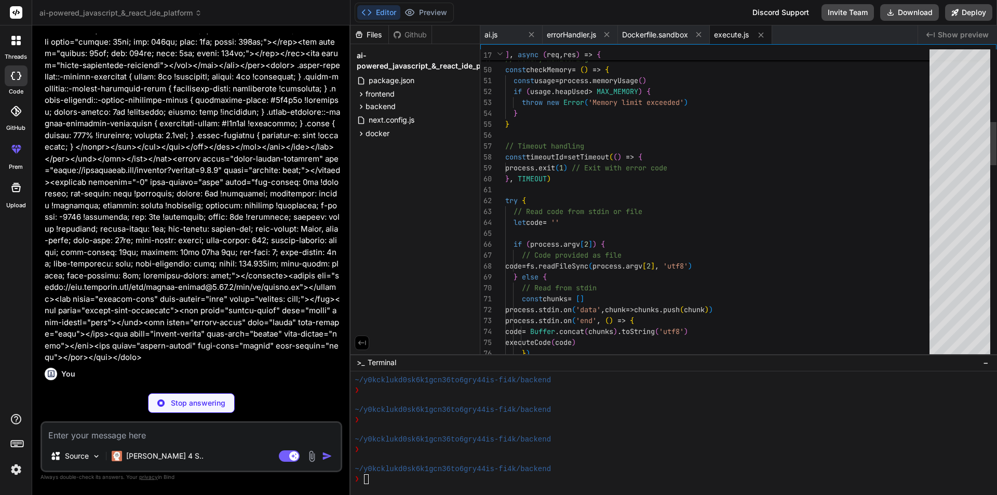
type textarea "x"
click at [595, 35] on span "errorHandler.js" at bounding box center [571, 35] width 49 height 10
type textarea "} module.exports = { errorHandler, notFoundHandler, asyncHandler, AppError }"
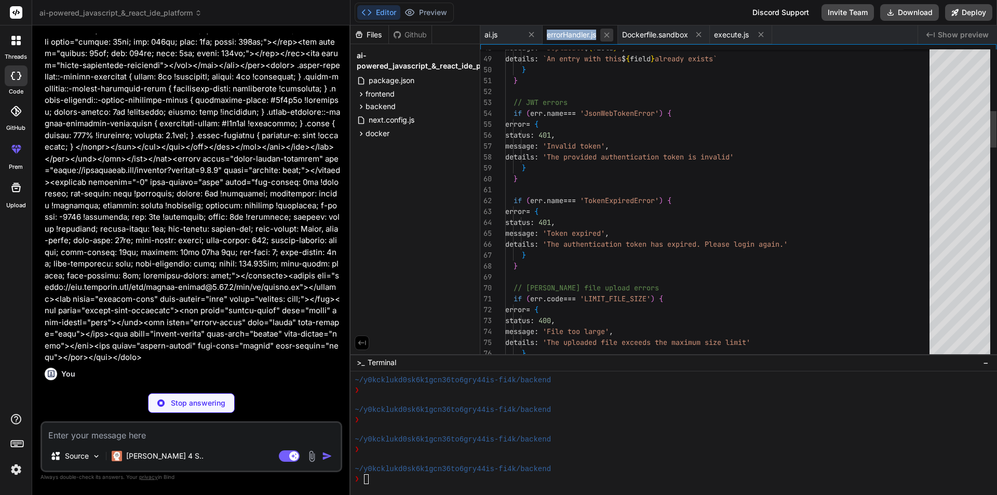
type textarea "x"
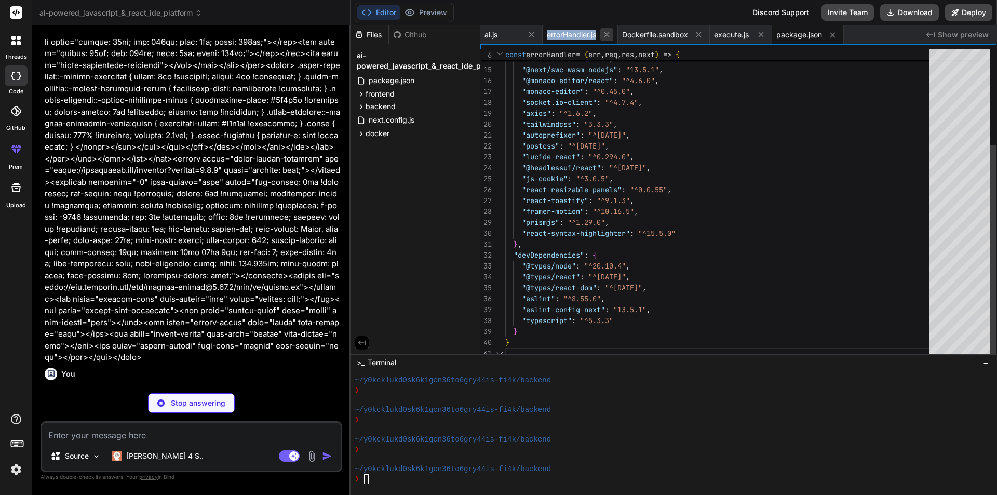
click at [607, 36] on icon at bounding box center [606, 34] width 5 height 5
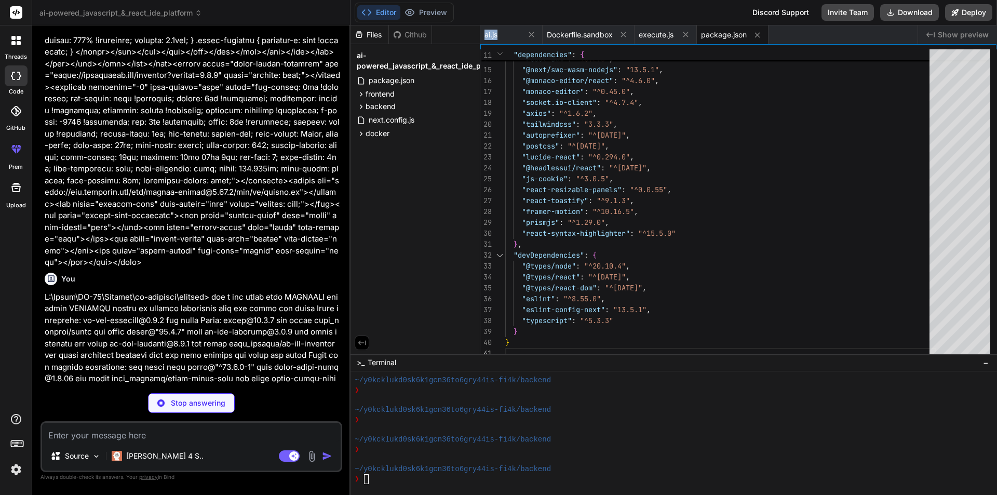
scroll to position [34873, 0]
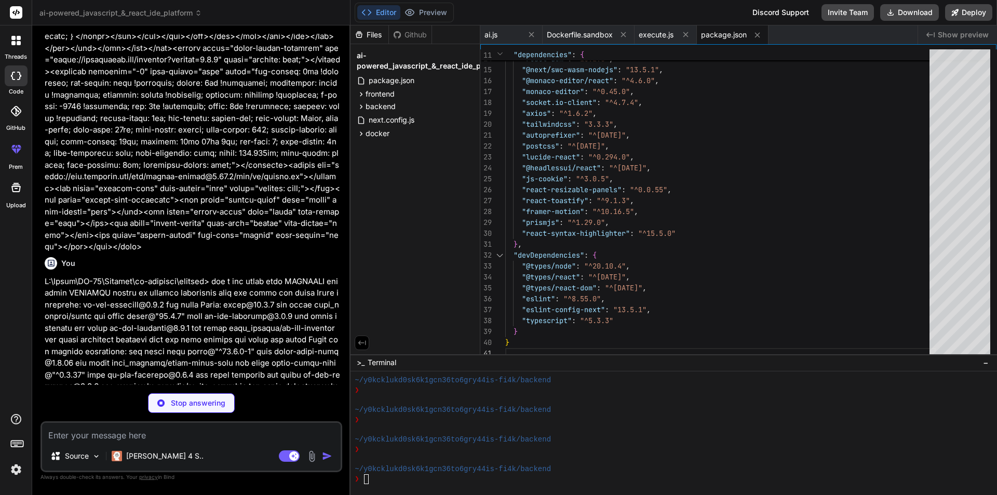
type textarea "x"
type textarea "</PanelGroup> </Panel> </PanelGroup> </div> </div> </div> ) }"
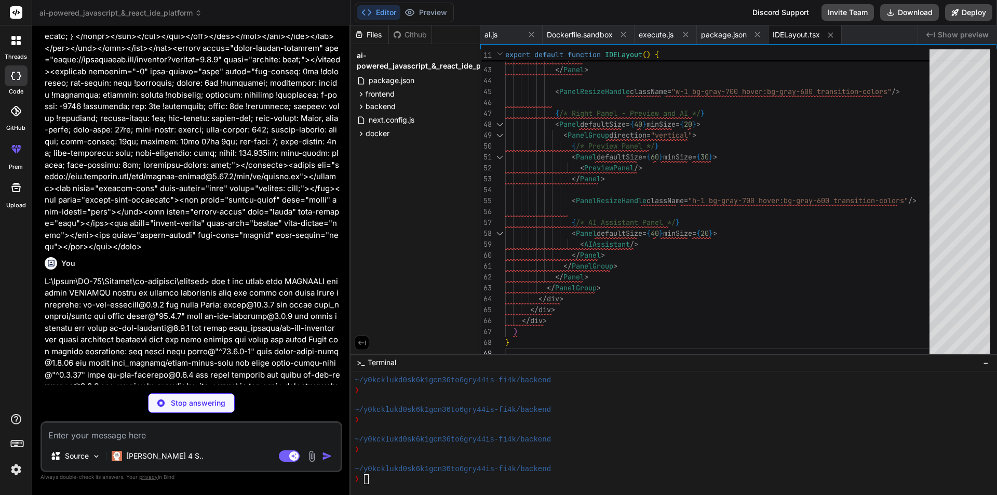
scroll to position [34889, 0]
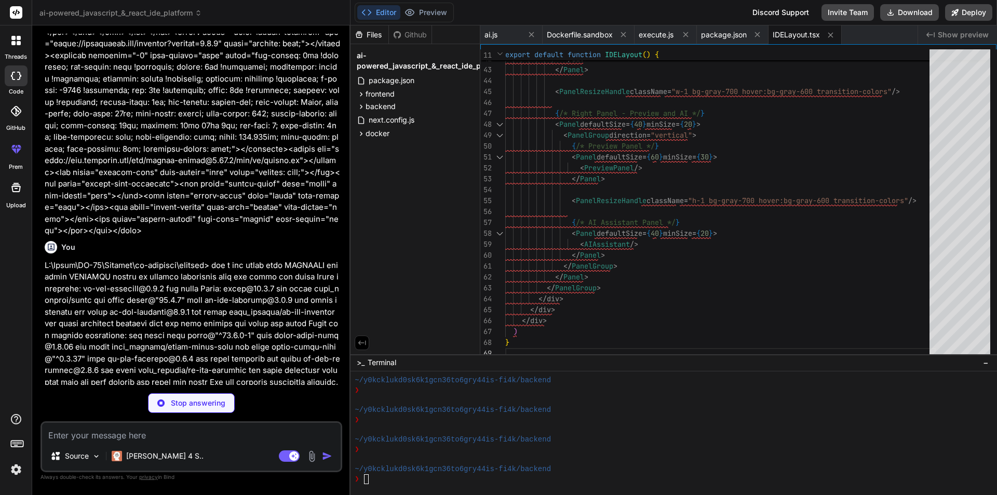
type textarea "x"
type textarea "cursor: col-resize; } /* Vertical resize handle */ [data-panel-resize-handle-en…"
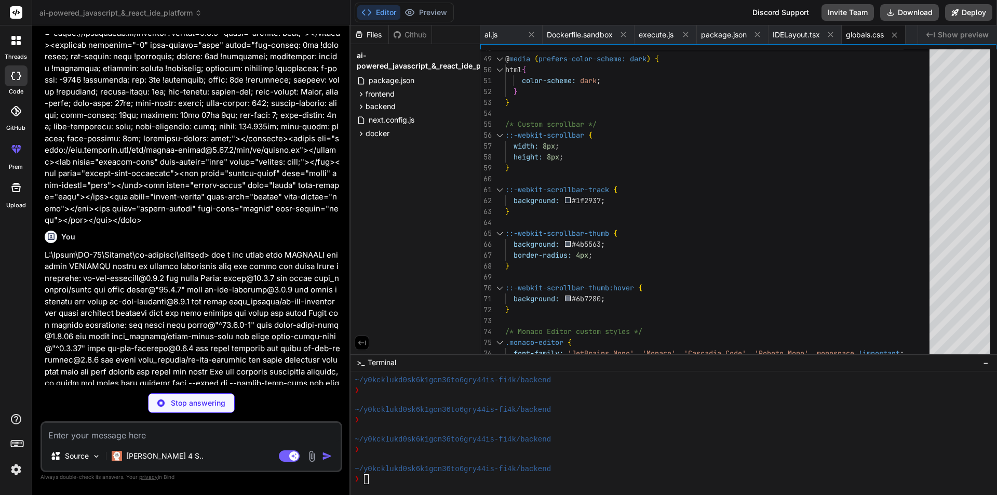
scroll to position [34906, 0]
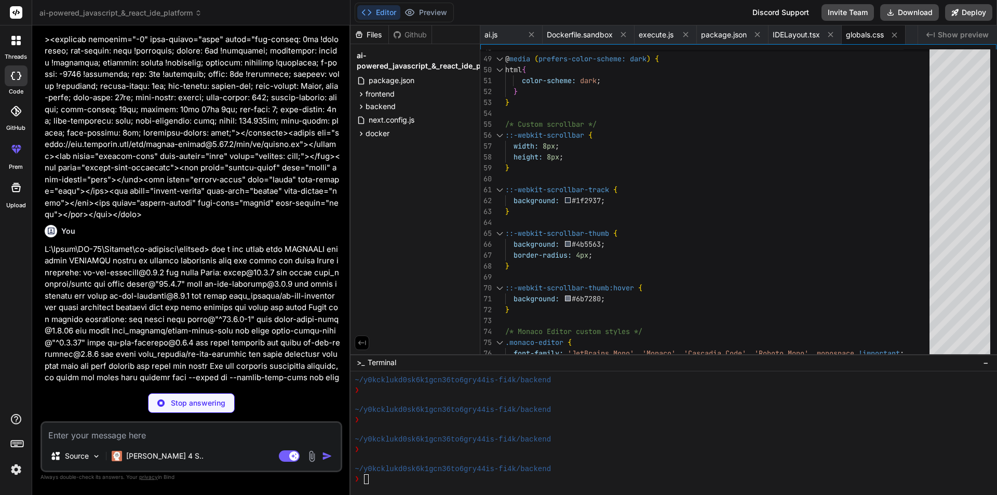
type textarea "x"
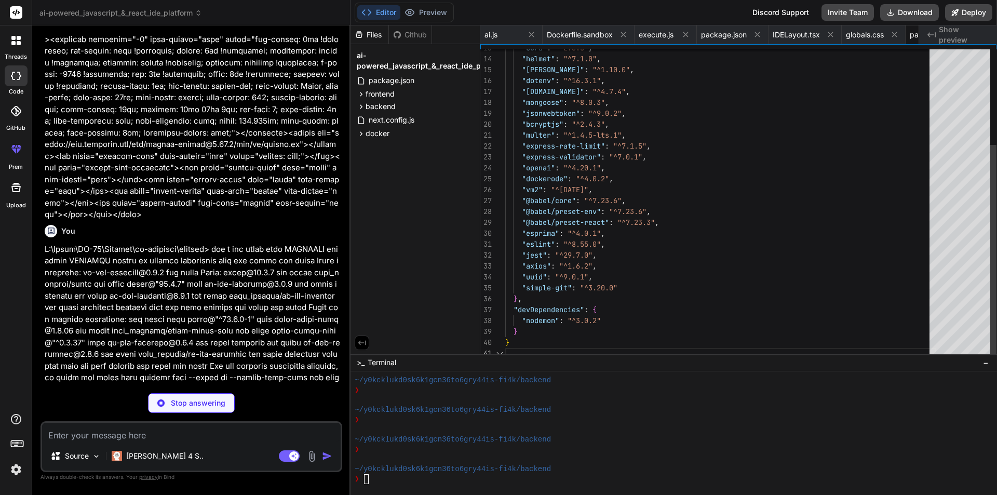
scroll to position [0, 60]
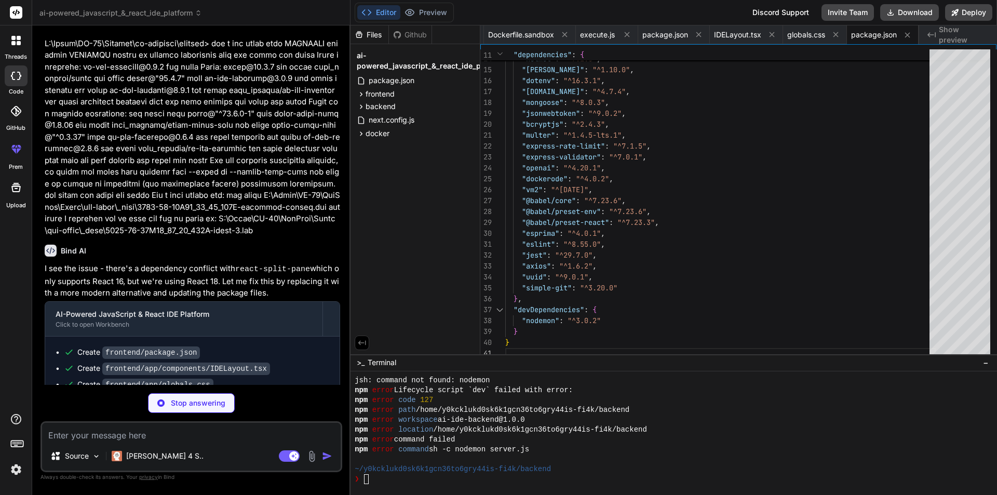
scroll to position [35129, 0]
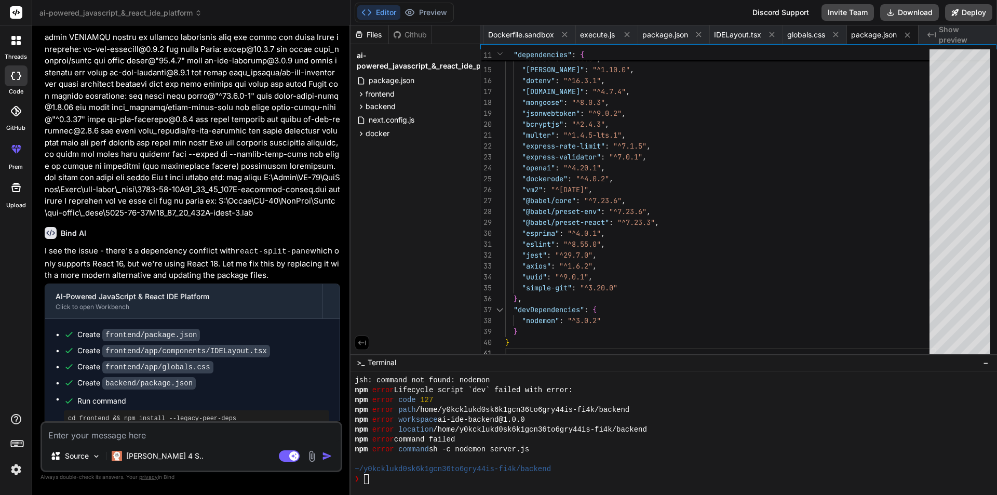
type textarea "x"
drag, startPoint x: 67, startPoint y: 179, endPoint x: 248, endPoint y: 188, distance: 180.9
click at [248, 410] on div "cd frontend && npm install --legacy-peer-deps" at bounding box center [196, 418] width 265 height 17
copy pre "cd frontend && npm install --legacy-peer-deps"
click at [415, 476] on div "❯" at bounding box center [668, 479] width 628 height 10
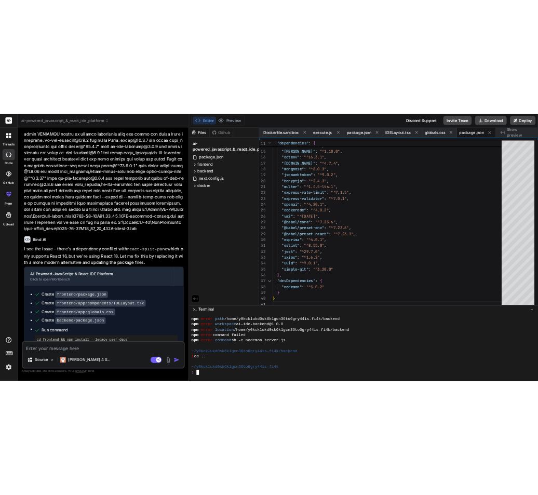
scroll to position [2150, 0]
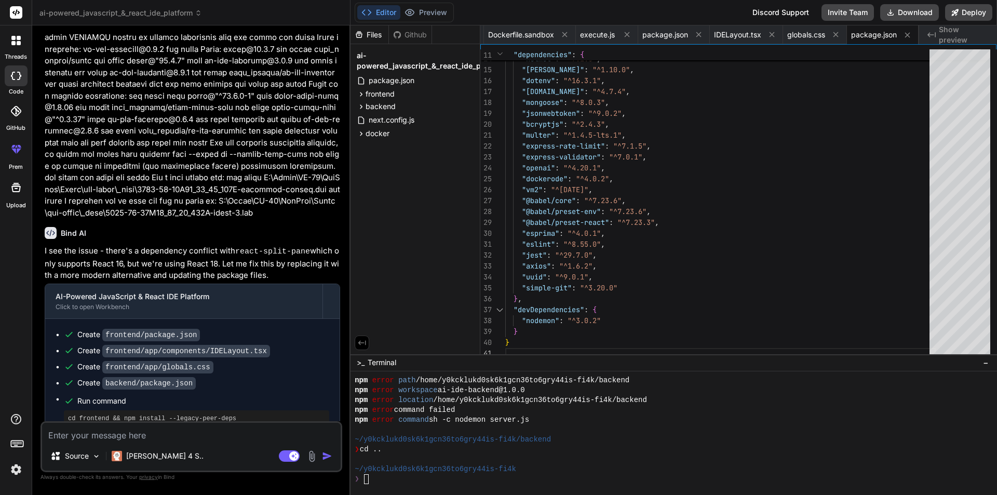
click at [212, 414] on pre "cd frontend && npm install --legacy-peer-deps" at bounding box center [196, 418] width 257 height 8
copy ul "cd frontend && npm install --legacy-peer-deps"
click at [389, 482] on div "❯" at bounding box center [668, 479] width 628 height 10
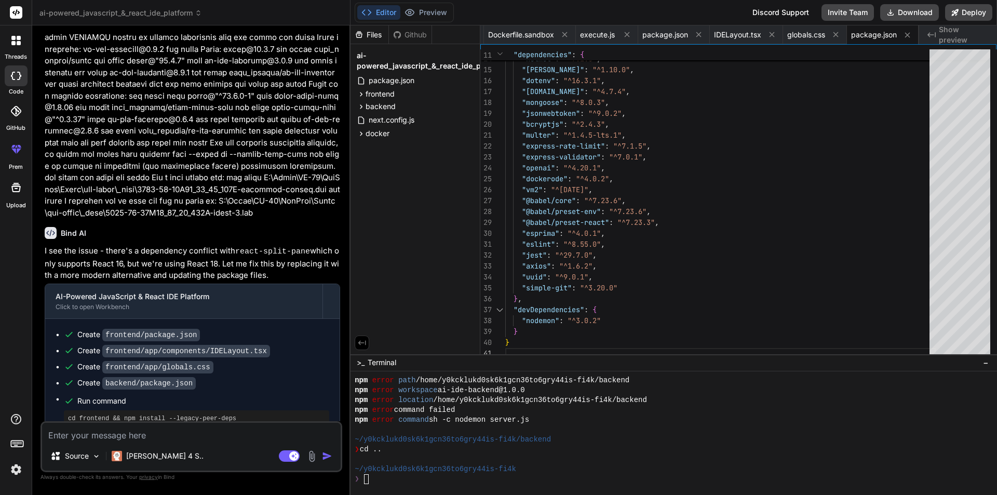
click at [184, 414] on pre "cd frontend && npm install --legacy-peer-deps" at bounding box center [196, 418] width 257 height 8
click at [183, 414] on pre "cd frontend && npm install --legacy-peer-deps" at bounding box center [196, 418] width 257 height 8
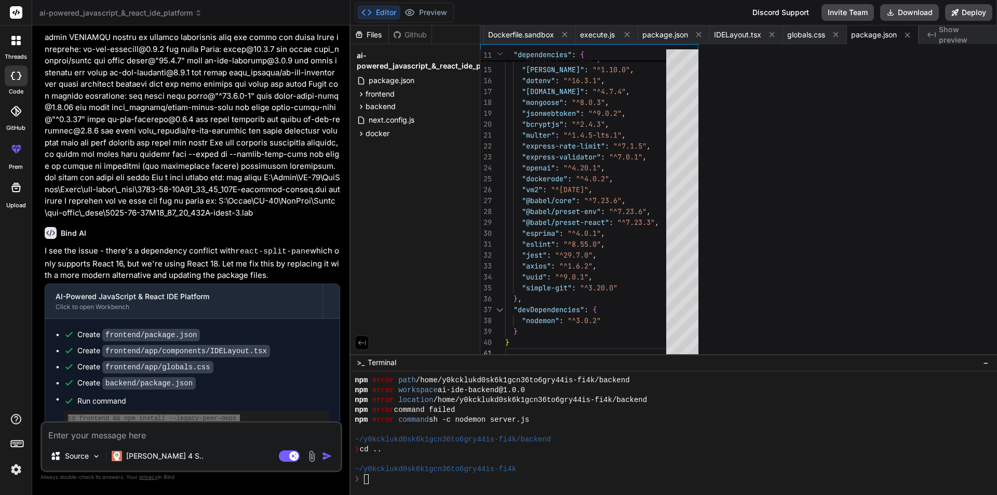
type textarea "x"
type textarea "}"
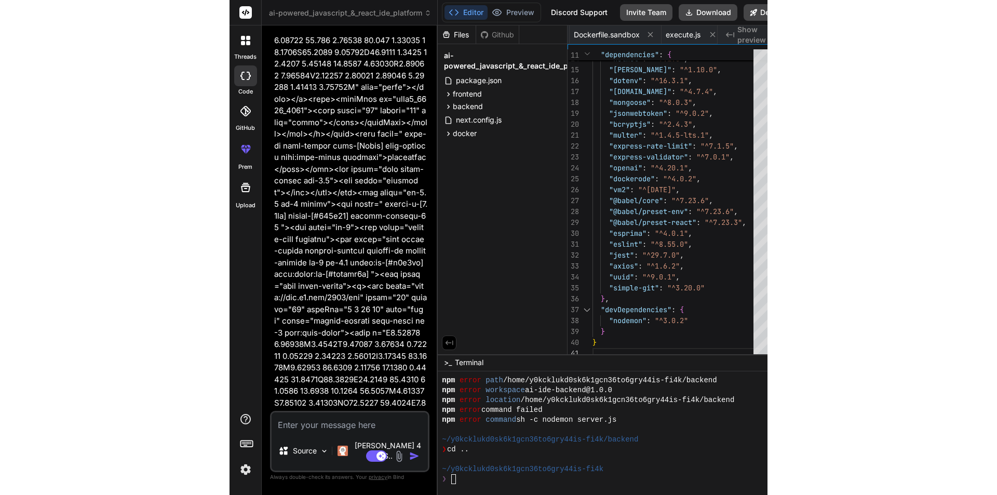
scroll to position [69687, 0]
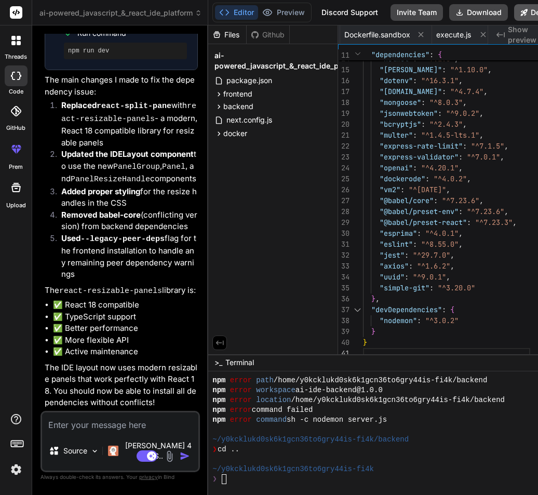
type textarea "x"
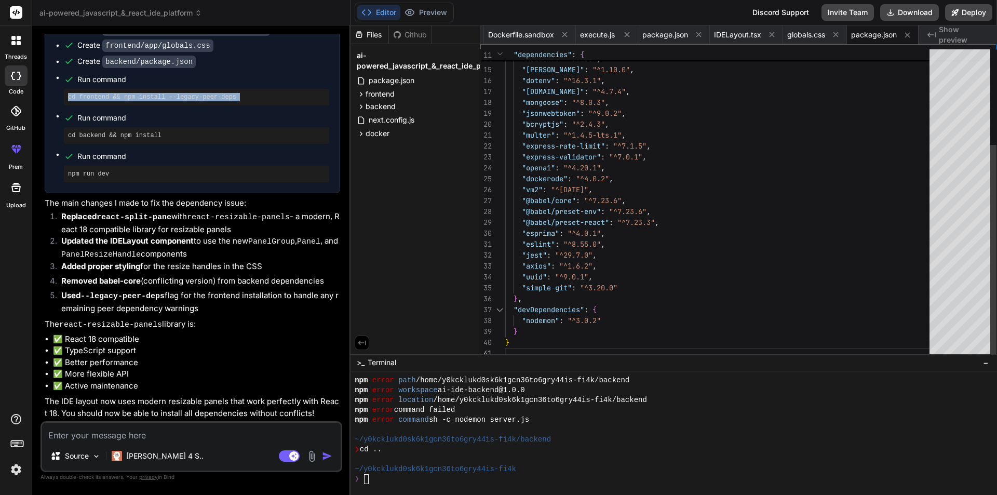
scroll to position [2150, 0]
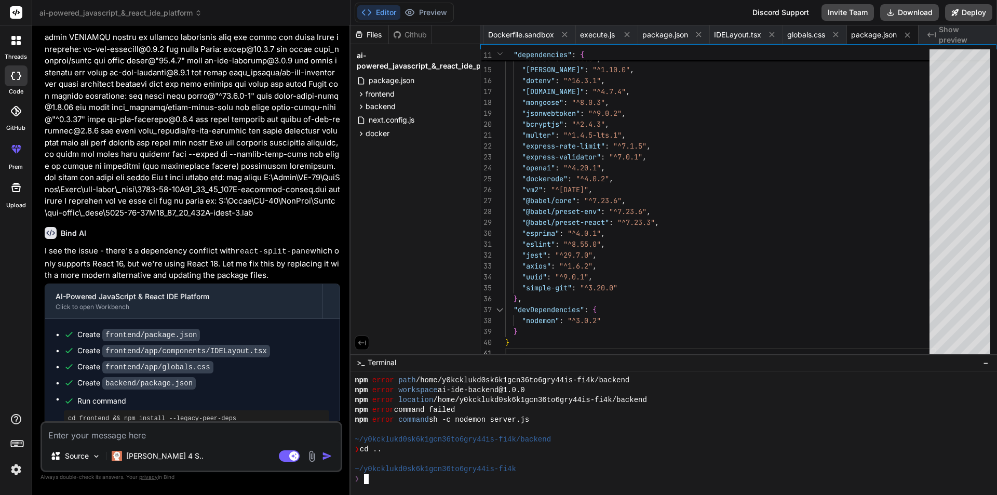
click at [411, 482] on div "❯" at bounding box center [668, 479] width 628 height 10
type textarea "cd frontend && npm install --legacy-peer-deps"
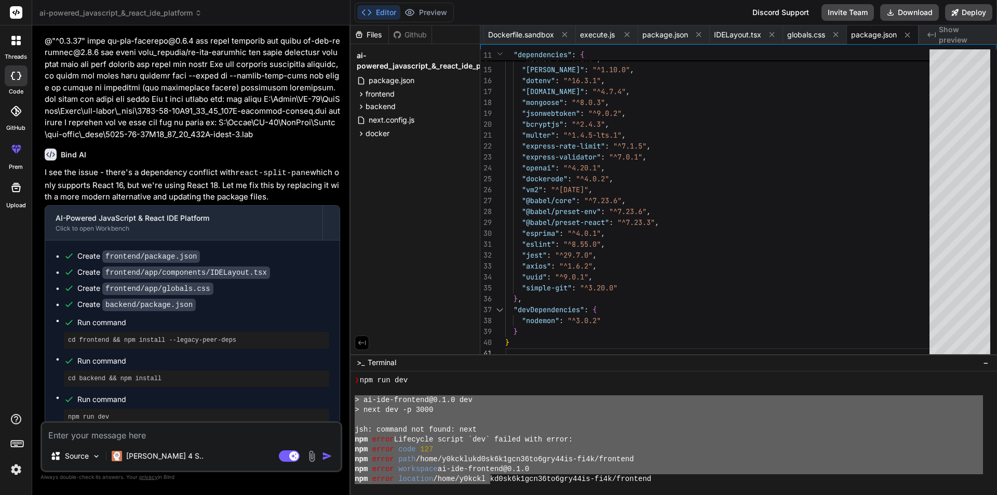
scroll to position [2357, 0]
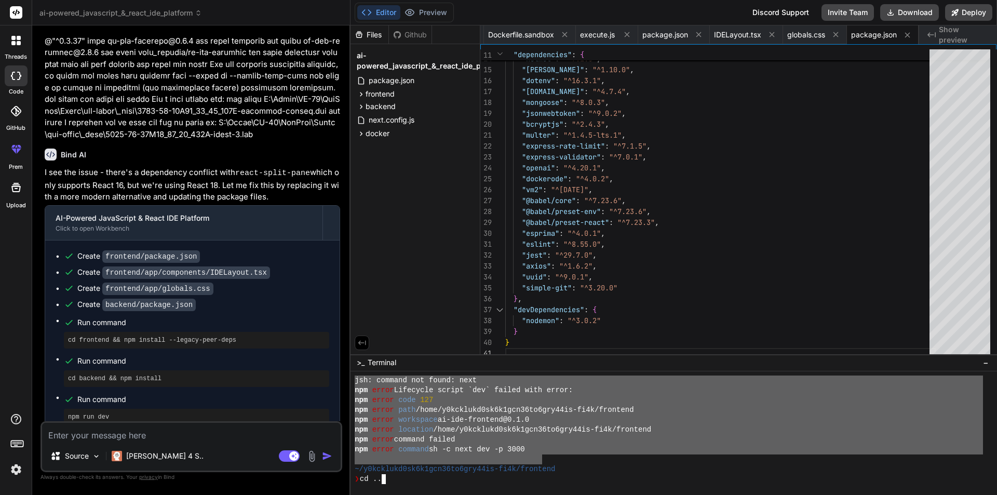
drag, startPoint x: 351, startPoint y: 399, endPoint x: 543, endPoint y: 460, distance: 201.4
click at [543, 460] on div "&&&&&&&&&&&&&&&&&&&&&&&&&&&&&&&& dddddddddddddddddddddddddddddddd jsh: command …" at bounding box center [673, 433] width 646 height 124
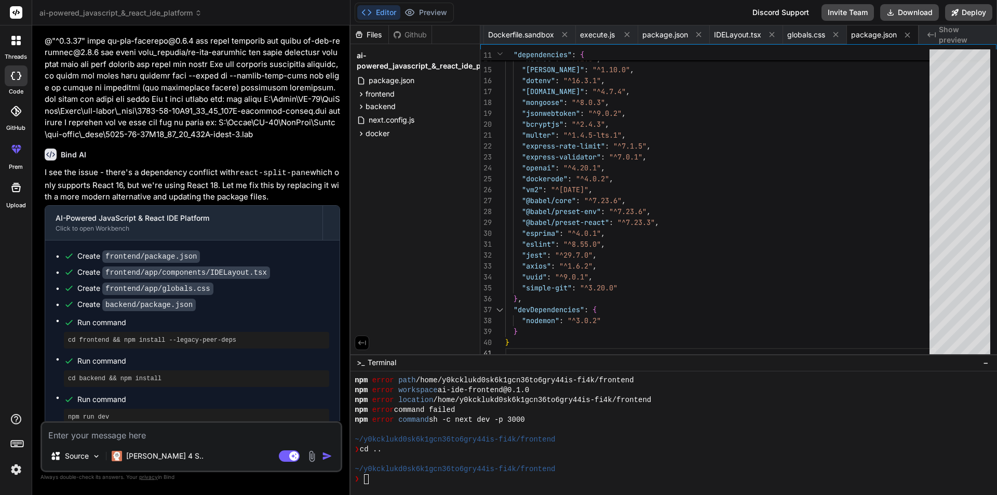
click at [156, 427] on textarea at bounding box center [191, 431] width 298 height 19
paste textarea "cd frontend && npm install --legacy-peer-deps"
type textarea "cd frontend && npm install --legacy-peer-deps"
type textarea "x"
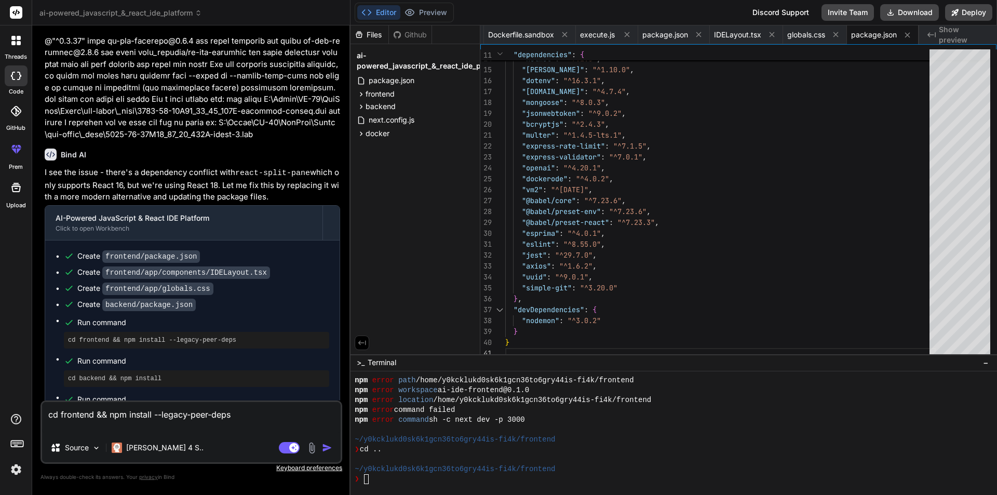
click at [196, 419] on textarea "cd frontend && npm install --legacy-peer-deps" at bounding box center [191, 417] width 298 height 31
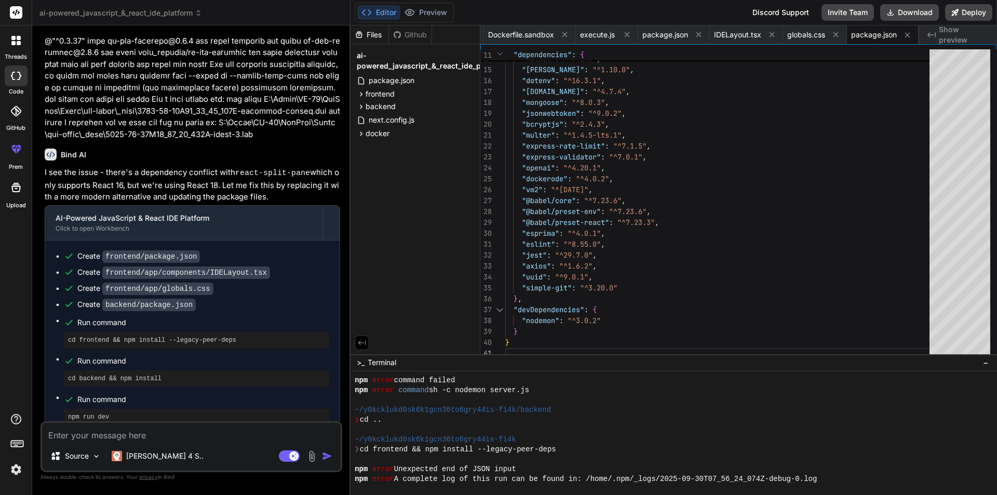
scroll to position [2179, 0]
click at [365, 470] on div "&&&&&&&&&&&&&&&&&&&&&&&&&&&&&&&& dddddddddddddddddddddddddddddddd npm error com…" at bounding box center [673, 433] width 646 height 124
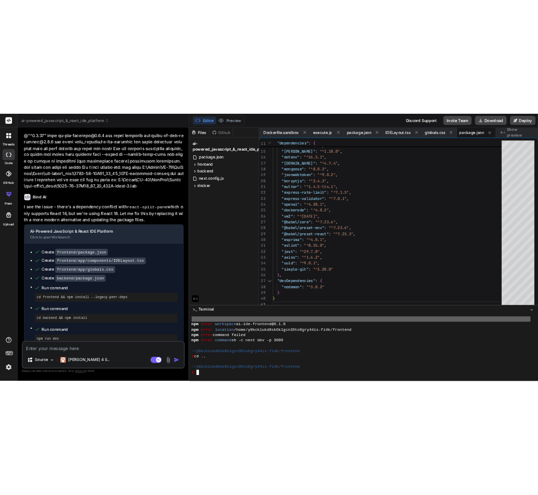
scroll to position [2335, 0]
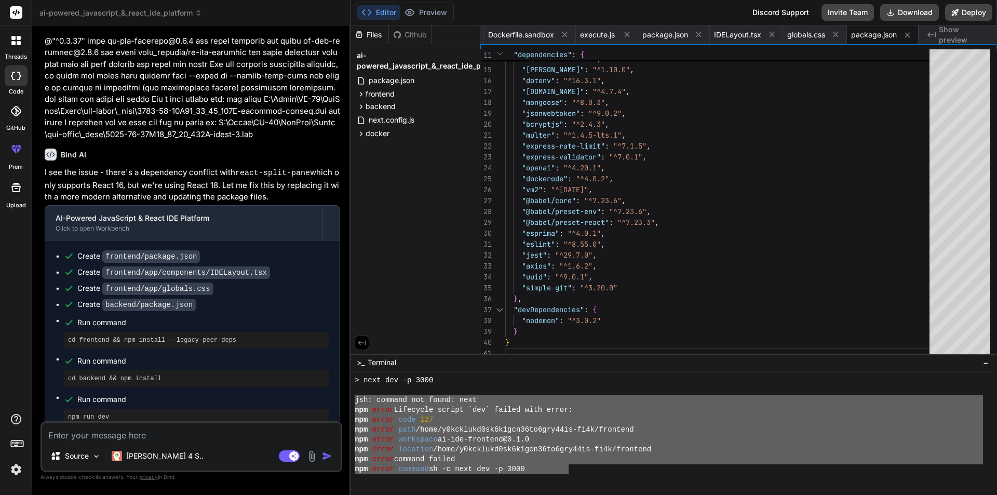
drag, startPoint x: 560, startPoint y: 473, endPoint x: 315, endPoint y: 403, distance: 254.9
click at [315, 403] on div "ai-powered_javascript_&_react_ide_platform Created with Pixso. Bind AI Web Sear…" at bounding box center [514, 247] width 964 height 495
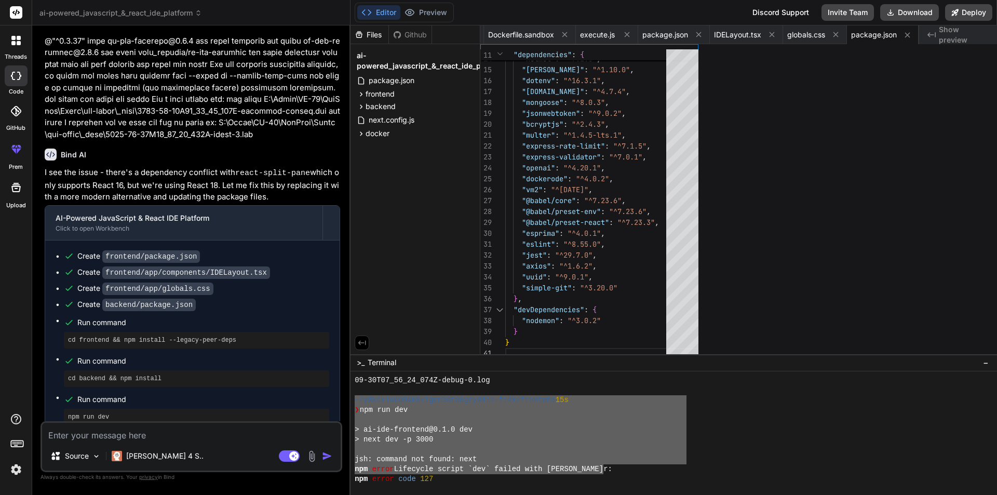
type textarea "x"
type textarea "}"
type textarea "x"
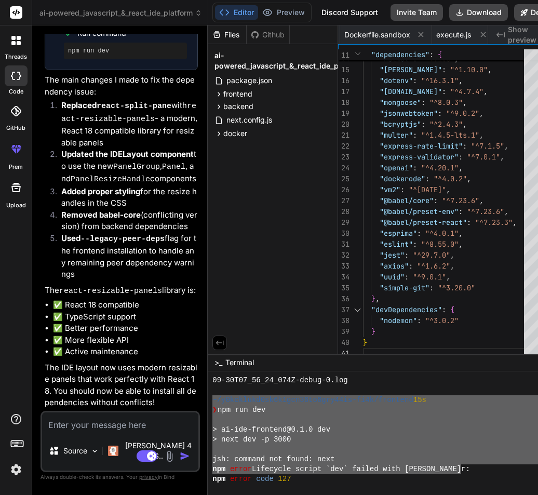
click at [91, 431] on textarea at bounding box center [120, 421] width 156 height 19
paste textarea "cd frontend && npm install --legacy-peer-deps"
type textarea "cd frontend && npm install --legacy-peer-deps"
type textarea "x"
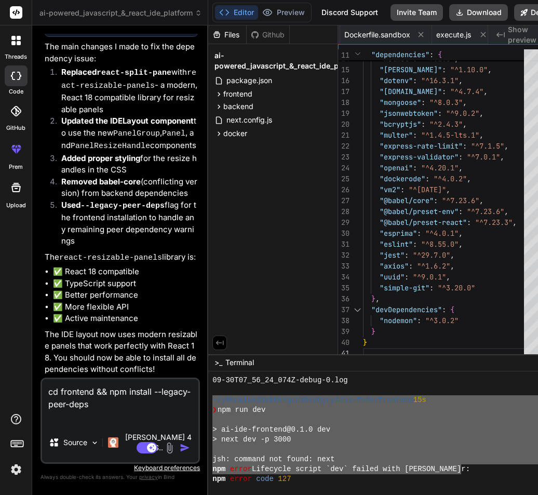
click at [126, 416] on textarea "cd frontend && npm install --legacy-peer-deps" at bounding box center [120, 401] width 156 height 44
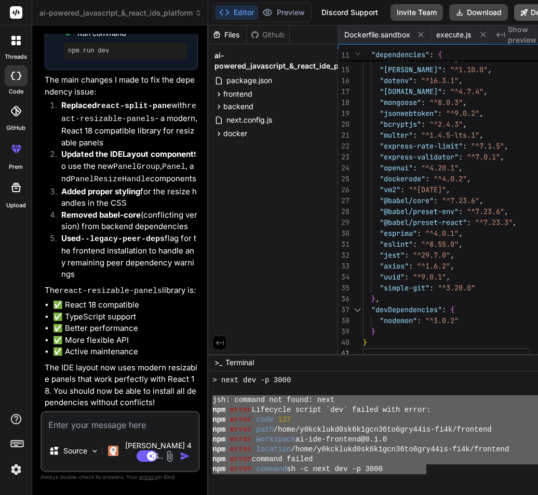
type textarea "x"
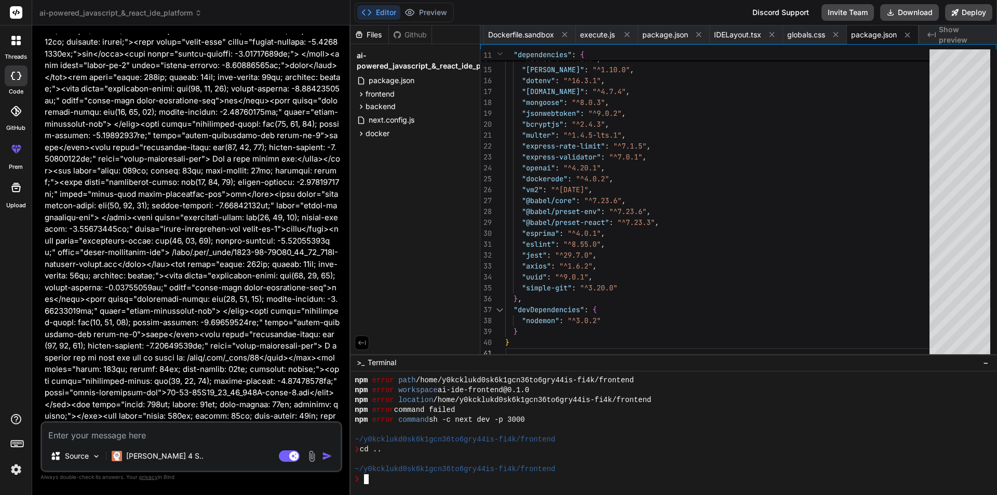
scroll to position [34065, 0]
